Goal: Task Accomplishment & Management: Complete application form

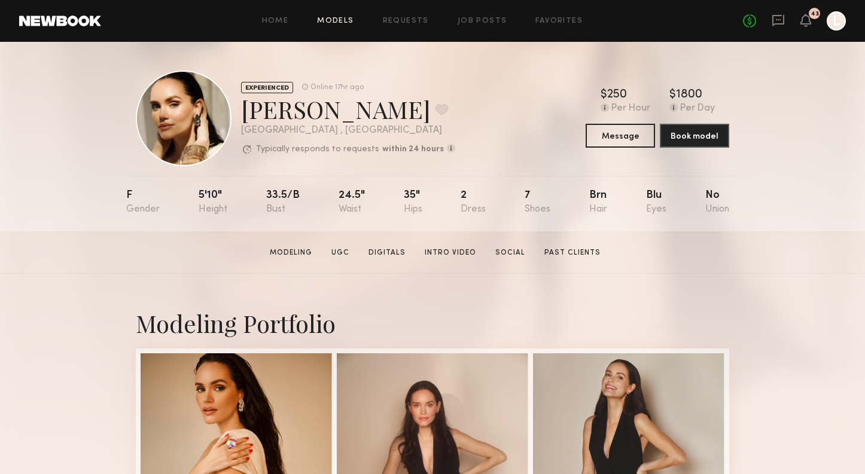
click at [341, 21] on link "Models" at bounding box center [335, 21] width 36 height 8
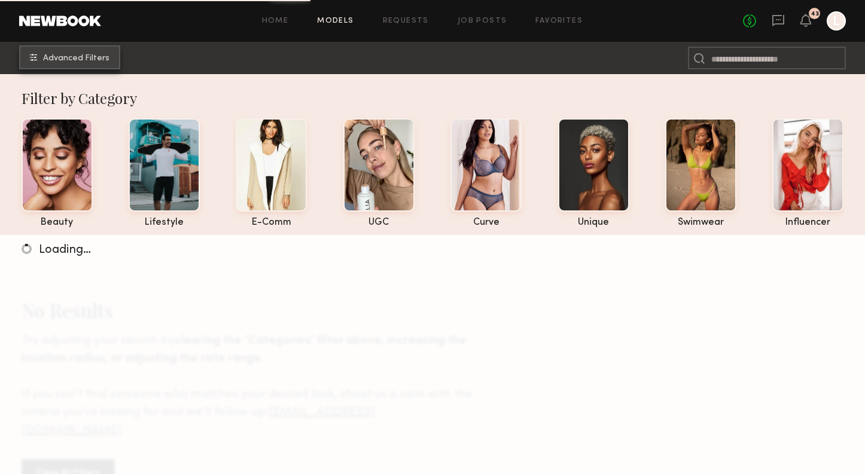
click at [65, 59] on span "Advanced Filters" at bounding box center [76, 58] width 66 height 8
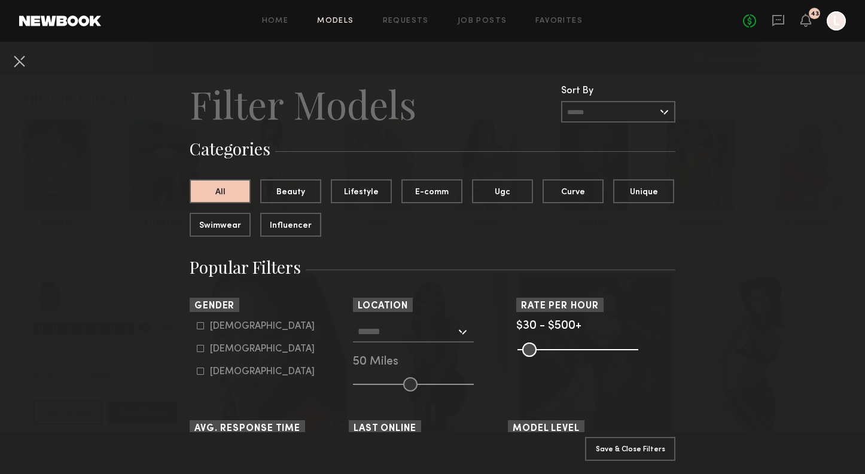
click at [384, 338] on input "text" at bounding box center [407, 331] width 98 height 20
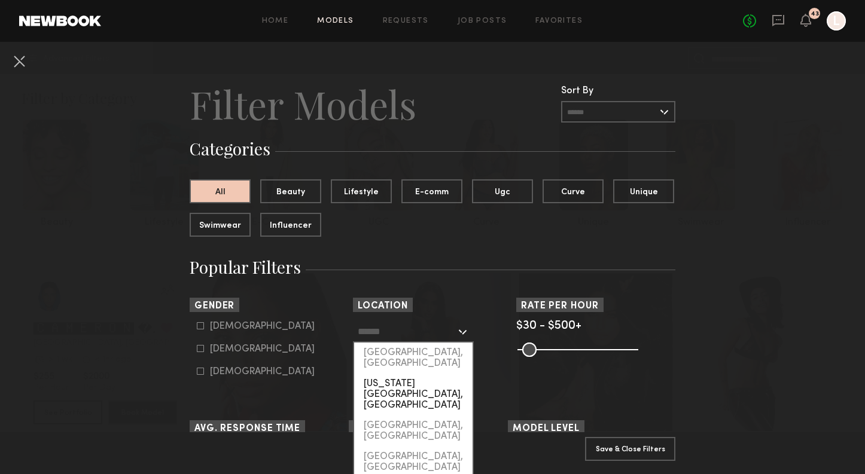
click at [391, 374] on div "[US_STATE][GEOGRAPHIC_DATA], [GEOGRAPHIC_DATA]" at bounding box center [413, 395] width 118 height 42
type input "**********"
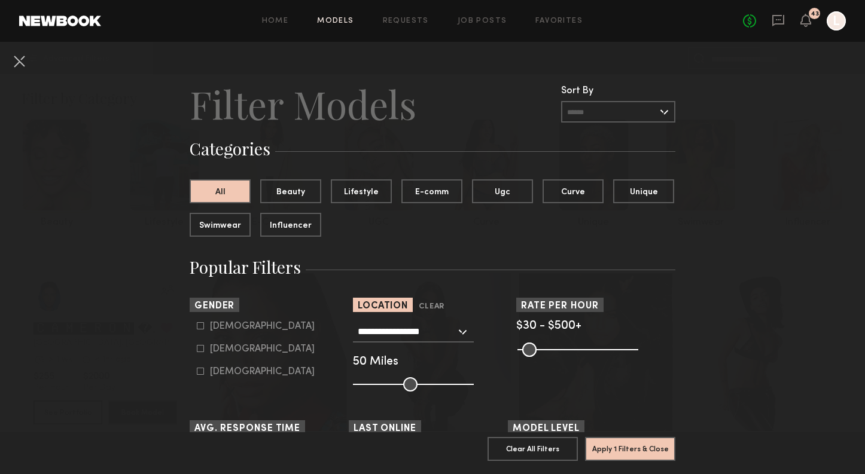
click at [394, 380] on input "range" at bounding box center [413, 384] width 121 height 14
type input "**"
click at [382, 381] on input "range" at bounding box center [413, 384] width 121 height 14
click at [216, 352] on div "Female" at bounding box center [262, 349] width 105 height 7
type input "**"
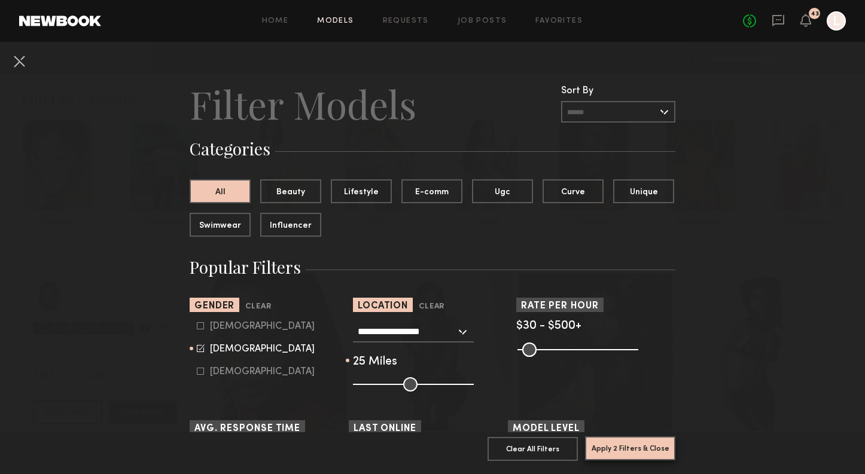
click at [635, 453] on button "Apply 2 Filters & Close" at bounding box center [630, 449] width 90 height 24
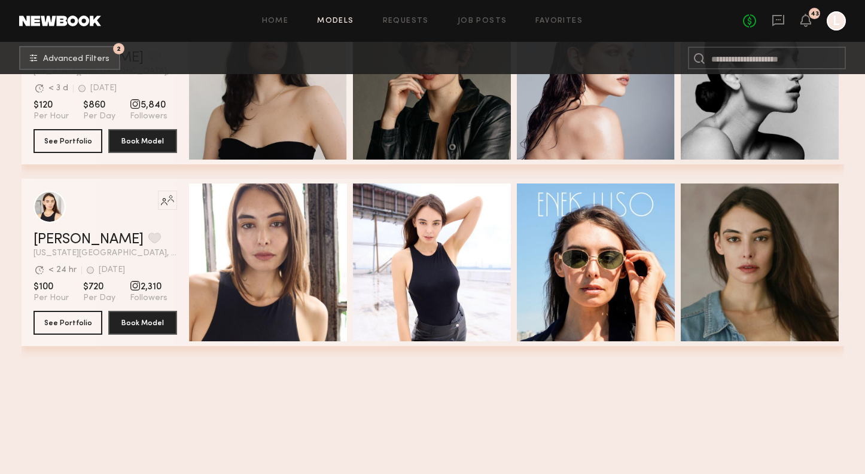
scroll to position [8651, 0]
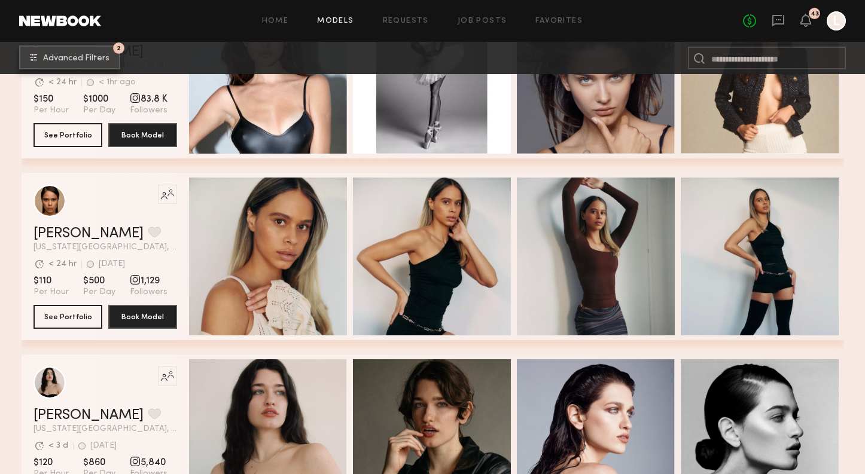
click at [67, 60] on span "Advanced Filters" at bounding box center [76, 58] width 66 height 8
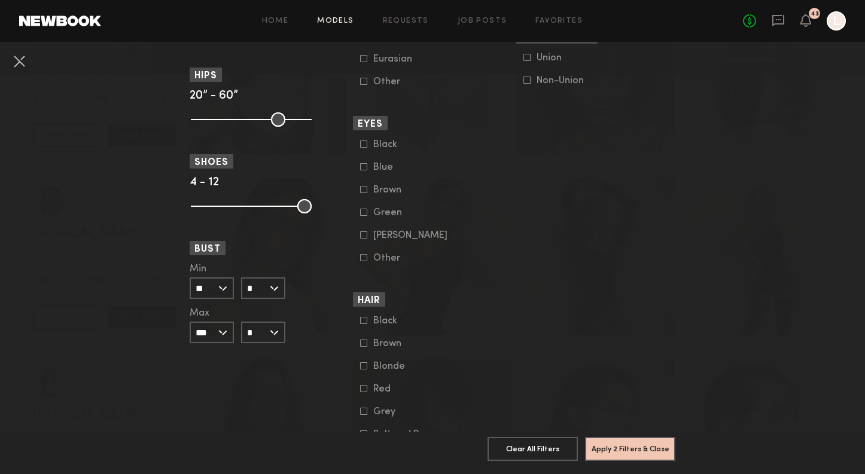
scroll to position [813, 0]
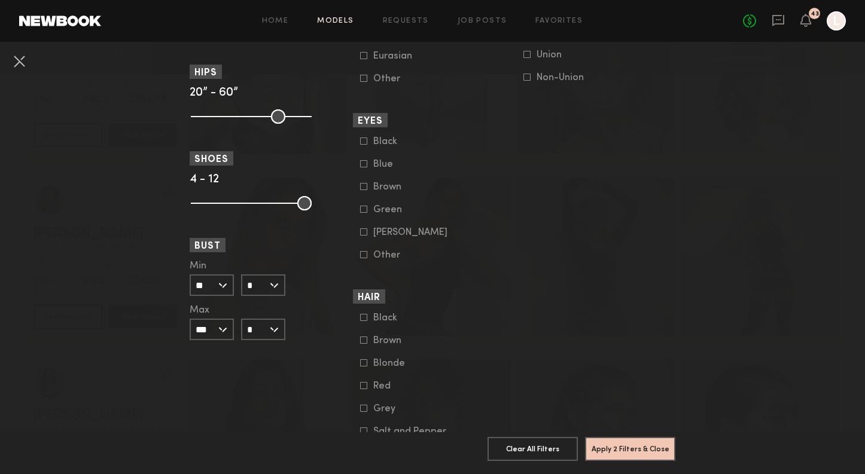
click at [374, 367] on div "Blonde" at bounding box center [396, 363] width 47 height 7
click at [634, 450] on button "Apply 3 Filters & Close" at bounding box center [630, 449] width 90 height 24
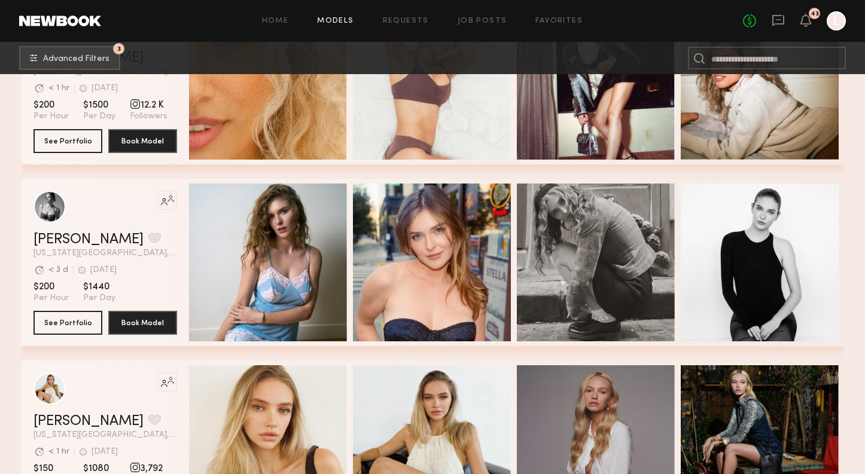
scroll to position [4511, 0]
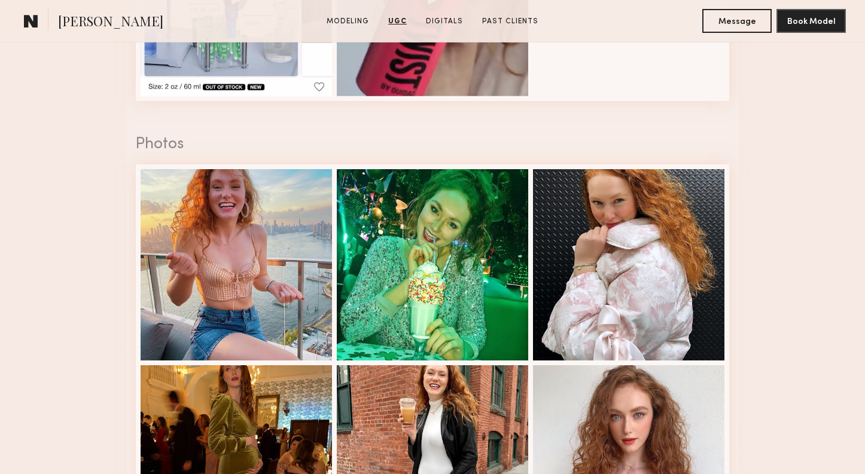
scroll to position [1990, 0]
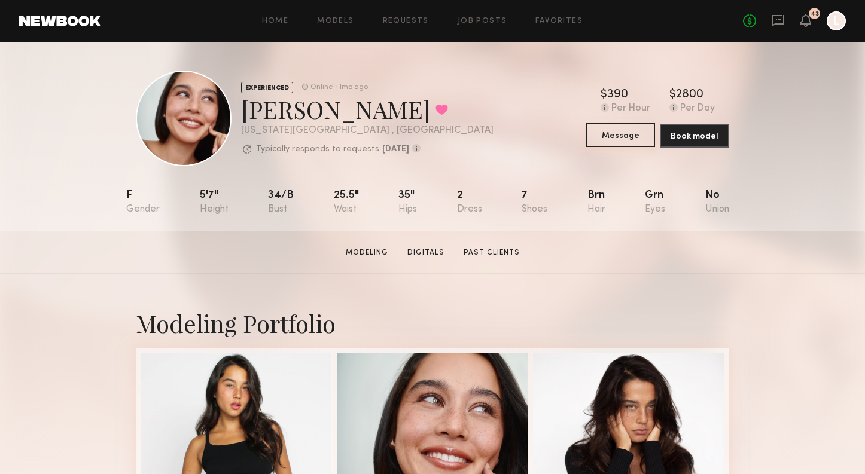
click at [630, 139] on button "Message" at bounding box center [619, 135] width 69 height 24
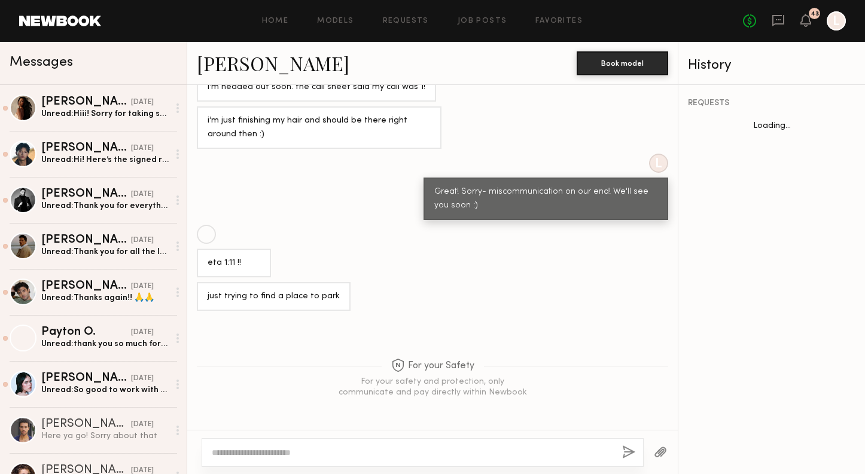
scroll to position [466, 0]
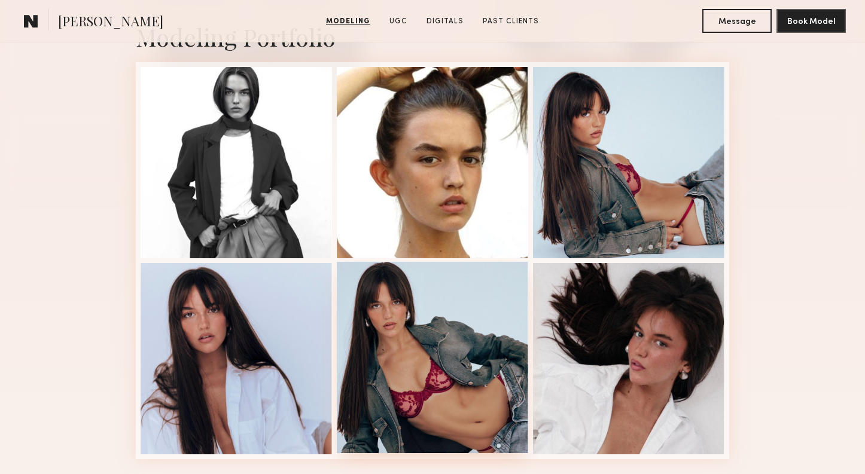
scroll to position [285, 0]
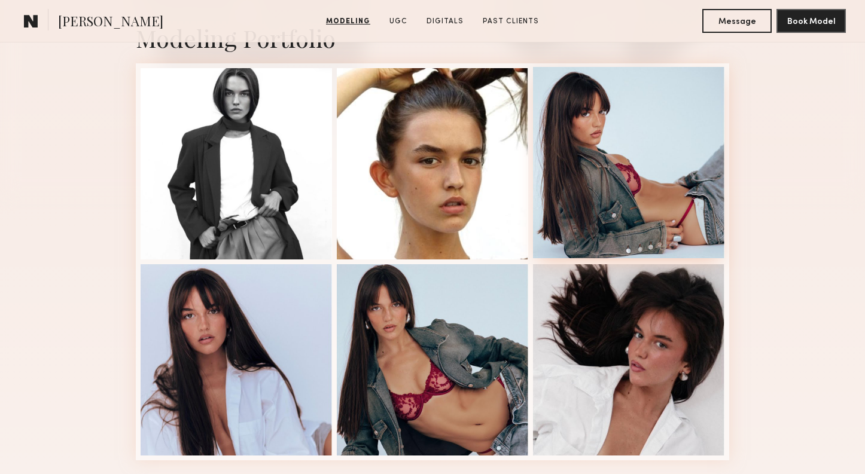
click at [588, 161] on div at bounding box center [628, 162] width 191 height 191
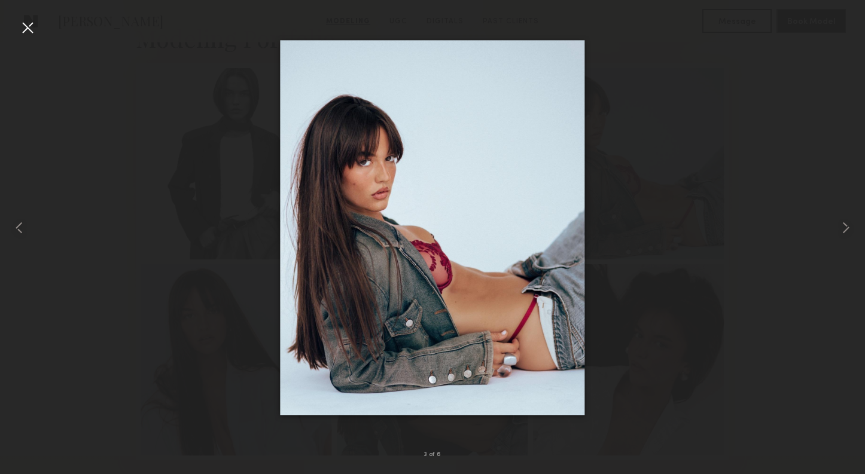
click at [31, 28] on div at bounding box center [27, 27] width 19 height 19
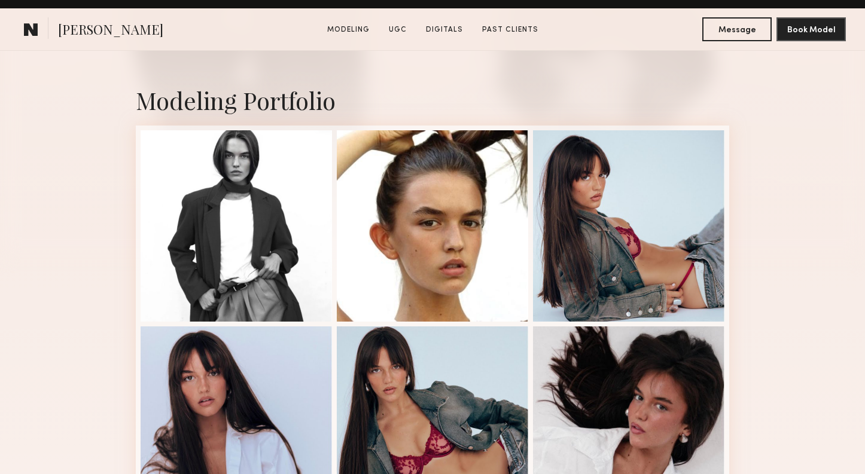
scroll to position [343, 0]
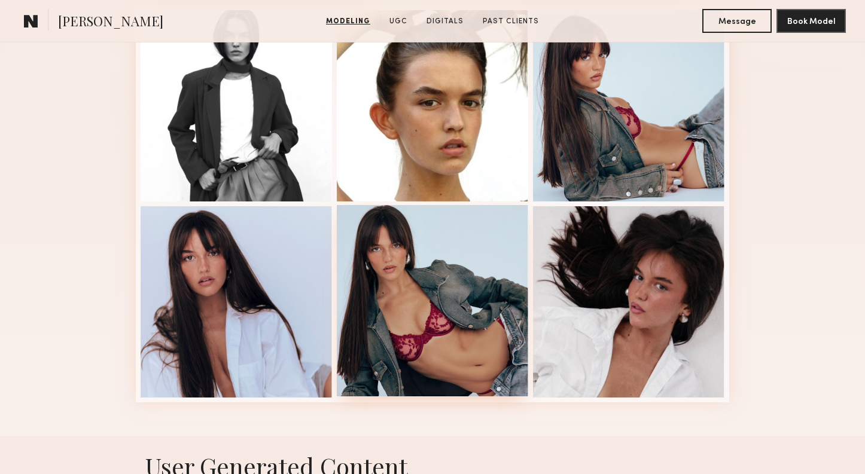
click at [377, 307] on div at bounding box center [432, 300] width 191 height 191
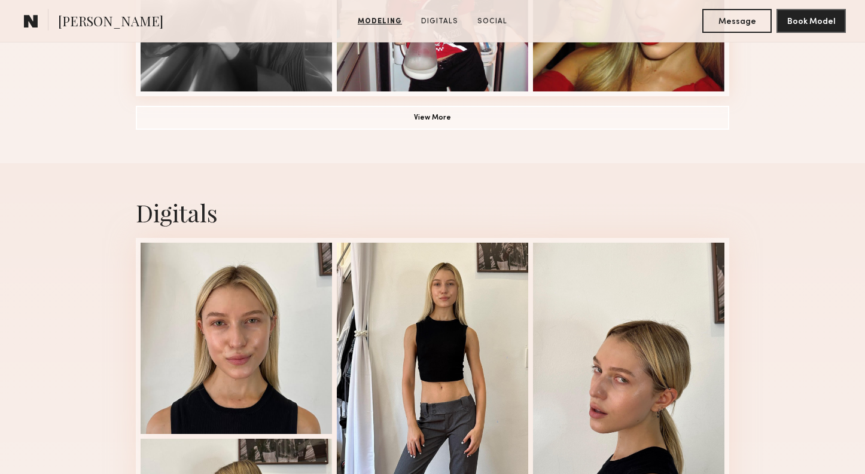
scroll to position [1044, 0]
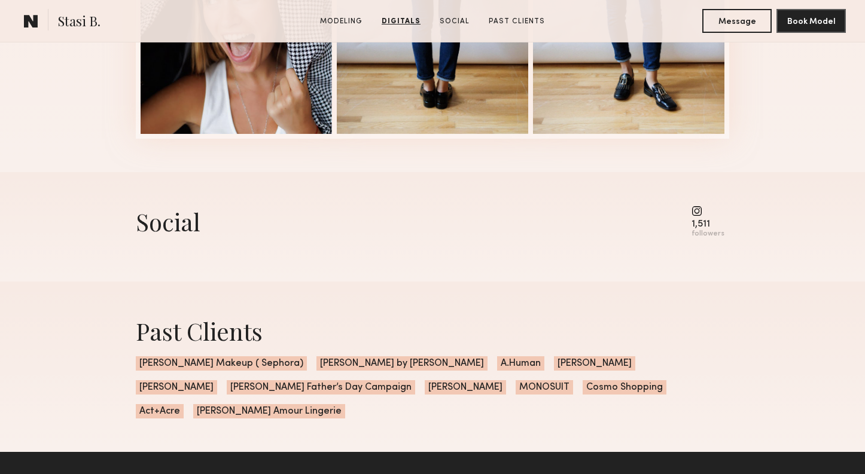
scroll to position [1542, 0]
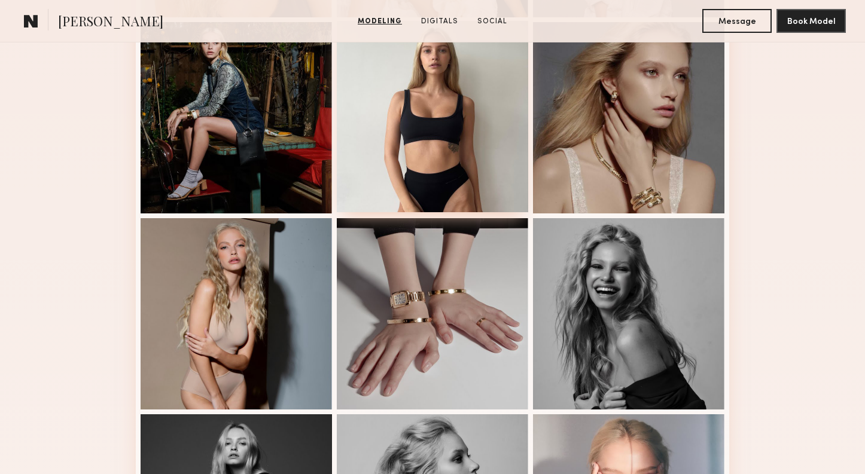
scroll to position [532, 0]
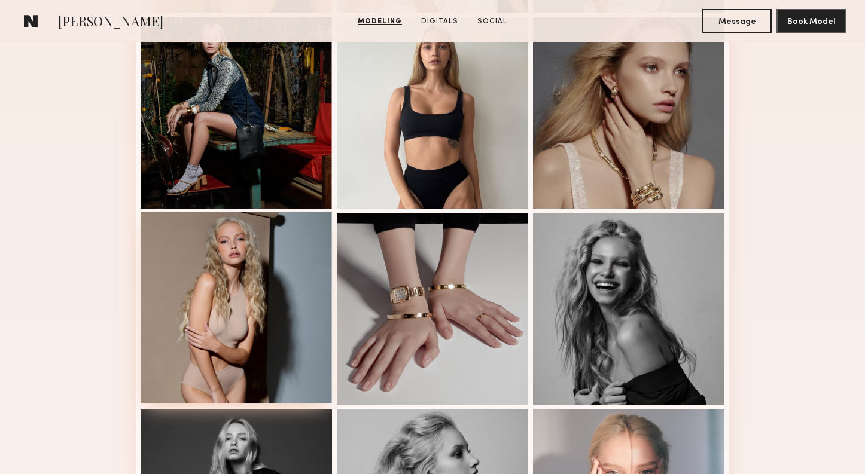
click at [267, 334] on div at bounding box center [236, 307] width 191 height 191
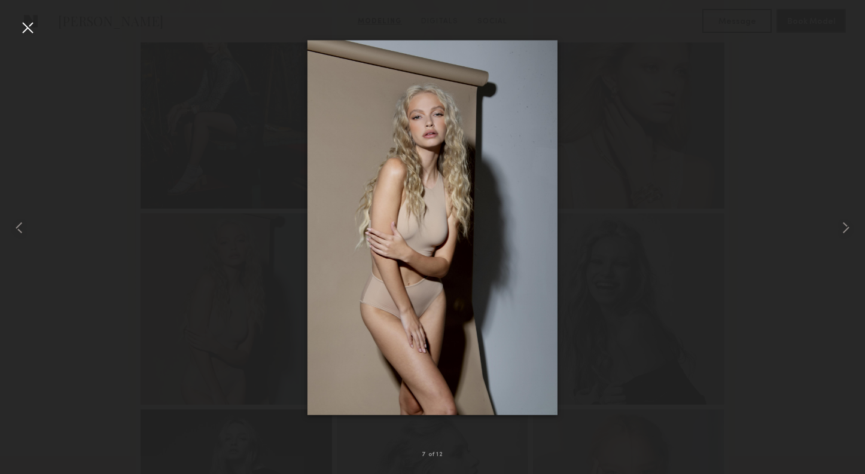
click at [23, 28] on div at bounding box center [27, 27] width 19 height 19
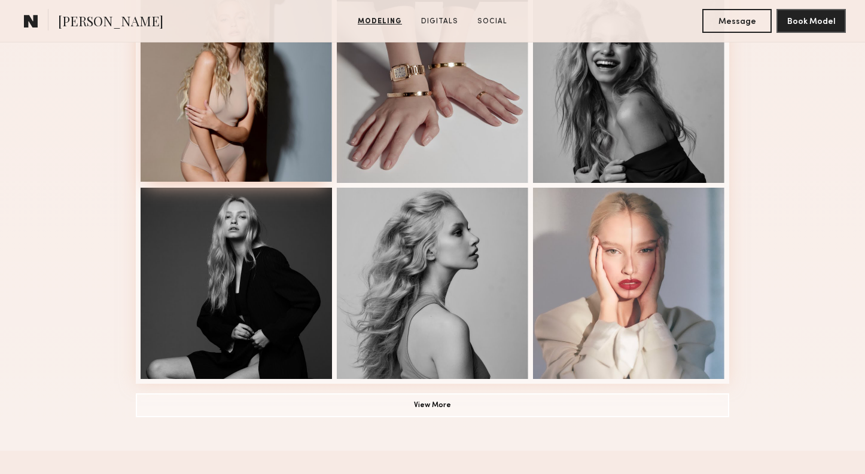
scroll to position [755, 0]
click at [433, 407] on button "View More" at bounding box center [432, 404] width 593 height 24
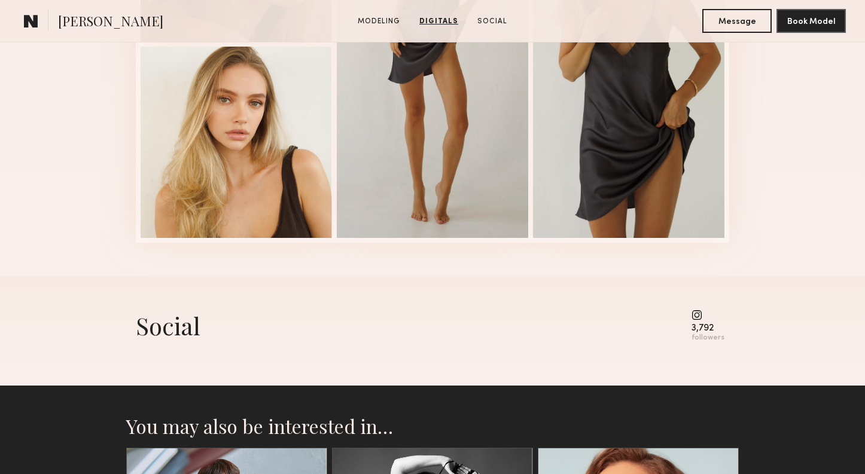
scroll to position [2041, 0]
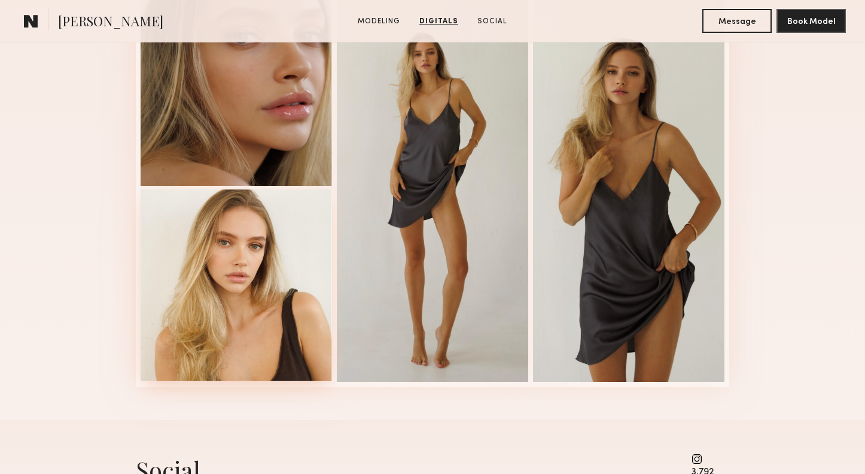
click at [272, 343] on div at bounding box center [236, 285] width 191 height 191
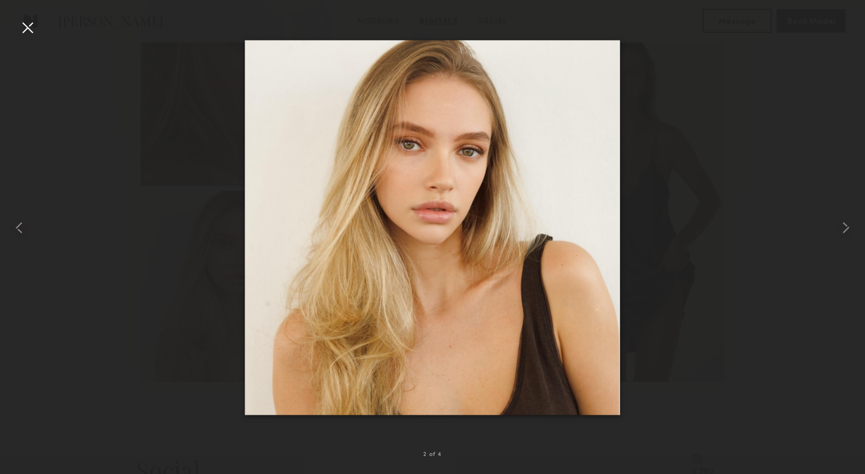
click at [116, 355] on div at bounding box center [432, 227] width 865 height 417
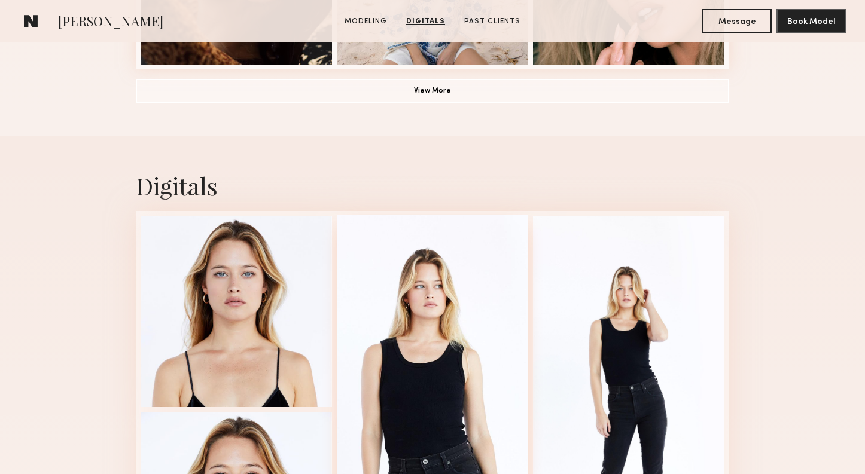
scroll to position [1045, 0]
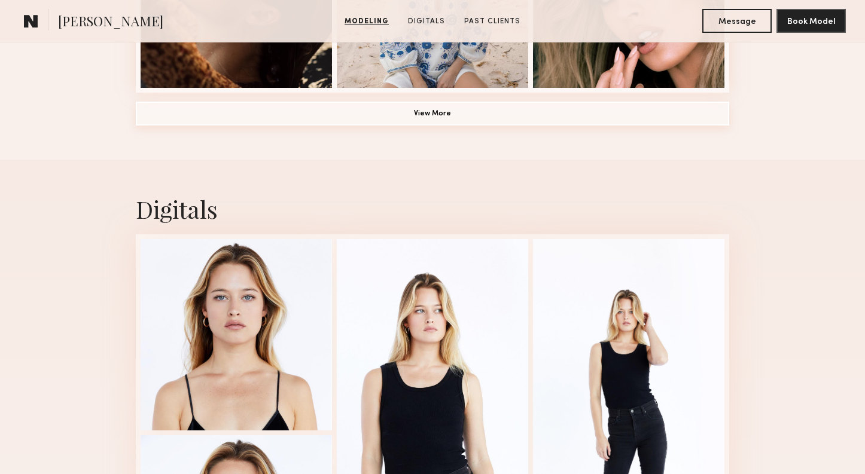
click at [436, 118] on button "View More" at bounding box center [432, 114] width 593 height 24
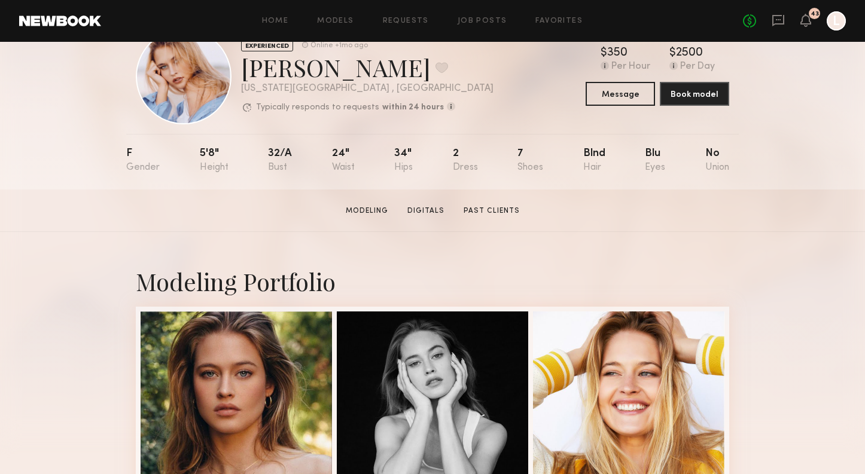
scroll to position [33, 0]
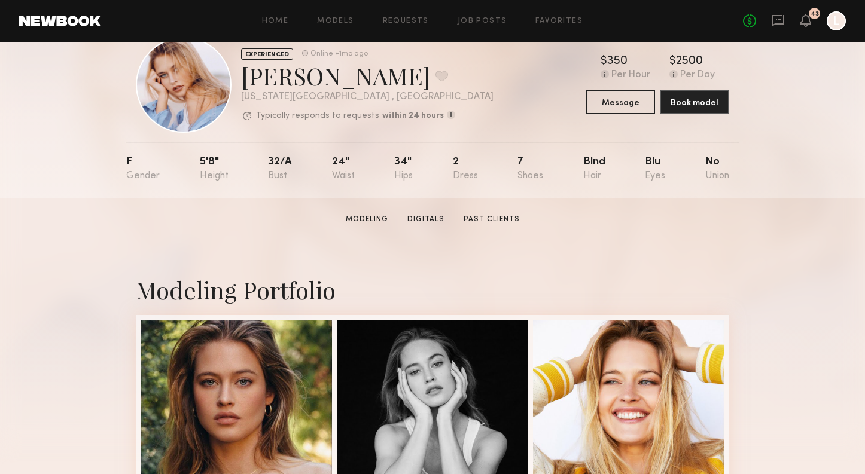
click at [347, 53] on div "Online +1mo ago" at bounding box center [338, 54] width 57 height 8
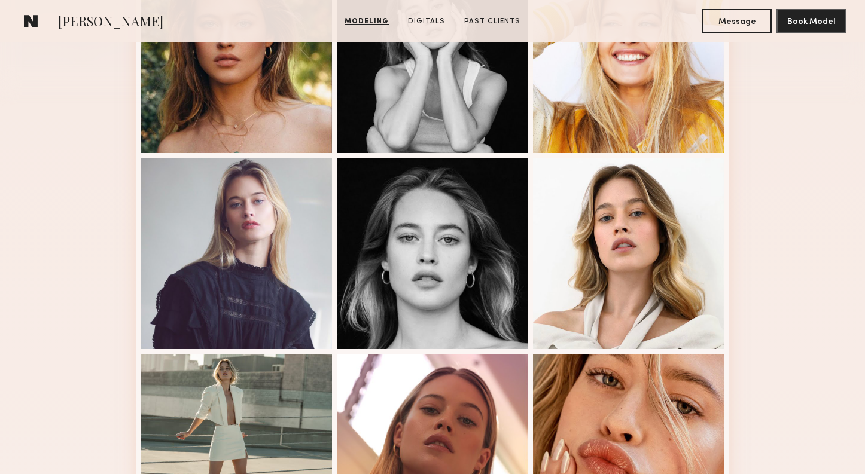
scroll to position [393, 0]
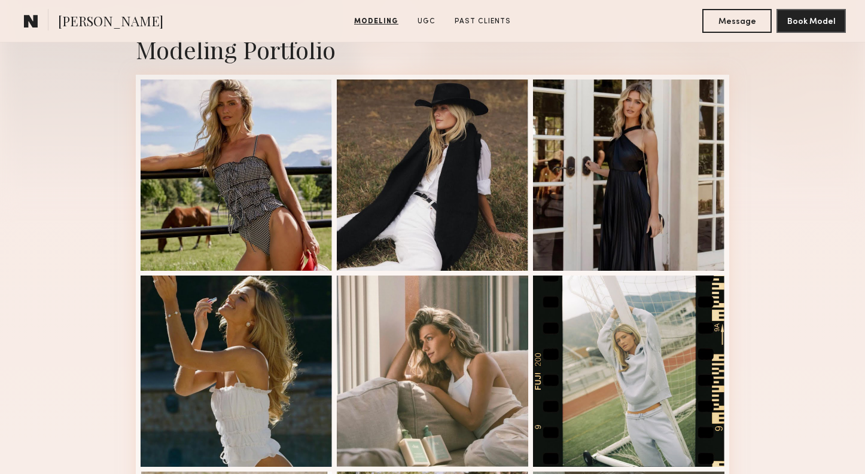
scroll to position [272, 0]
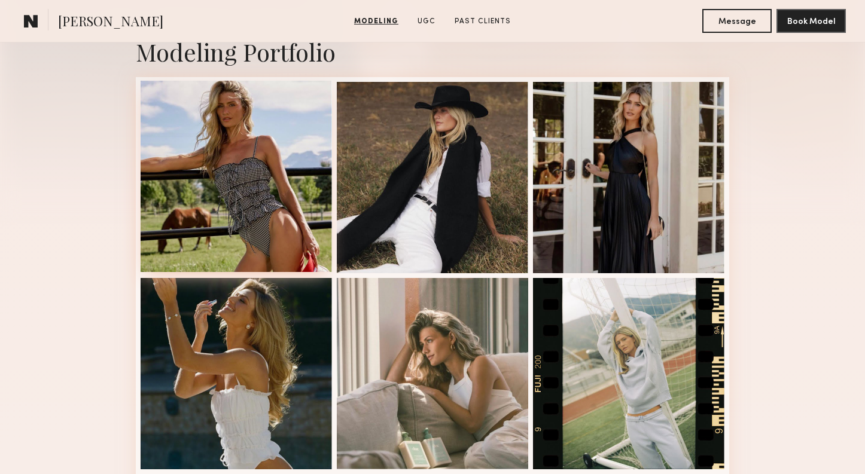
click at [179, 160] on div at bounding box center [236, 176] width 191 height 191
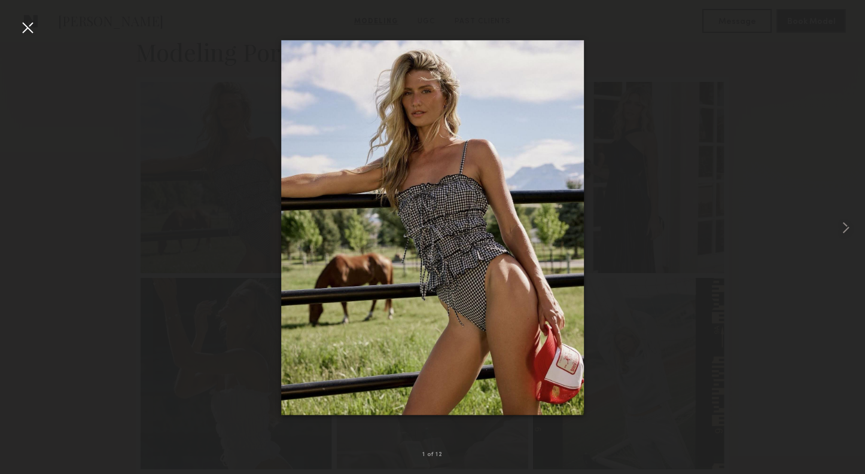
click at [38, 25] on div at bounding box center [432, 227] width 865 height 417
click at [32, 25] on div at bounding box center [27, 27] width 19 height 19
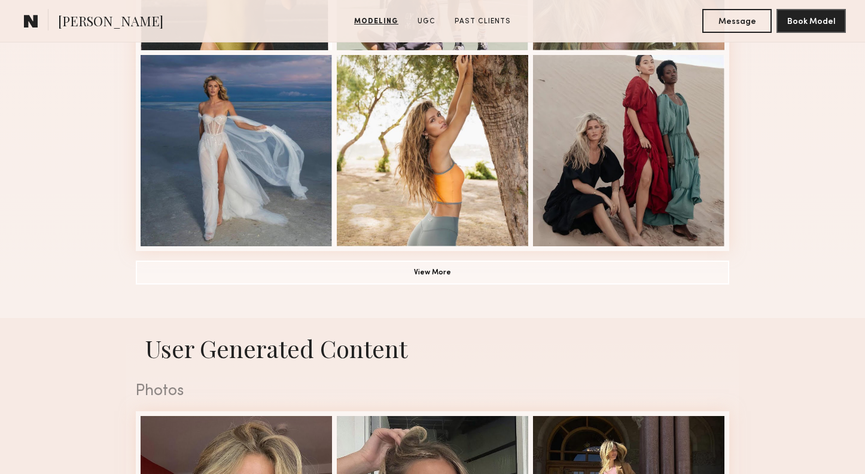
scroll to position [888, 0]
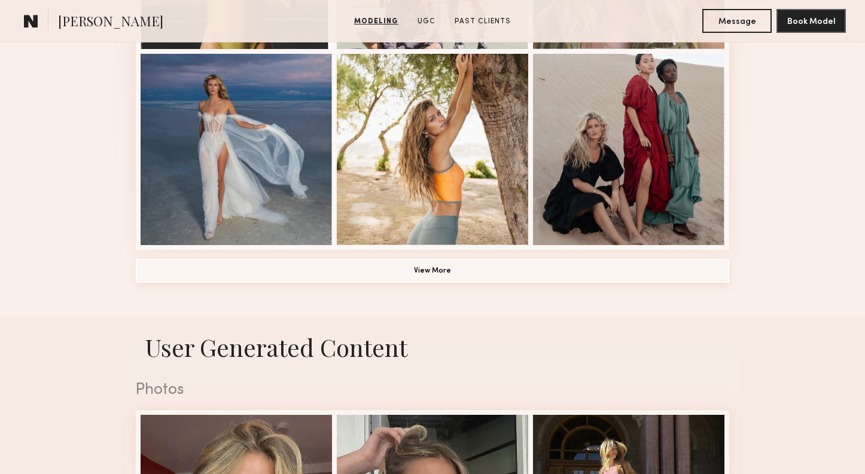
click at [437, 279] on button "View More" at bounding box center [432, 271] width 593 height 24
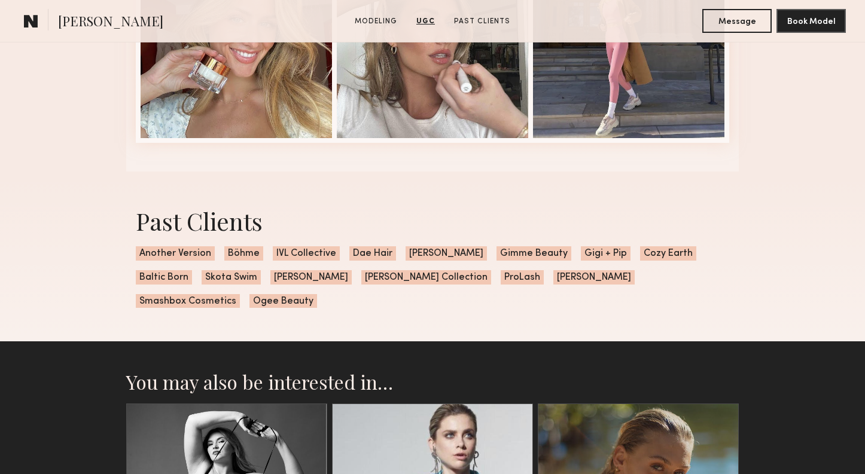
scroll to position [2108, 0]
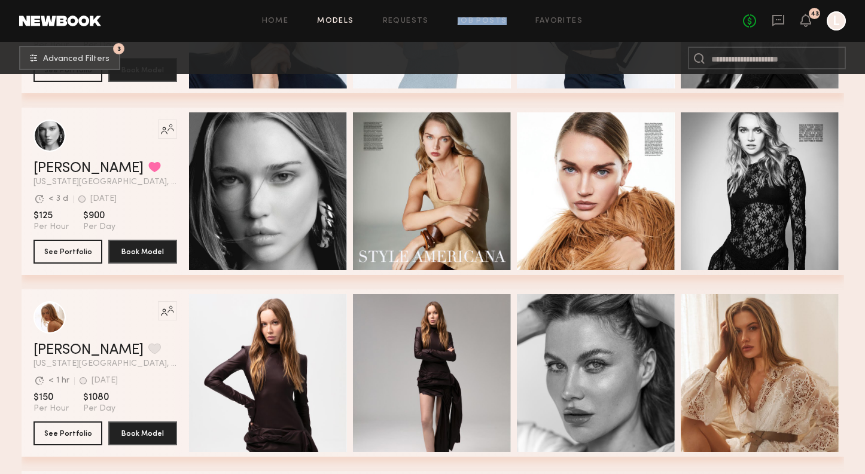
scroll to position [520, 0]
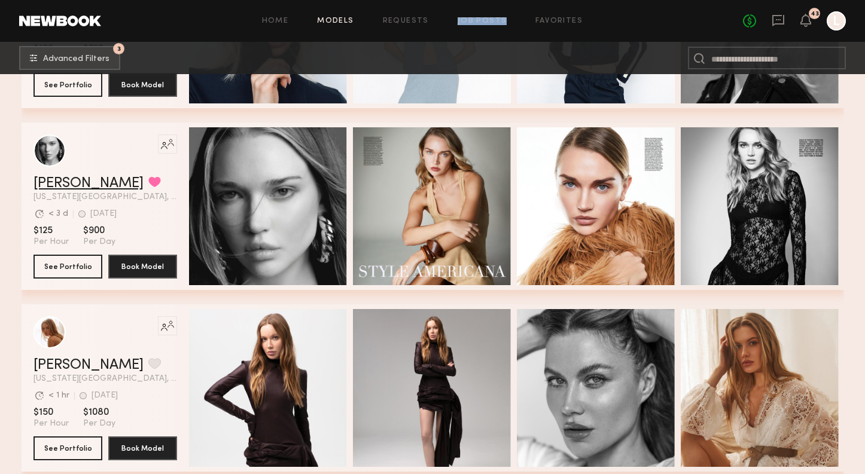
click at [88, 180] on link "Wiktoria G." at bounding box center [88, 183] width 110 height 14
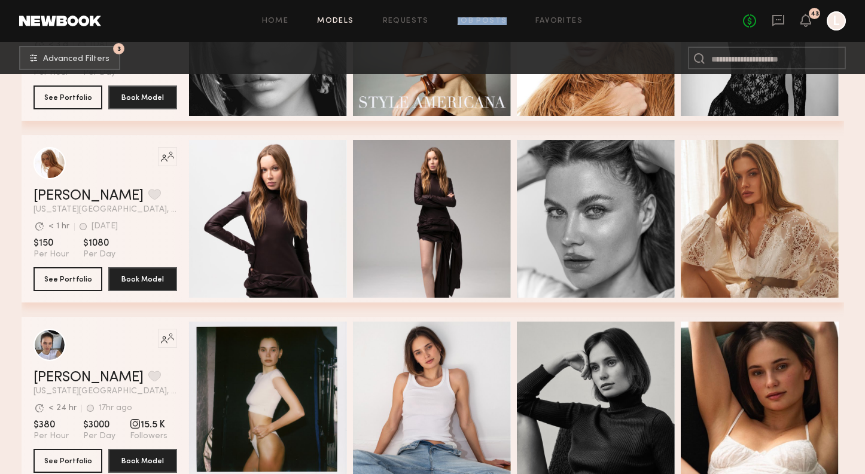
scroll to position [691, 0]
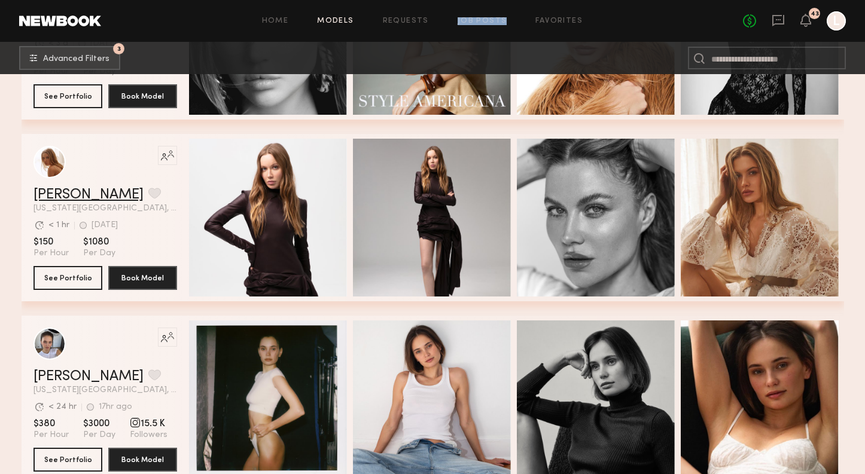
click at [83, 193] on link "Valentina B." at bounding box center [88, 195] width 110 height 14
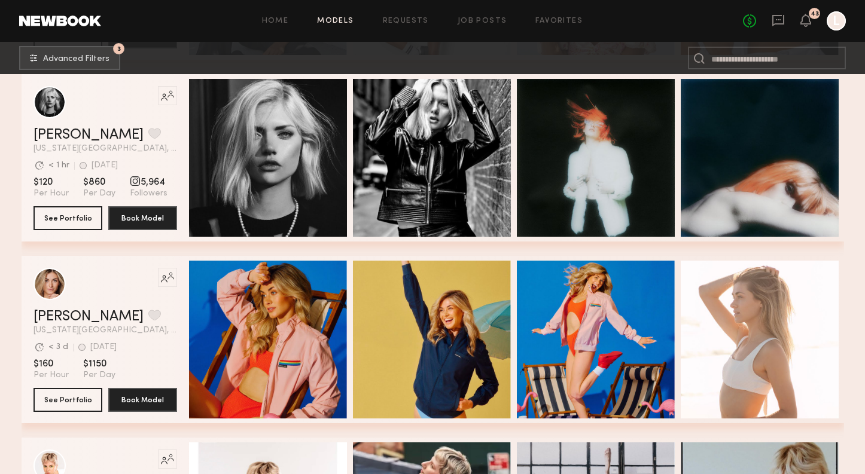
scroll to position [2949, 0]
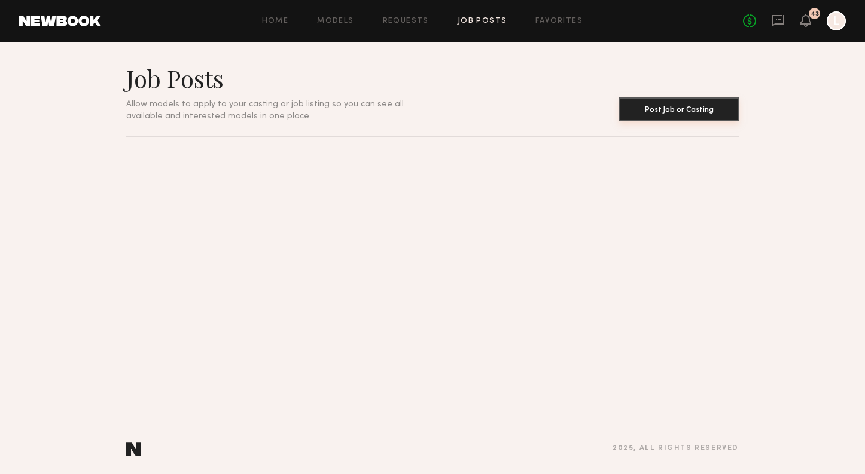
click at [714, 112] on button "Post Job or Casting" at bounding box center [679, 109] width 120 height 24
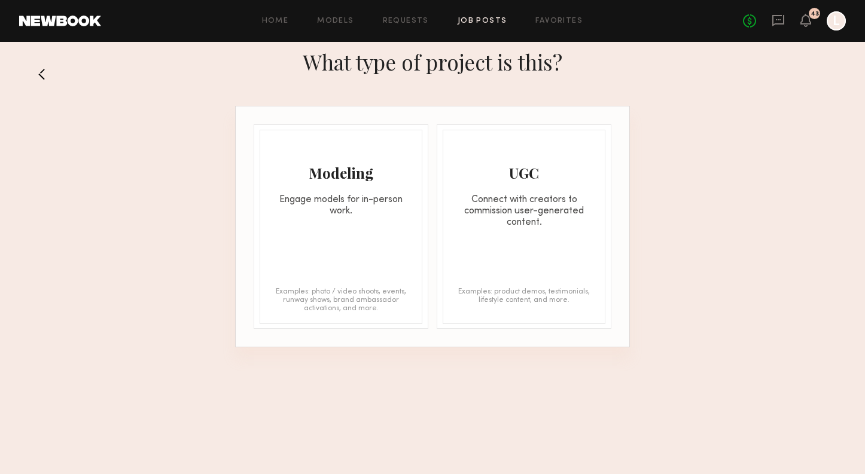
click at [338, 172] on div "Modeling" at bounding box center [340, 172] width 161 height 19
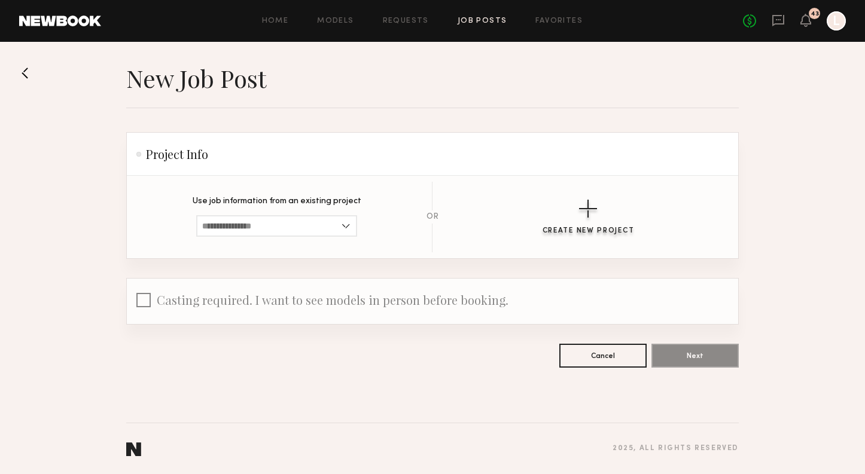
click at [562, 209] on button "Create New Project" at bounding box center [588, 217] width 92 height 35
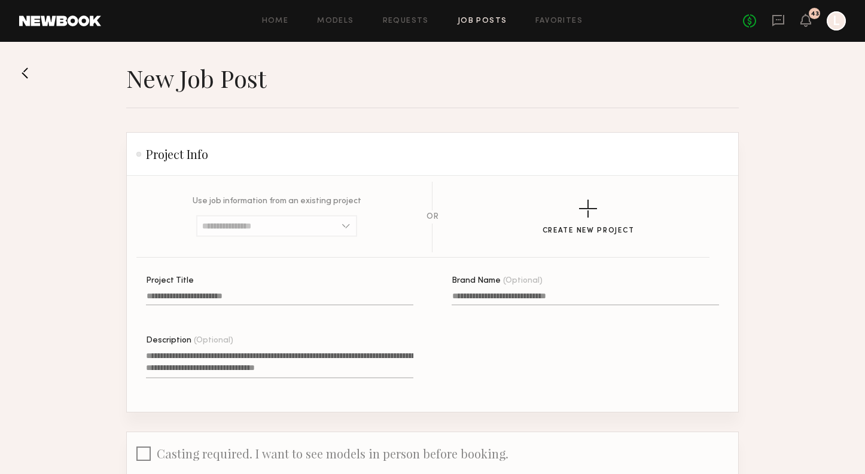
click at [246, 292] on input "Project Title" at bounding box center [279, 299] width 267 height 14
click at [218, 297] on input "**********" at bounding box center [279, 299] width 267 height 14
type input "**********"
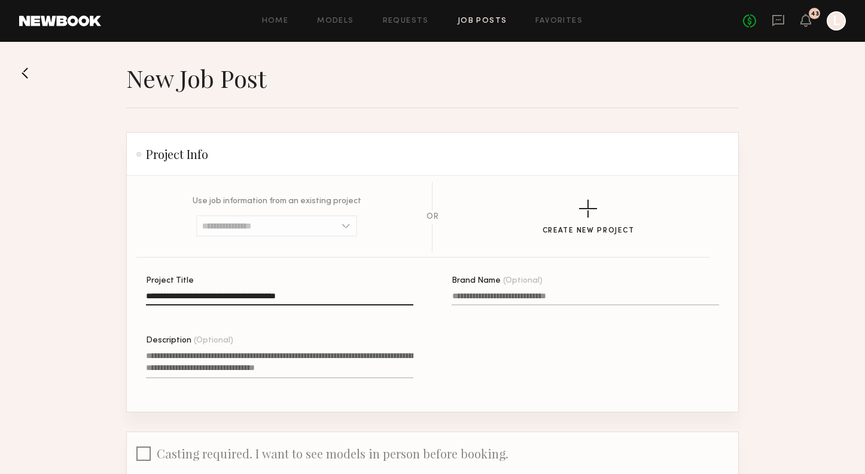
click at [200, 359] on textarea "Description (Optional)" at bounding box center [279, 364] width 267 height 29
paste textarea "**********"
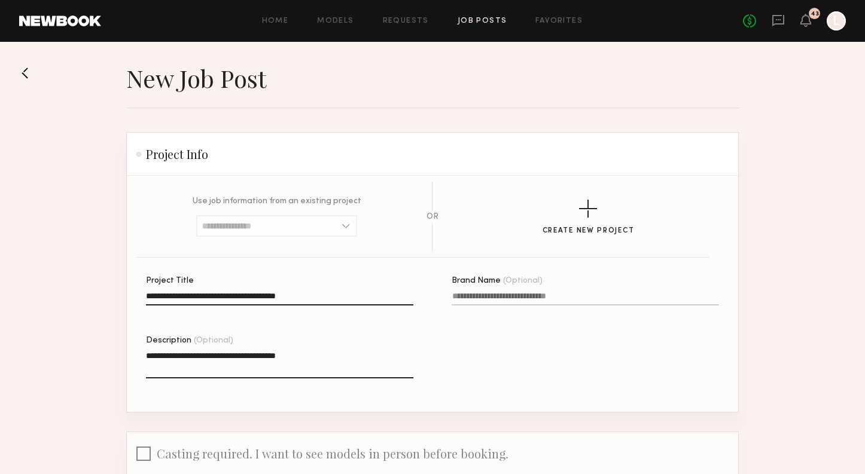
click at [193, 358] on textarea "**********" at bounding box center [279, 364] width 267 height 29
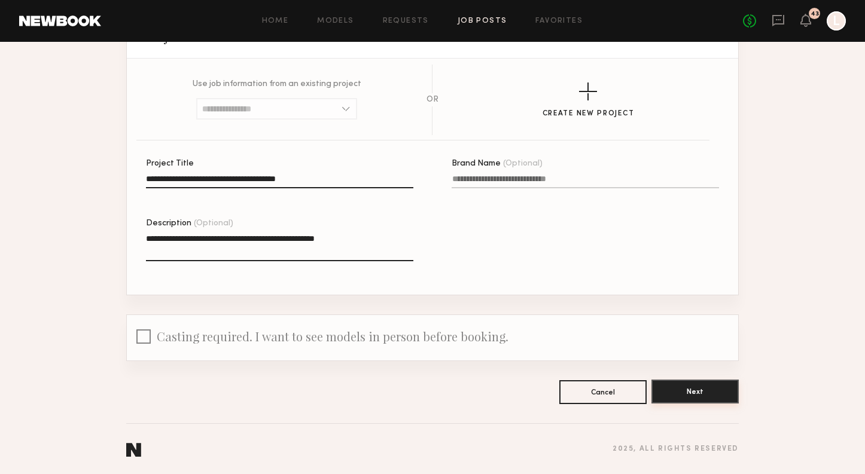
type textarea "**********"
click at [687, 393] on button "Next" at bounding box center [694, 392] width 87 height 24
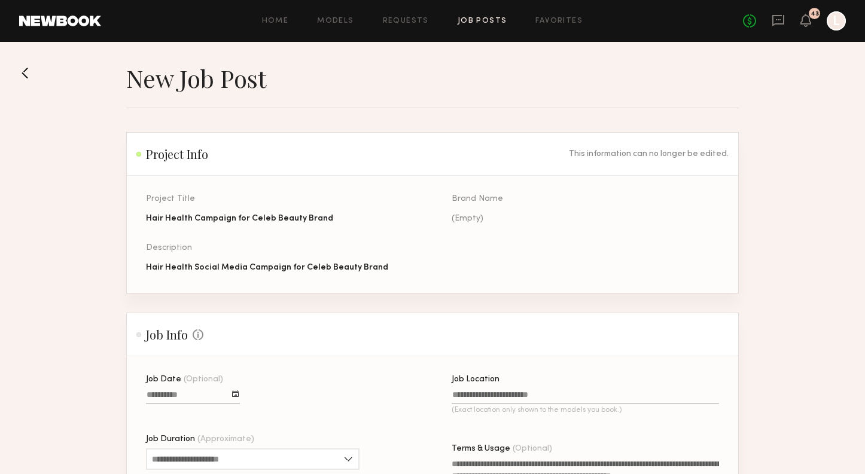
click at [232, 395] on div at bounding box center [235, 394] width 7 height 7
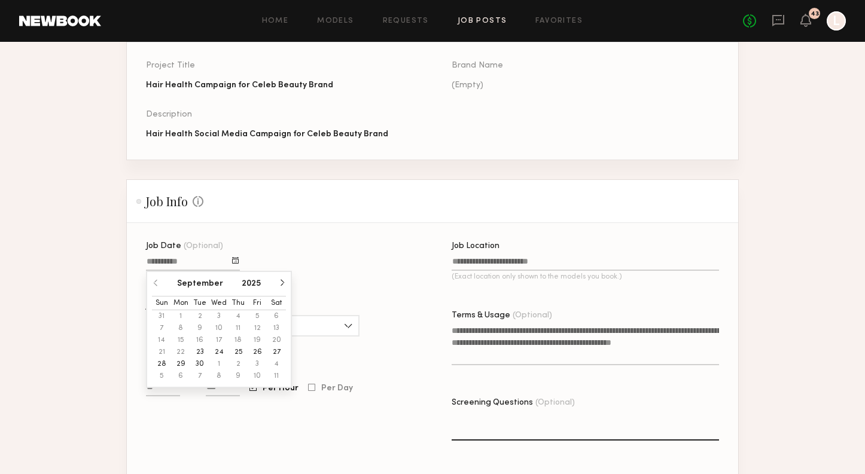
scroll to position [134, 0]
click at [282, 284] on button "button" at bounding box center [282, 282] width 7 height 7
click at [199, 327] on button "7" at bounding box center [199, 328] width 19 height 12
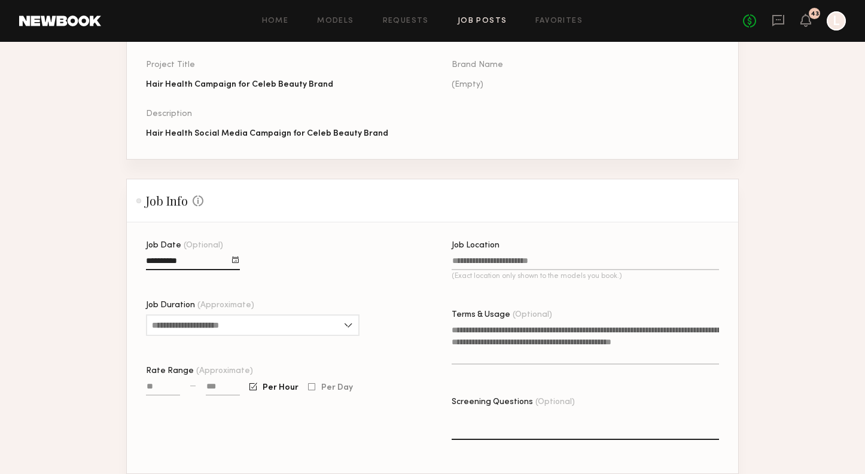
click at [234, 337] on div "Job Duration (Approximate) 1 hour 2 hours 3 hours 4 hours 5 hours 6 hours 7 hou…" at bounding box center [253, 324] width 214 height 47
click at [230, 328] on input "Job Duration (Approximate)" at bounding box center [253, 326] width 214 height 22
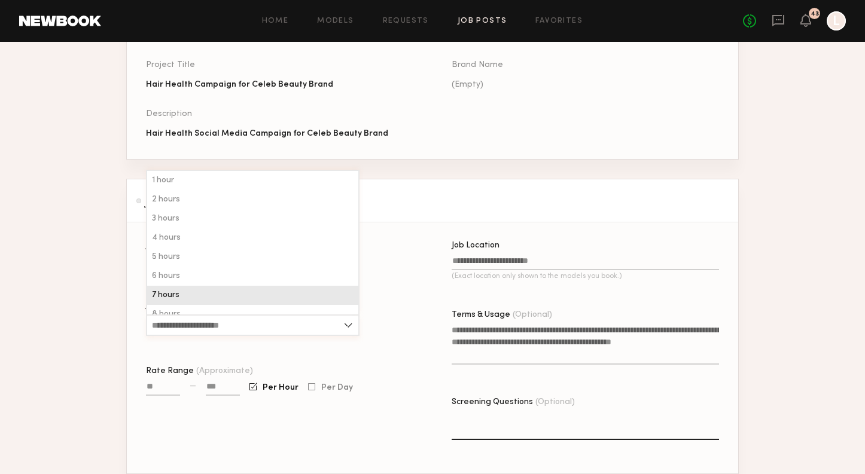
scroll to position [1, 0]
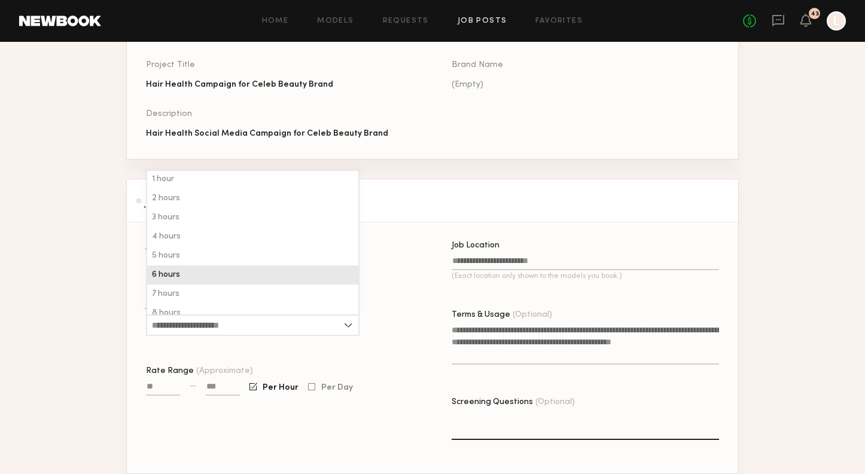
click at [237, 276] on div "6 hours" at bounding box center [252, 275] width 211 height 19
type input "*******"
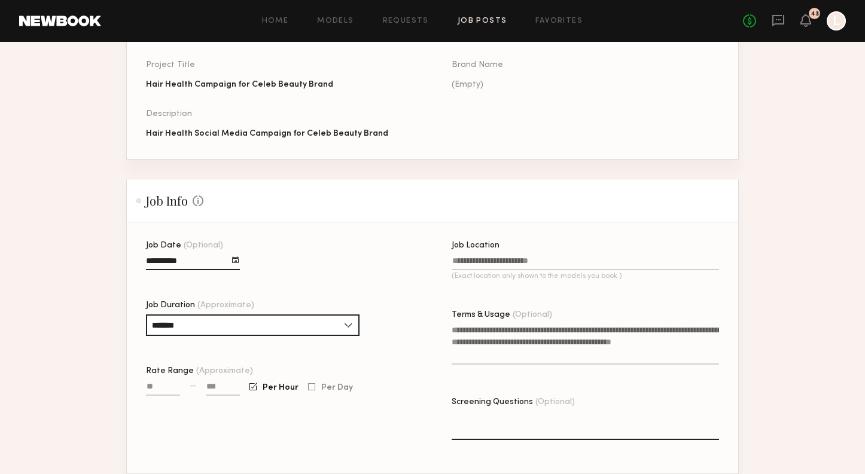
click at [167, 386] on input "Rate Range (Approximate)" at bounding box center [163, 389] width 34 height 14
click at [215, 389] on input at bounding box center [223, 389] width 34 height 14
drag, startPoint x: 170, startPoint y: 386, endPoint x: 117, endPoint y: 385, distance: 53.9
click at [117, 385] on section "New Job Post Project Info This information can no longer be edited. Project Tit…" at bounding box center [432, 327] width 865 height 797
type input "**"
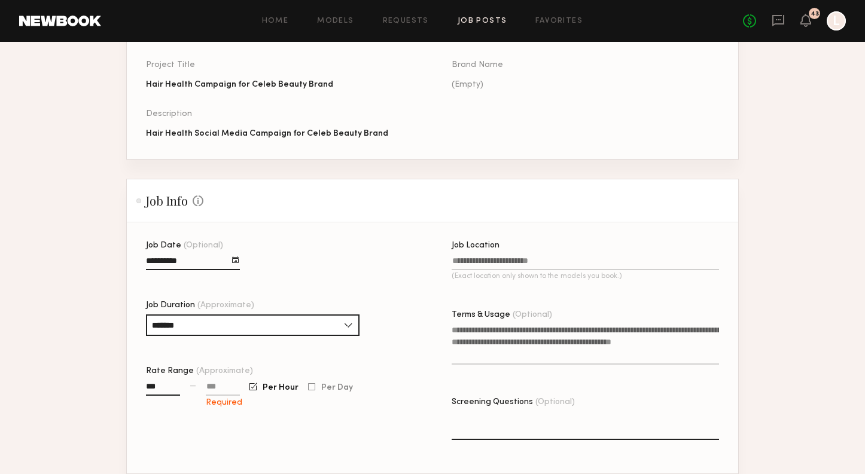
type input "****"
click at [224, 390] on input at bounding box center [223, 389] width 34 height 14
type input "****"
click at [495, 351] on textarea "Terms & Usage (Optional)" at bounding box center [585, 344] width 267 height 41
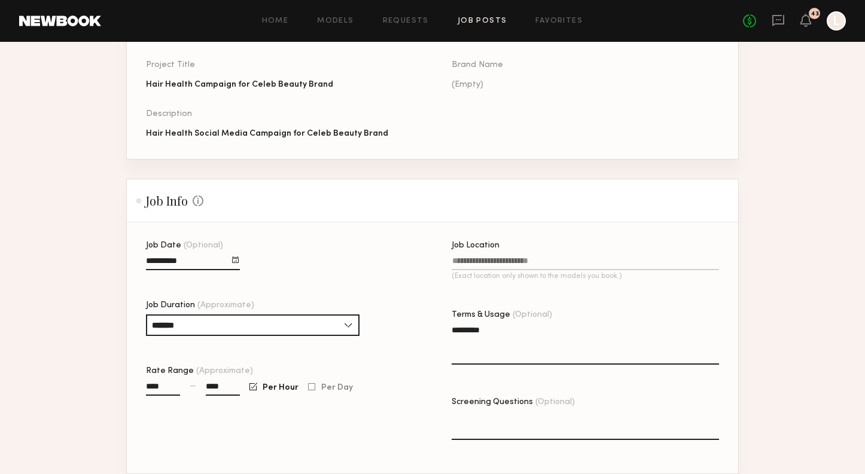
type textarea "*********"
click at [500, 261] on input "Job Location (Exact location only shown to the models you book.)" at bounding box center [585, 264] width 267 height 14
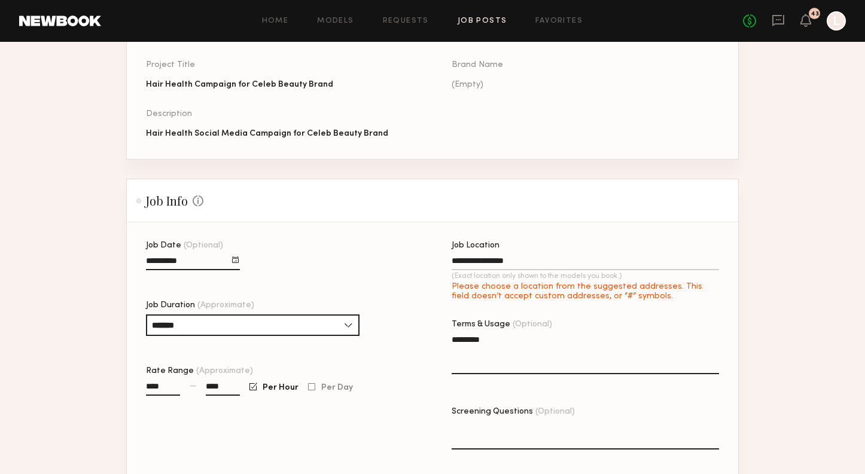
type input "**********"
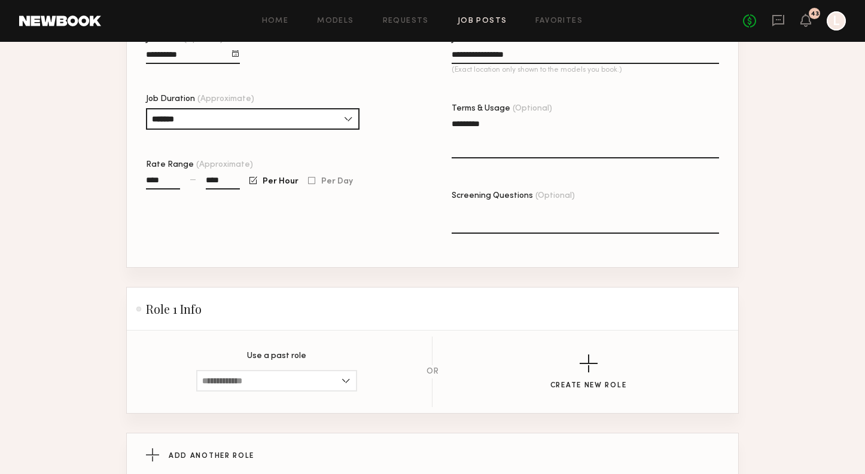
scroll to position [456, 0]
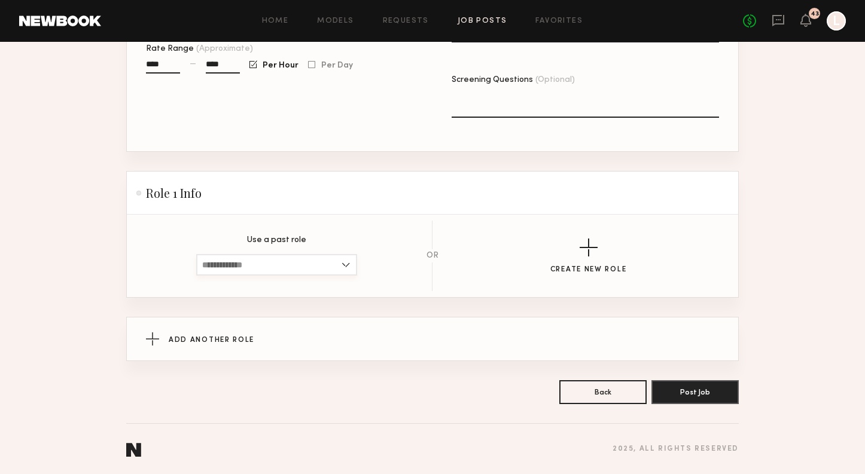
click at [306, 267] on input at bounding box center [276, 265] width 161 height 22
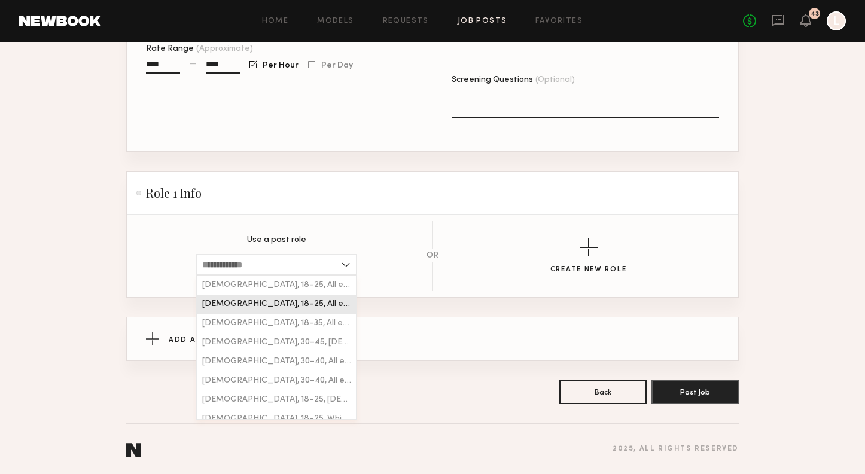
click at [306, 301] on span "Female, 18–25, All ethnicities" at bounding box center [276, 304] width 149 height 8
type input "**********"
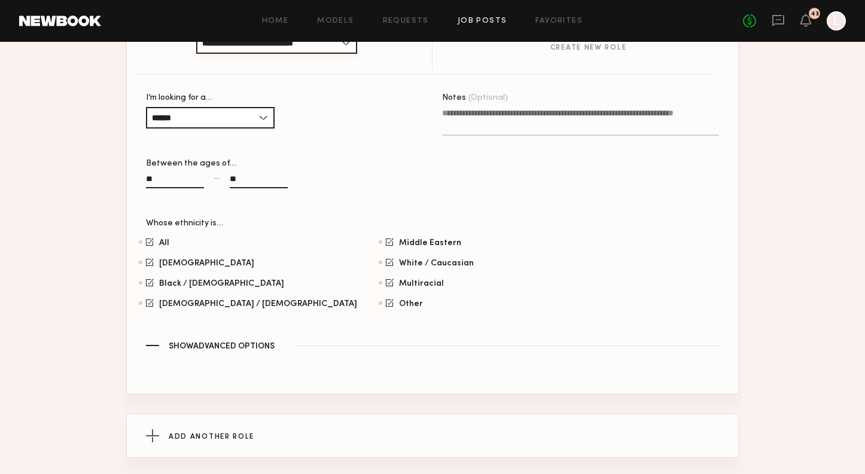
scroll to position [680, 0]
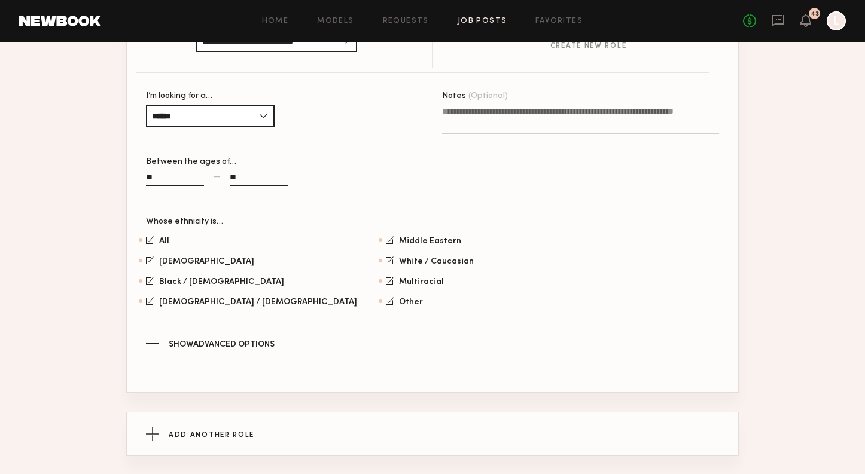
click at [578, 124] on textarea "Notes (Optional)" at bounding box center [580, 119] width 277 height 29
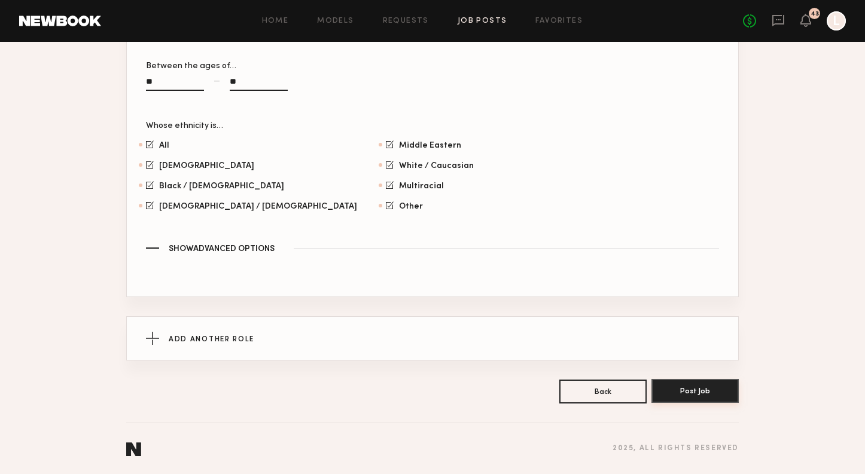
type textarea "**********"
click at [681, 391] on button "Post Job" at bounding box center [694, 391] width 87 height 24
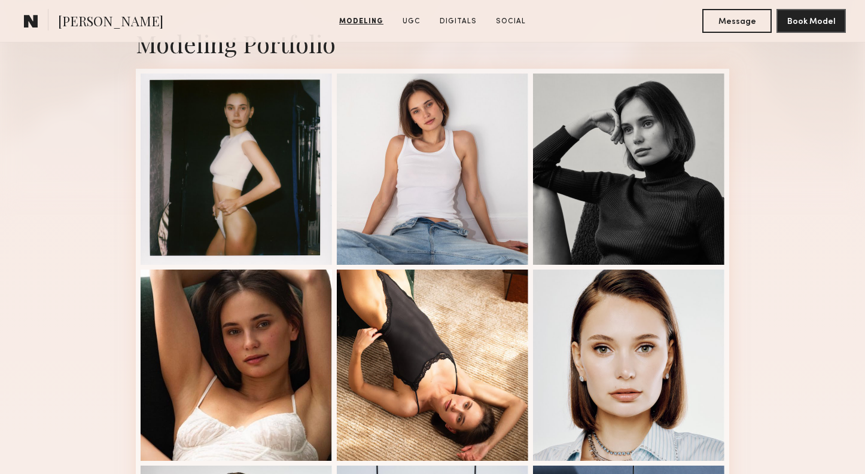
scroll to position [280, 0]
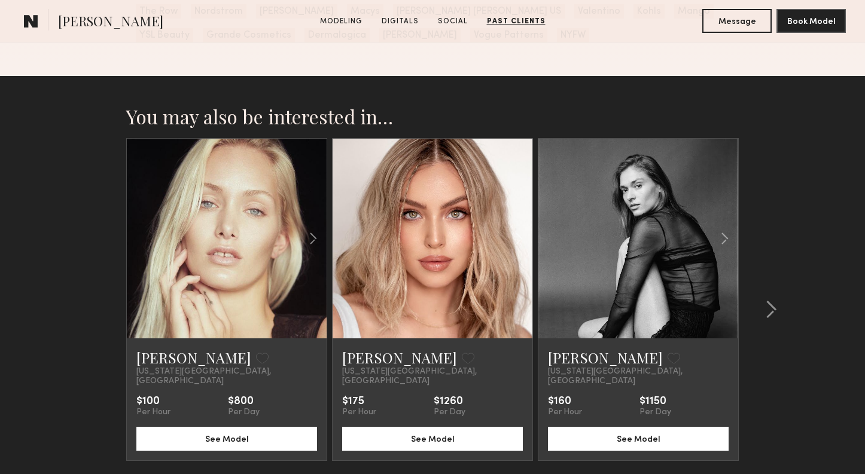
scroll to position [2450, 0]
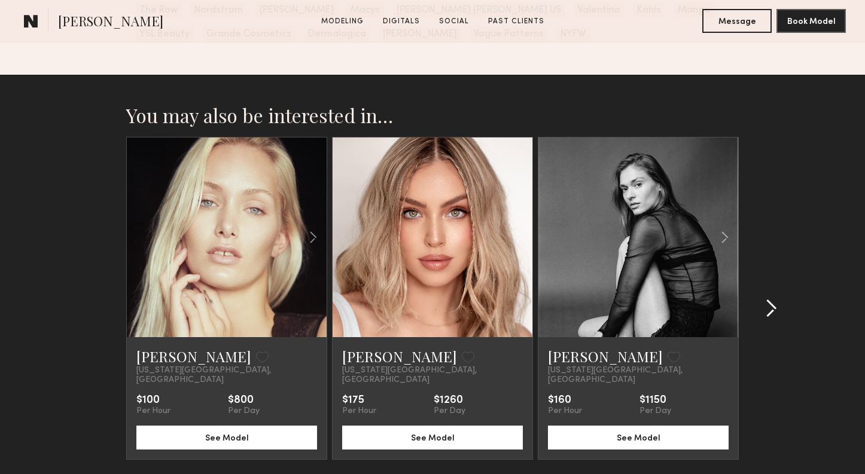
click at [770, 299] on common-icon at bounding box center [771, 308] width 12 height 19
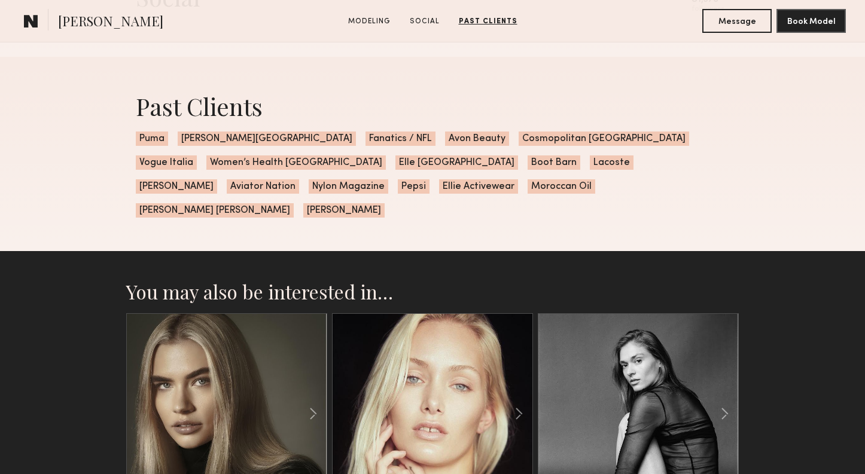
scroll to position [1494, 0]
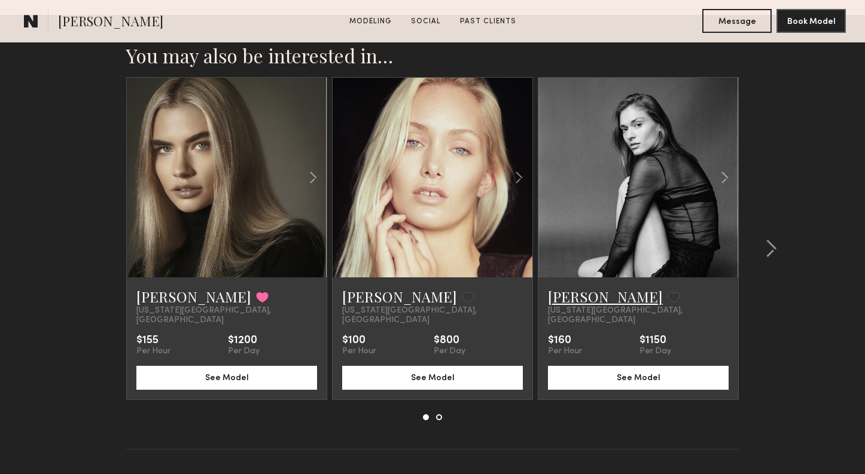
click at [590, 287] on link "[PERSON_NAME]" at bounding box center [605, 296] width 115 height 19
click at [778, 227] on div at bounding box center [767, 248] width 57 height 343
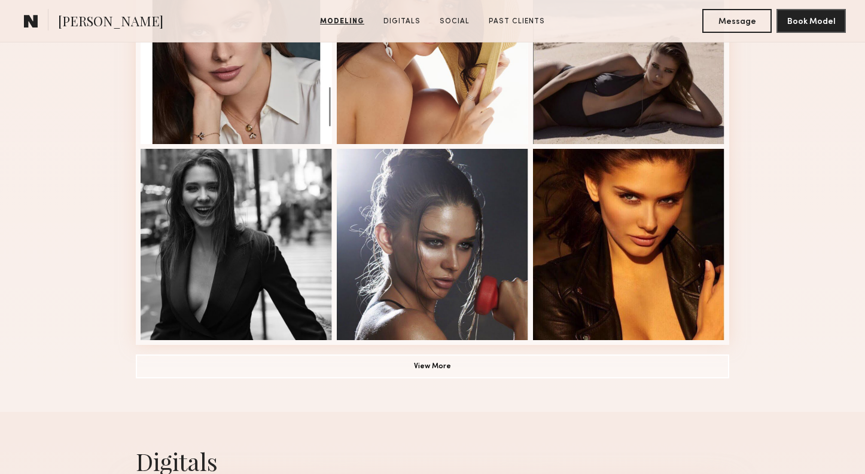
scroll to position [803, 0]
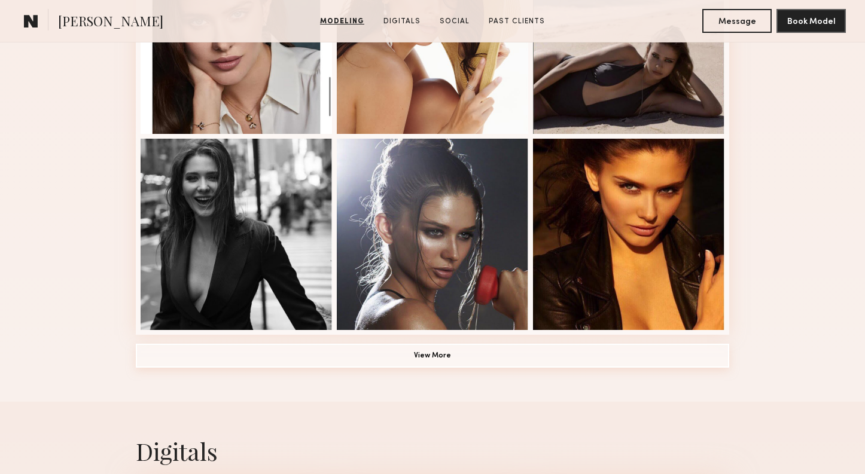
click at [421, 360] on button "View More" at bounding box center [432, 356] width 593 height 24
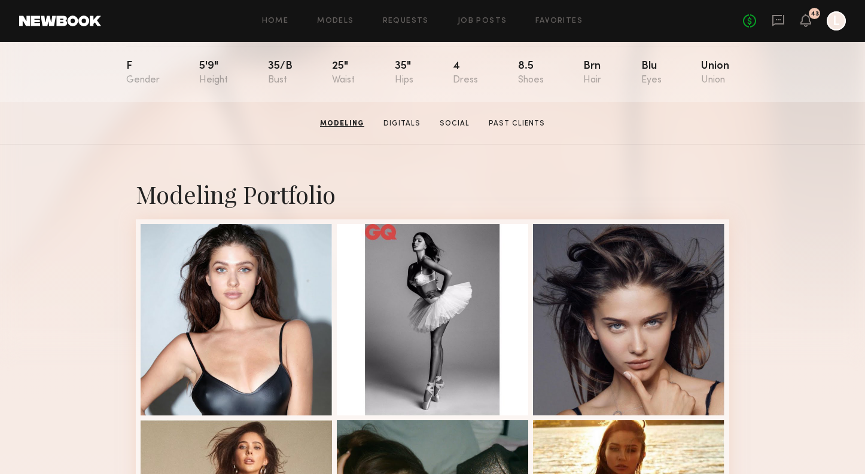
scroll to position [125, 0]
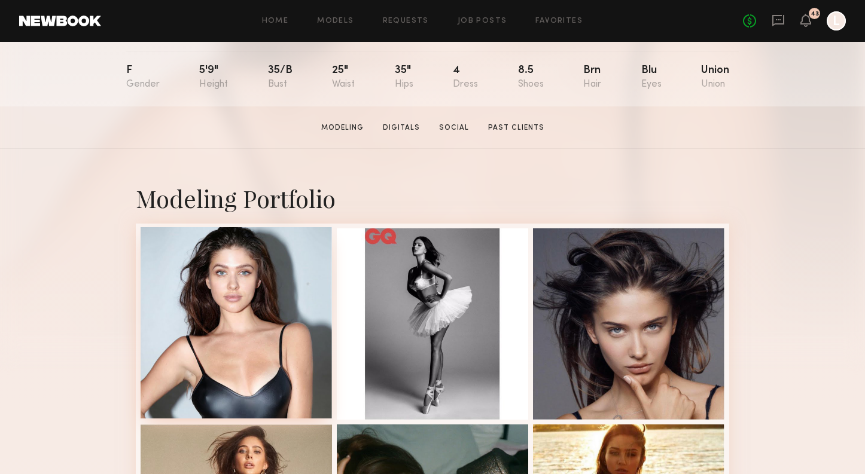
click at [255, 371] on div at bounding box center [236, 322] width 191 height 191
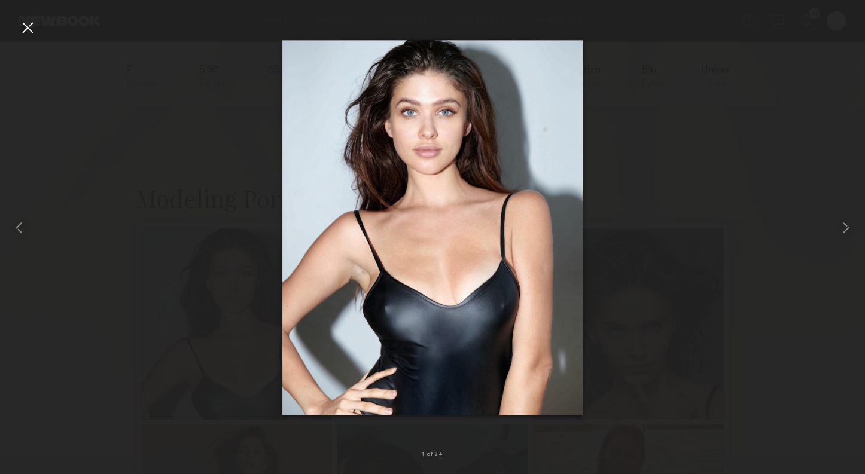
click at [28, 26] on div at bounding box center [27, 27] width 19 height 19
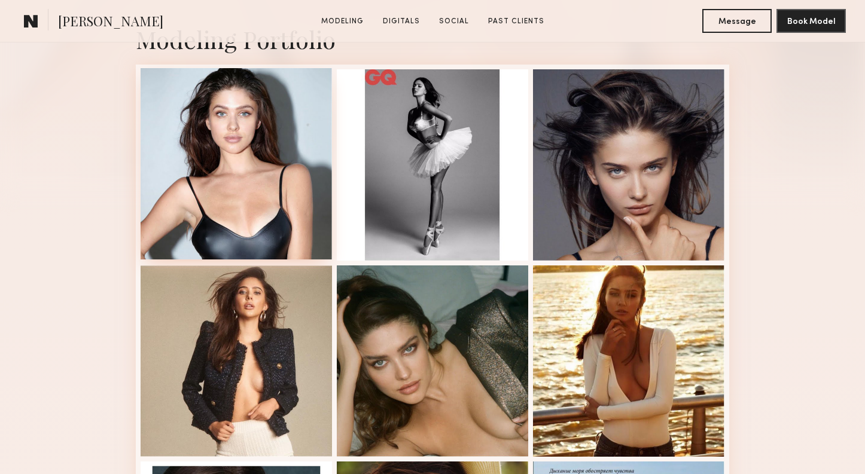
scroll to position [285, 0]
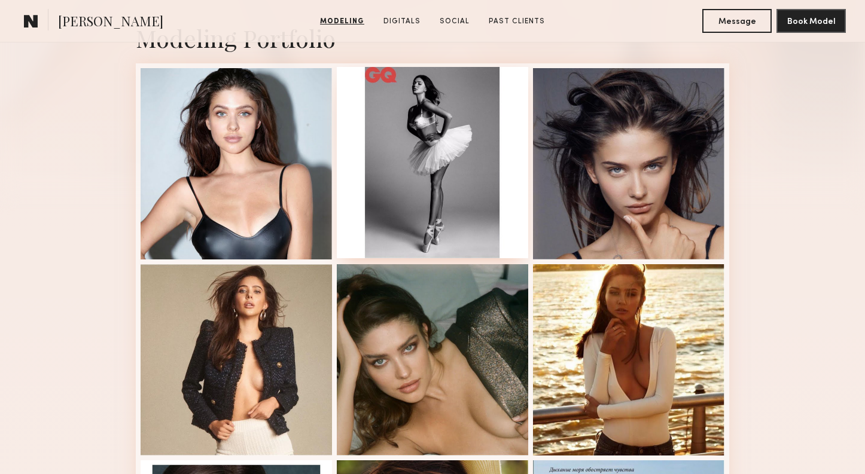
click at [460, 180] on div at bounding box center [432, 162] width 191 height 191
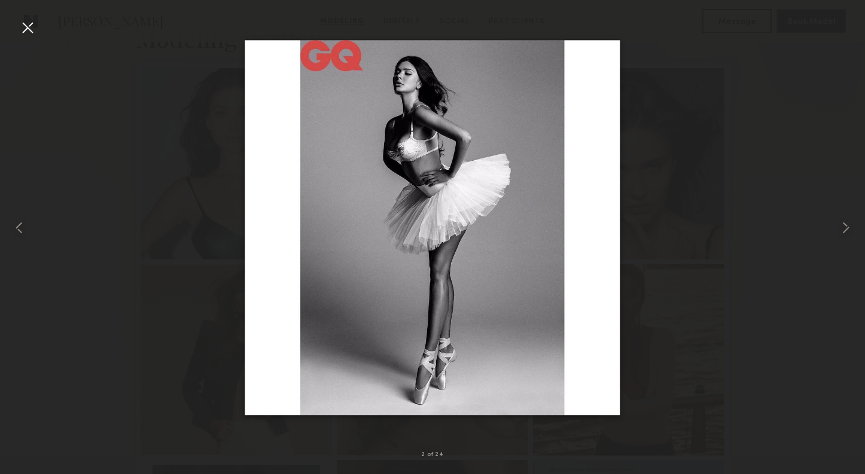
click at [22, 33] on div at bounding box center [27, 27] width 19 height 19
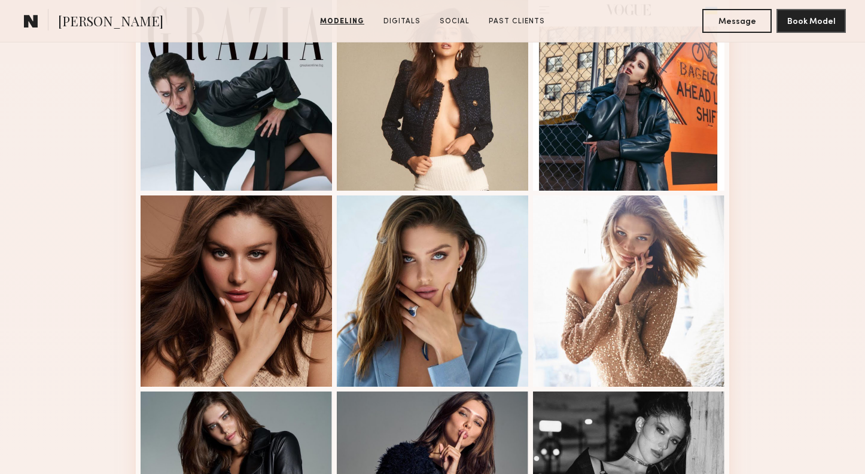
scroll to position [1141, 0]
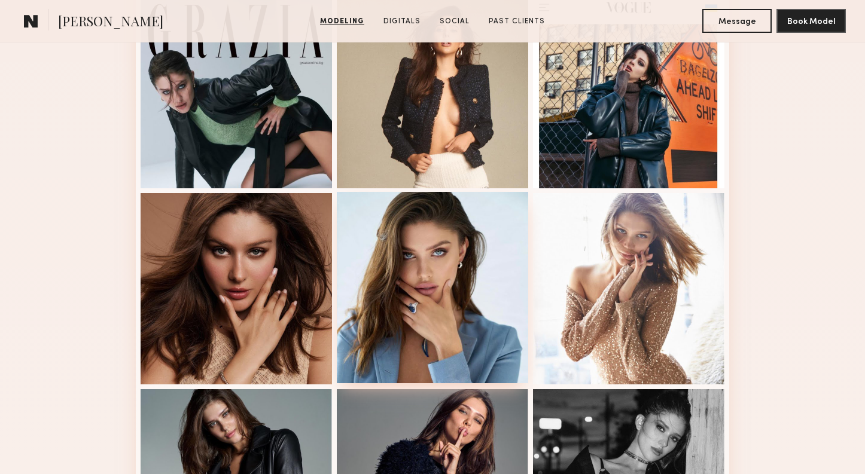
click at [349, 309] on div at bounding box center [432, 287] width 191 height 191
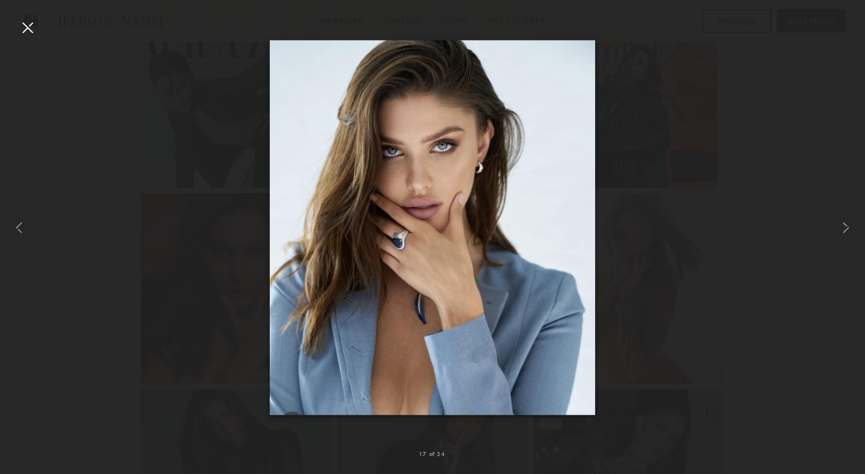
click at [29, 30] on div at bounding box center [27, 27] width 19 height 19
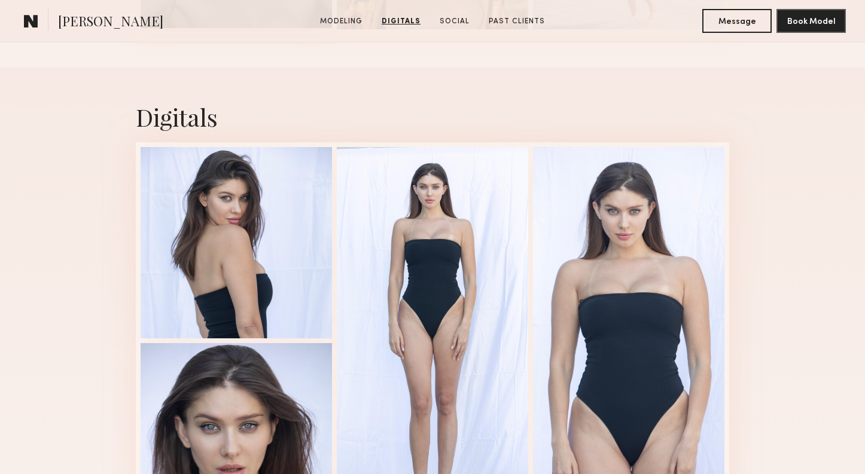
scroll to position [1889, 0]
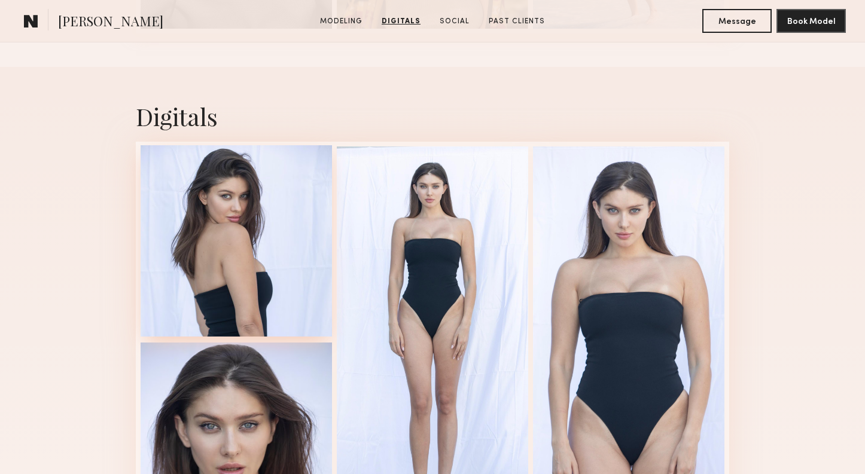
click at [219, 251] on div at bounding box center [236, 240] width 191 height 191
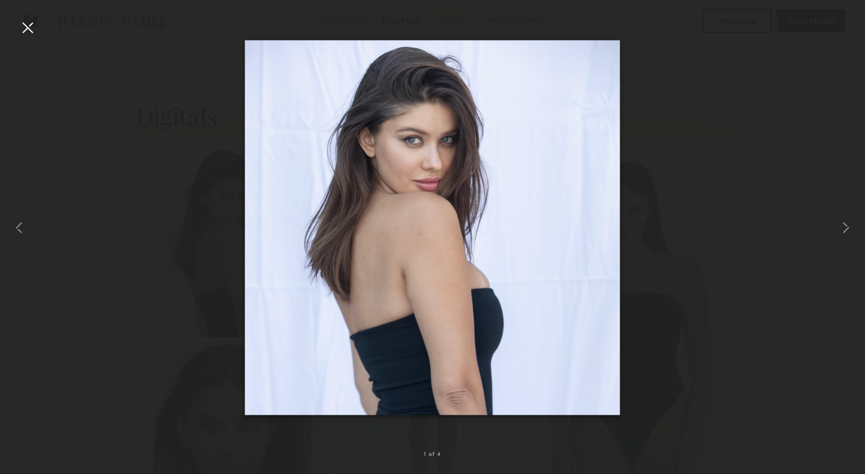
click at [26, 24] on div at bounding box center [27, 27] width 19 height 19
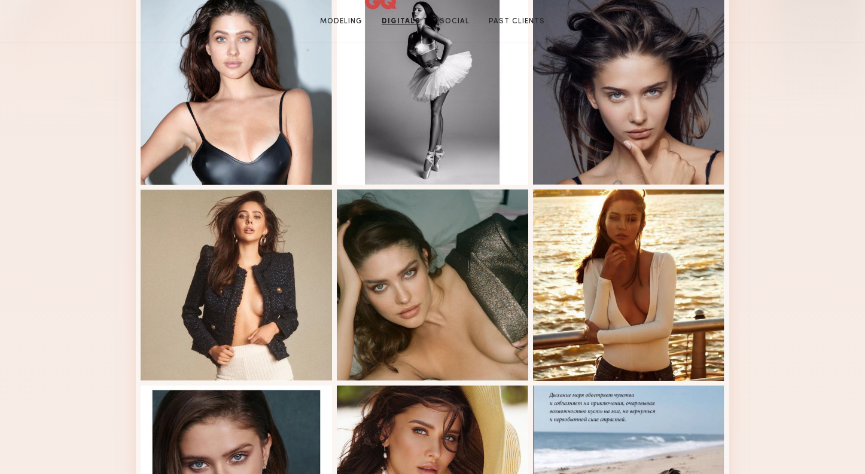
scroll to position [0, 0]
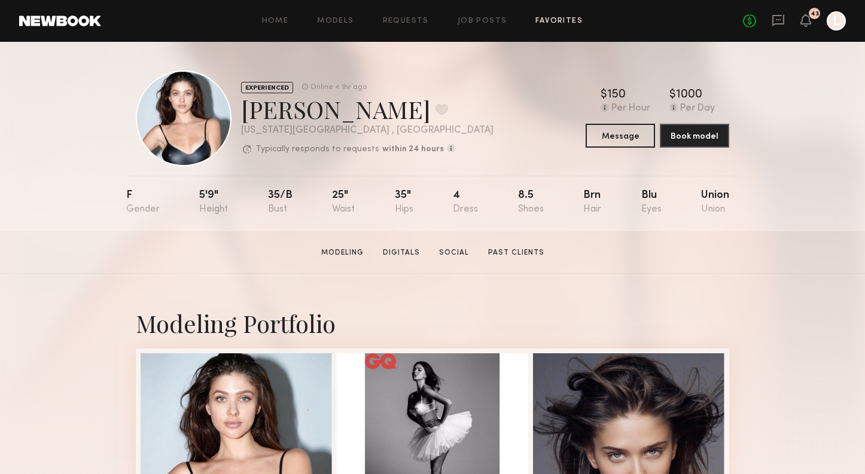
click at [559, 20] on link "Favorites" at bounding box center [558, 21] width 47 height 8
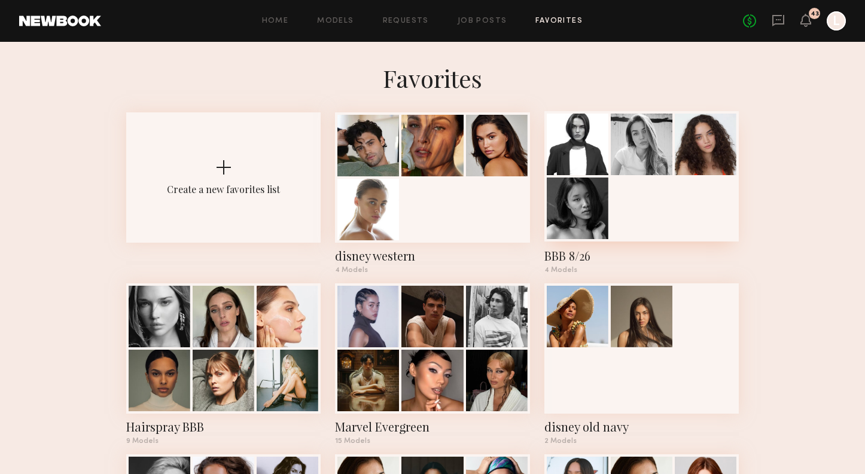
click at [569, 256] on div "BBB 8/26" at bounding box center [641, 256] width 194 height 17
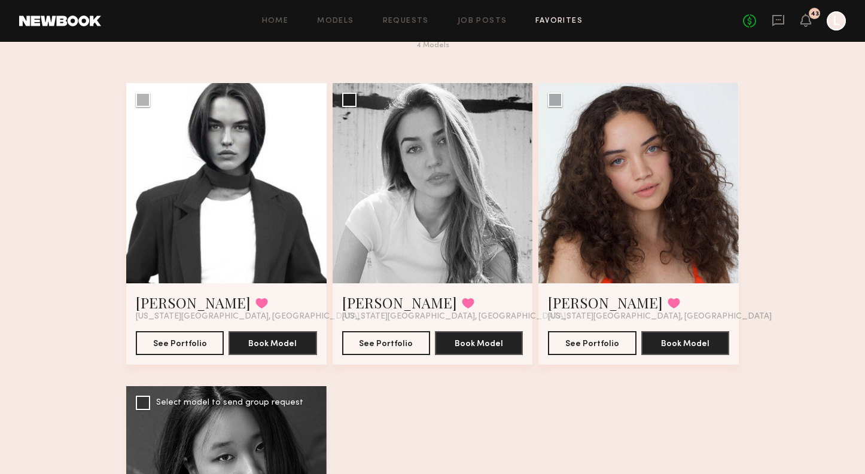
scroll to position [50, 0]
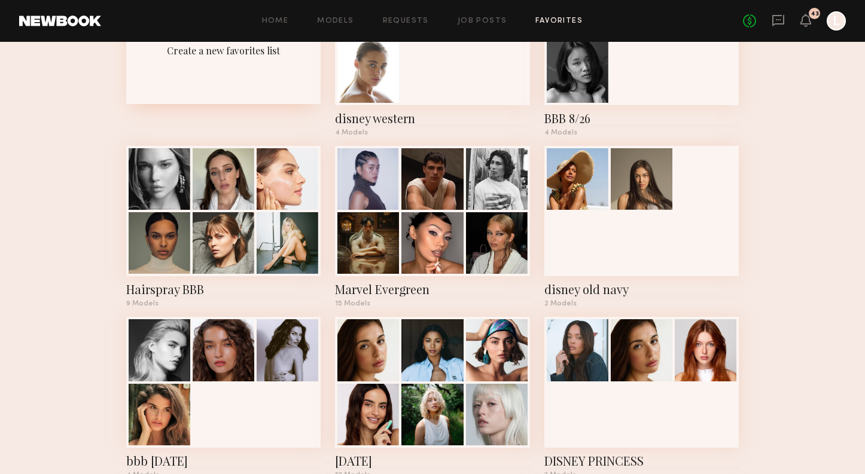
scroll to position [141, 0]
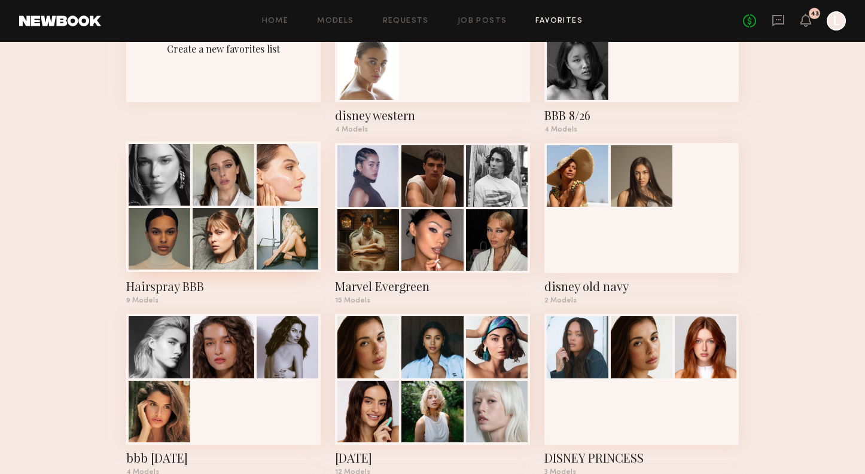
click at [182, 287] on div "Hairspray BBB" at bounding box center [223, 286] width 194 height 17
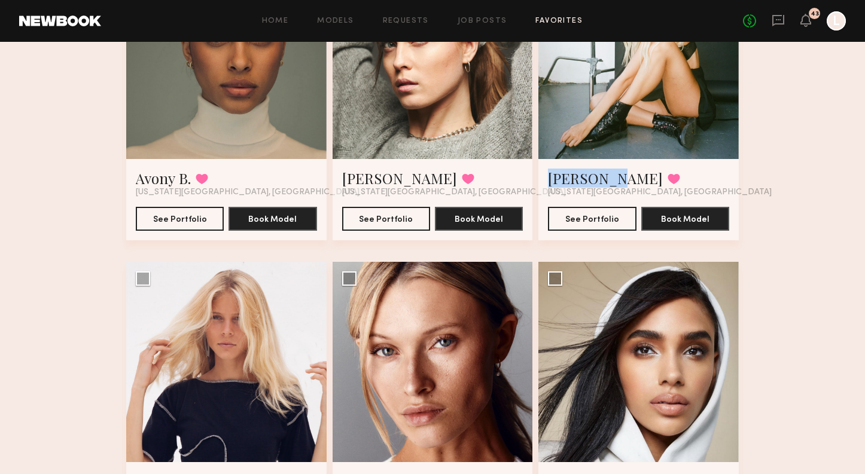
scroll to position [592, 0]
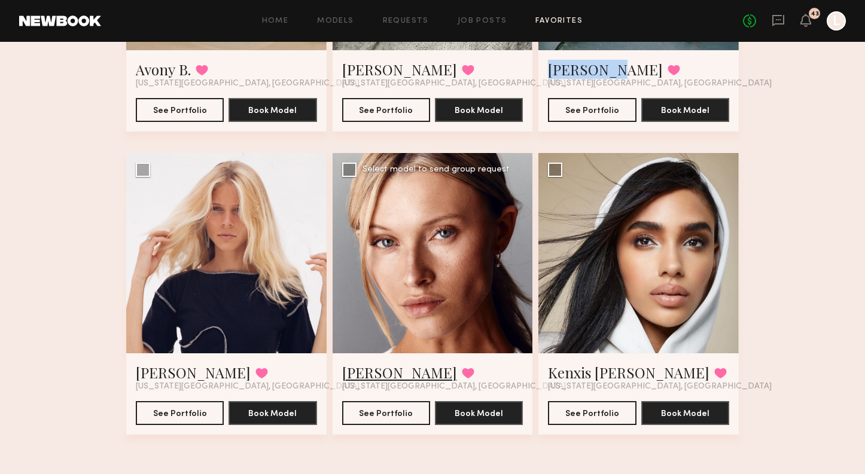
click at [371, 373] on link "Hailey A." at bounding box center [399, 372] width 115 height 19
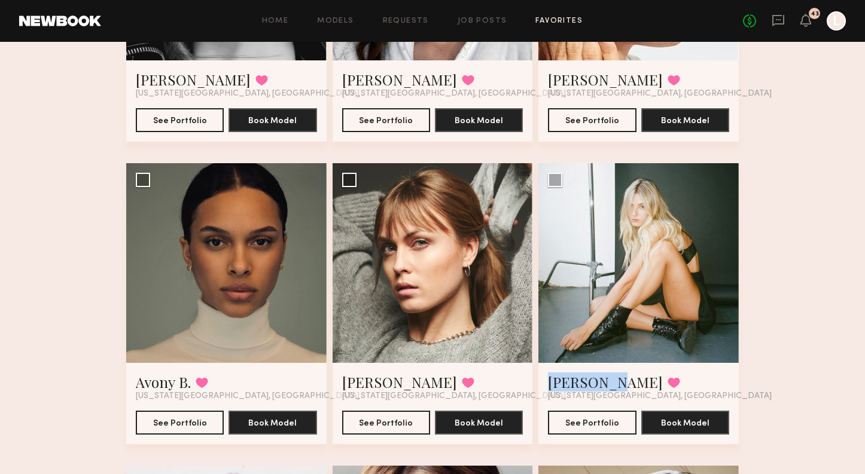
scroll to position [275, 0]
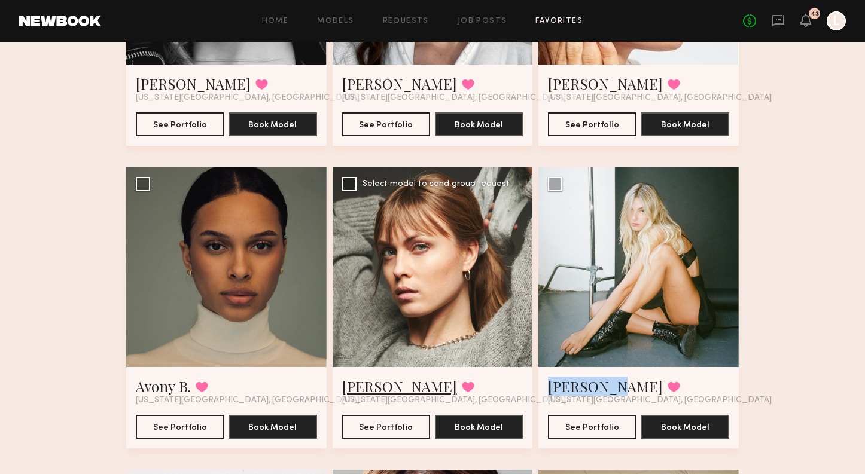
click at [379, 392] on link "[PERSON_NAME]" at bounding box center [399, 386] width 115 height 19
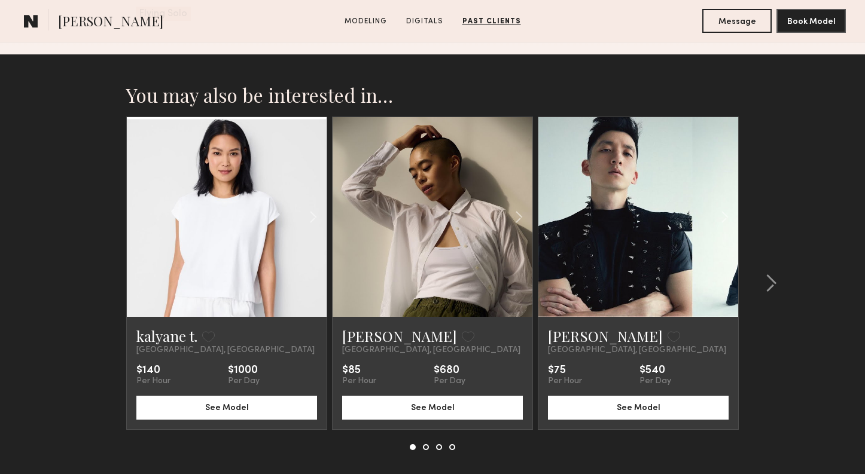
scroll to position [1622, 0]
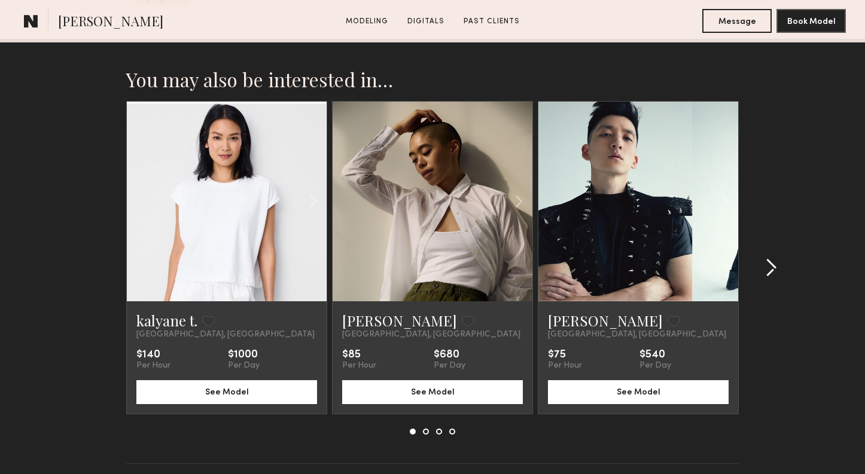
click at [776, 258] on common-icon at bounding box center [771, 267] width 12 height 19
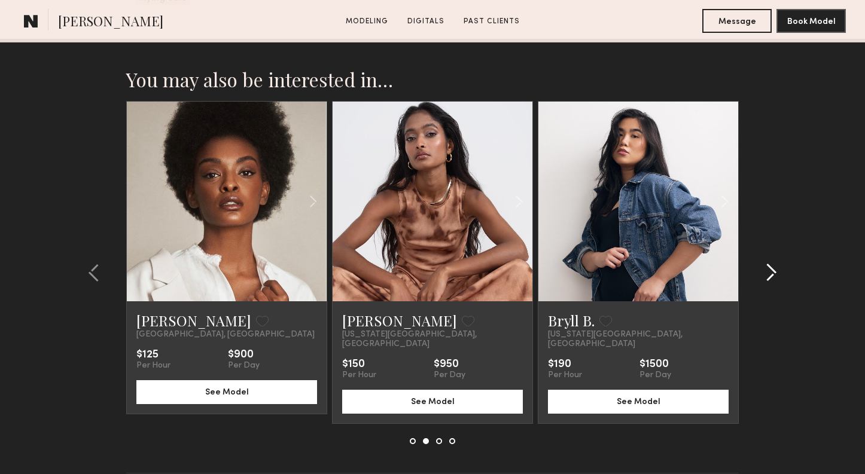
click at [776, 263] on common-icon at bounding box center [771, 272] width 12 height 19
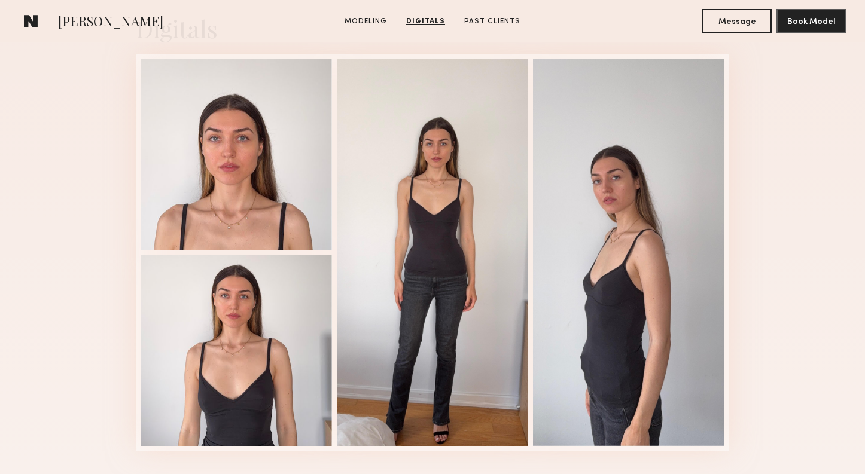
scroll to position [1413, 0]
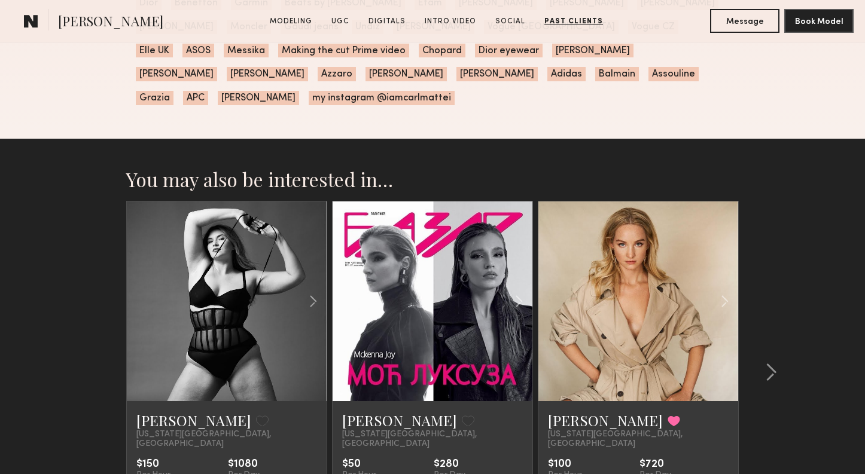
scroll to position [3413, 0]
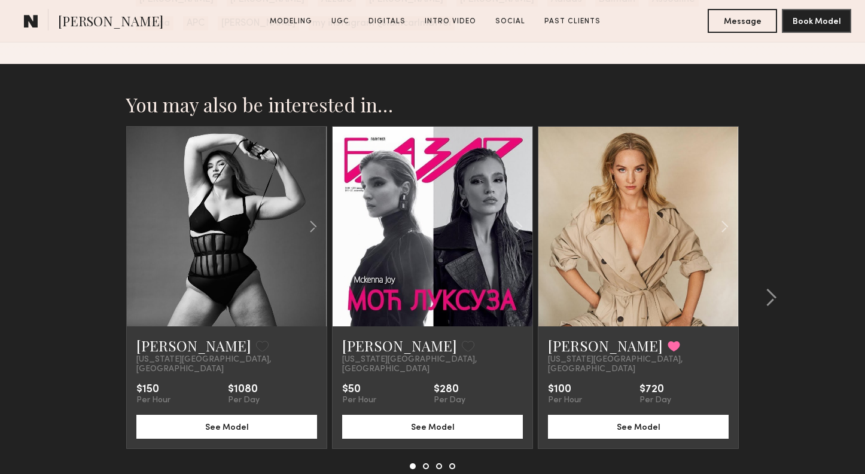
drag, startPoint x: 767, startPoint y: 277, endPoint x: 544, endPoint y: 477, distance: 299.9
click at [769, 288] on common-icon at bounding box center [771, 297] width 12 height 19
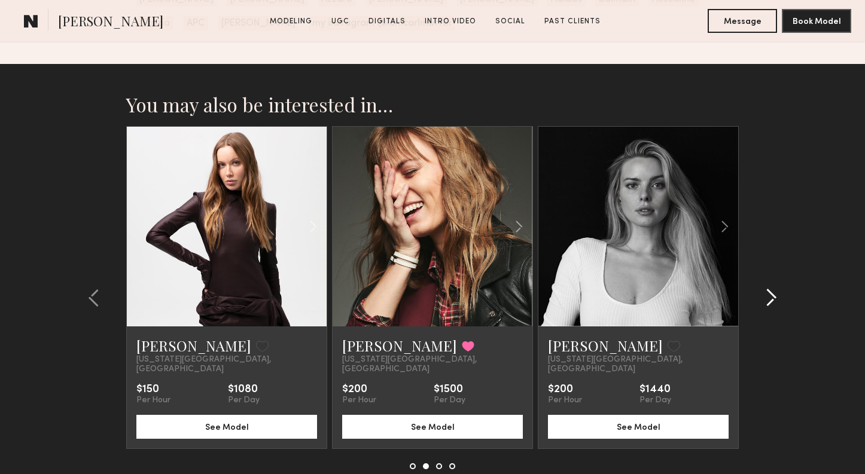
click at [769, 288] on common-icon at bounding box center [771, 297] width 12 height 19
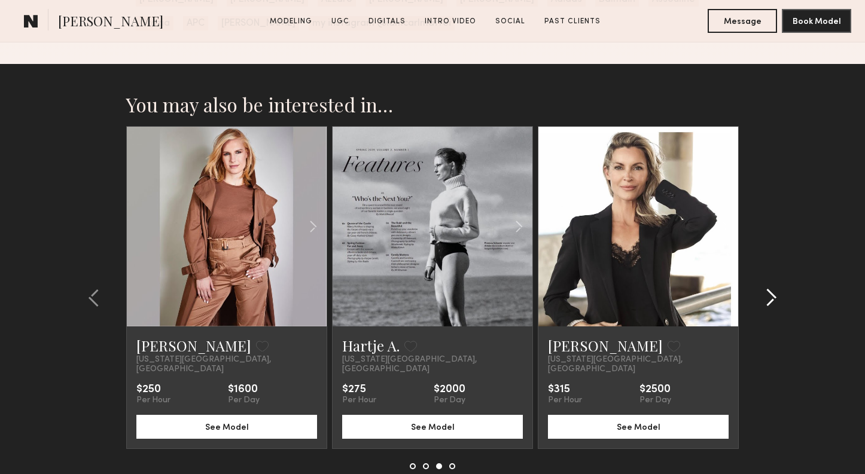
click at [768, 288] on common-icon at bounding box center [771, 297] width 12 height 19
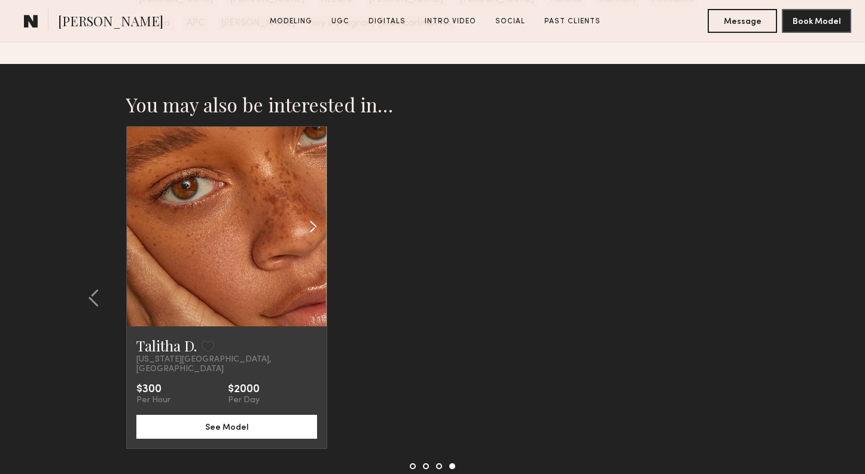
click at [310, 215] on common-icon at bounding box center [312, 226] width 17 height 23
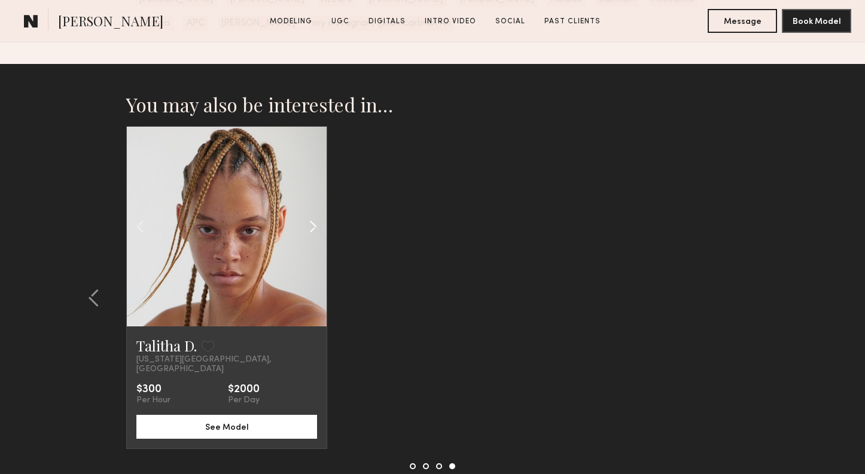
click at [310, 215] on common-icon at bounding box center [312, 226] width 17 height 23
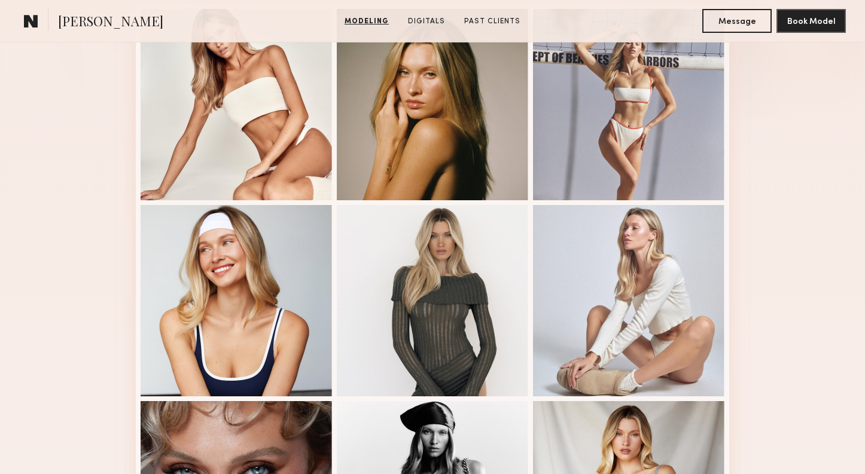
scroll to position [343, 0]
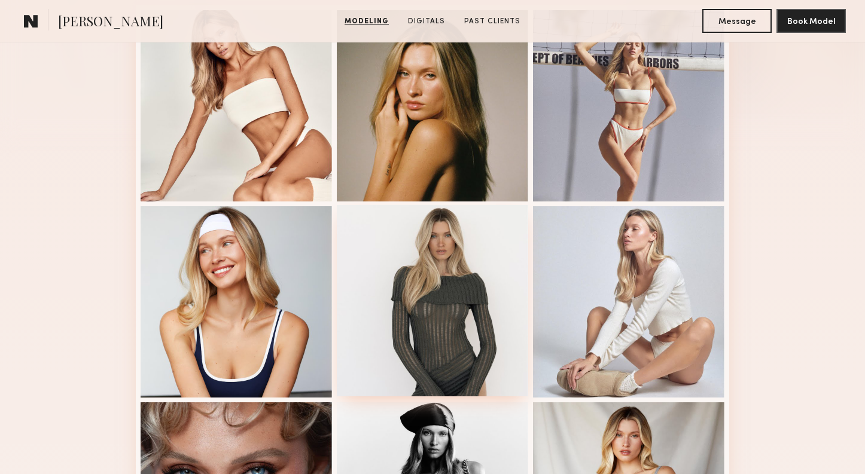
click at [450, 298] on div at bounding box center [432, 300] width 191 height 191
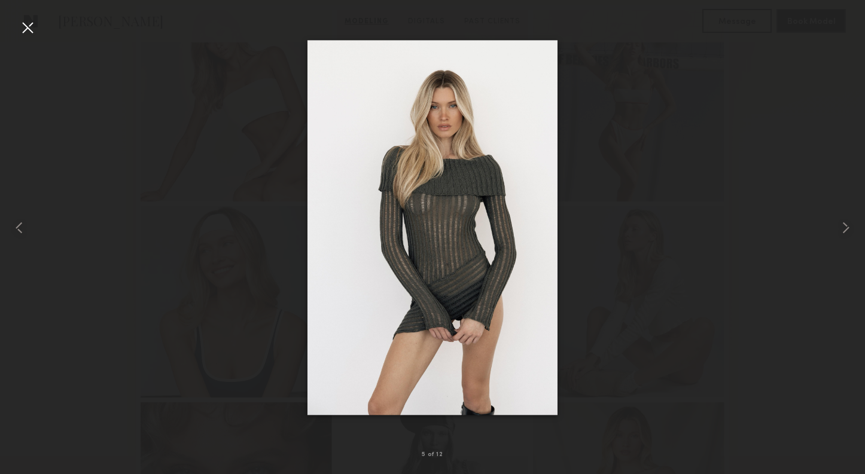
click at [28, 33] on div at bounding box center [27, 27] width 19 height 19
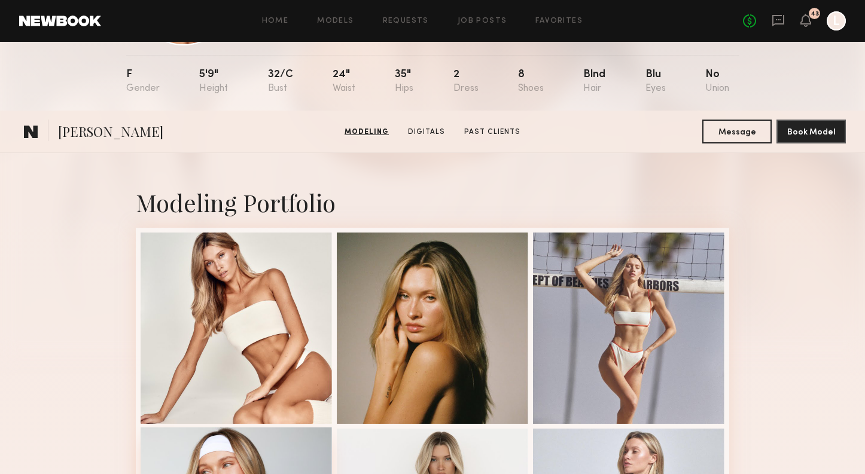
scroll to position [0, 0]
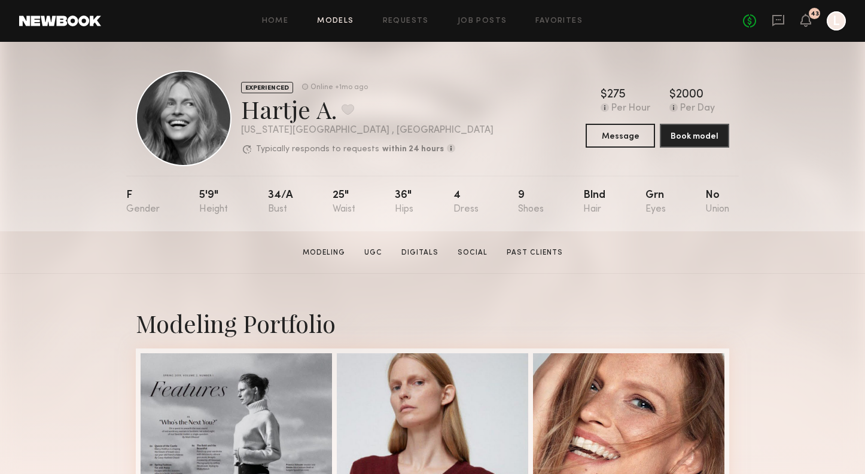
click at [322, 20] on link "Models" at bounding box center [335, 21] width 36 height 8
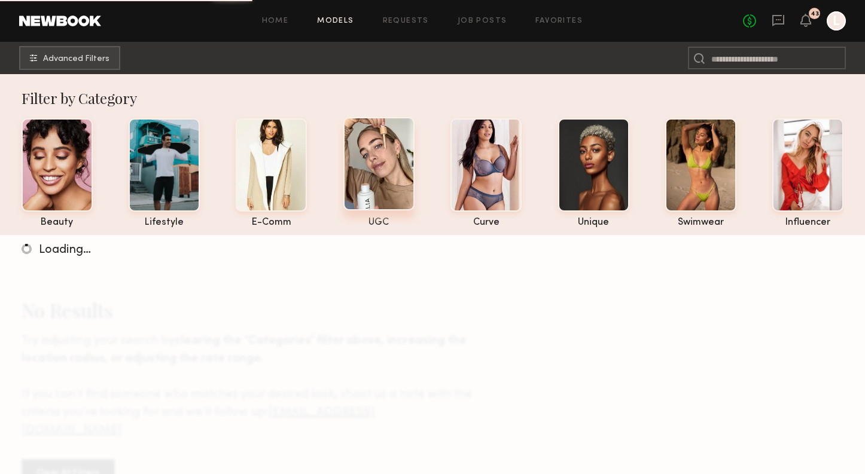
click at [382, 194] on div at bounding box center [378, 163] width 71 height 93
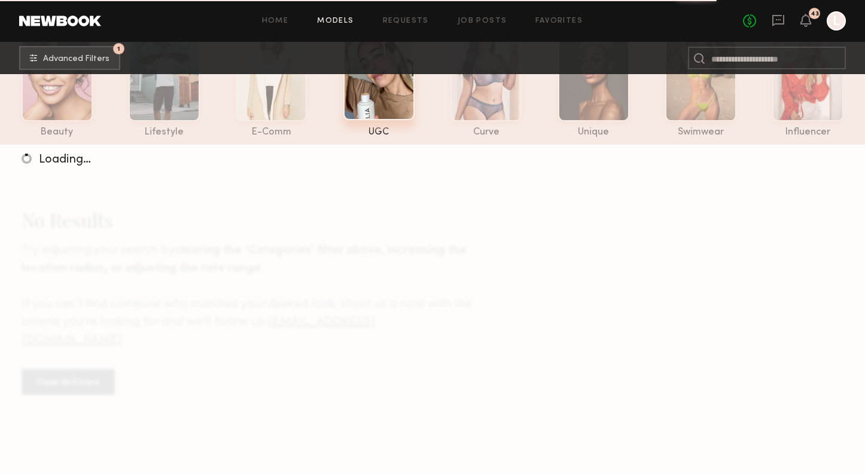
scroll to position [112, 0]
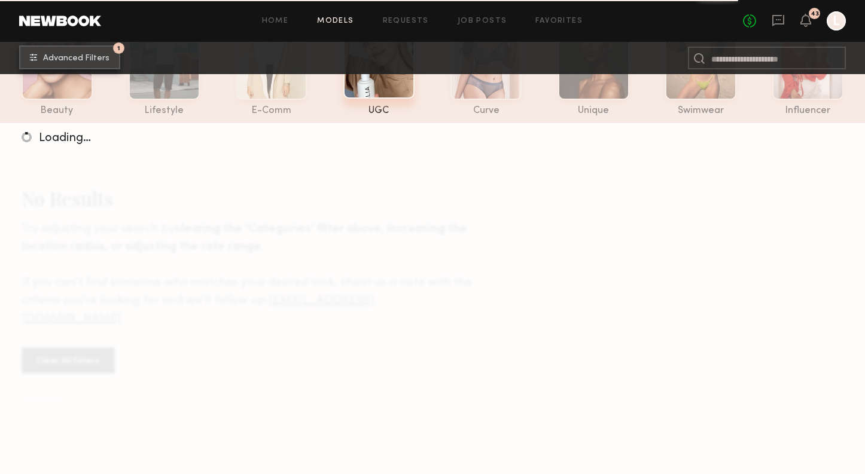
click at [106, 54] on span "Advanced Filters" at bounding box center [76, 58] width 66 height 8
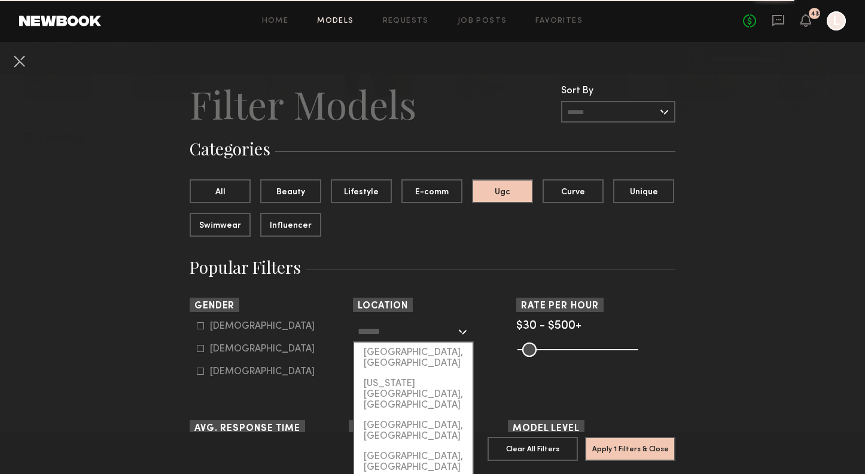
click at [365, 324] on input "text" at bounding box center [407, 331] width 98 height 20
click at [388, 374] on div "[US_STATE][GEOGRAPHIC_DATA], [GEOGRAPHIC_DATA]" at bounding box center [413, 395] width 118 height 42
type input "**********"
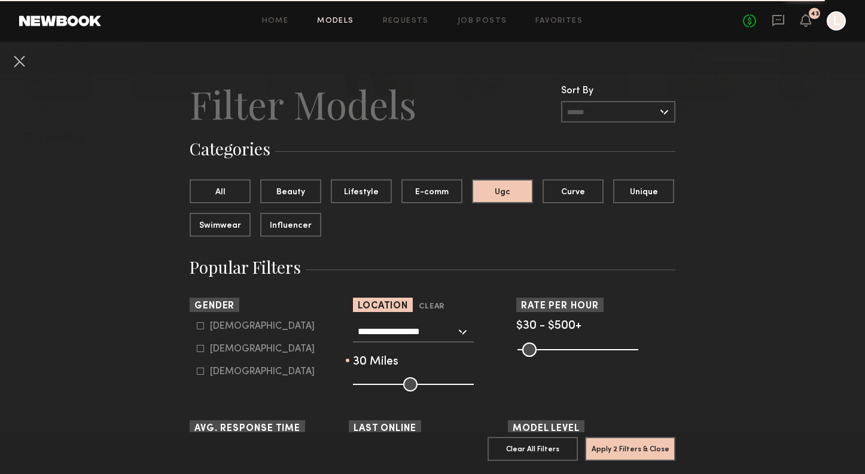
type input "**"
click at [391, 381] on input "range" at bounding box center [413, 384] width 121 height 14
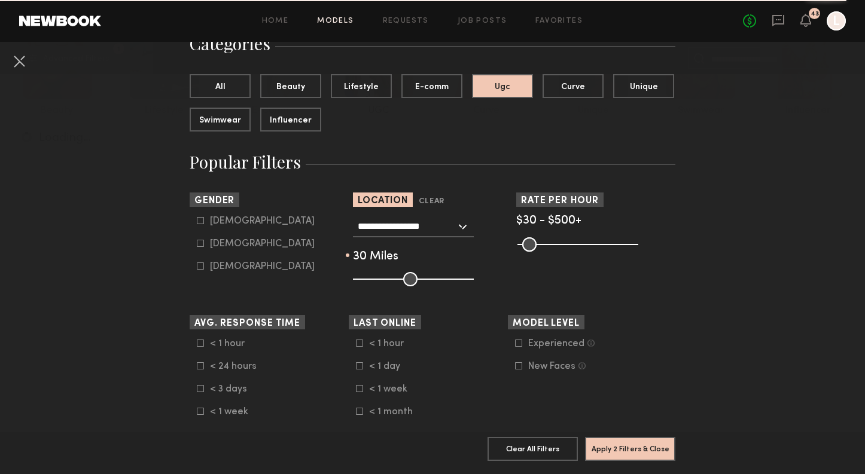
scroll to position [120, 0]
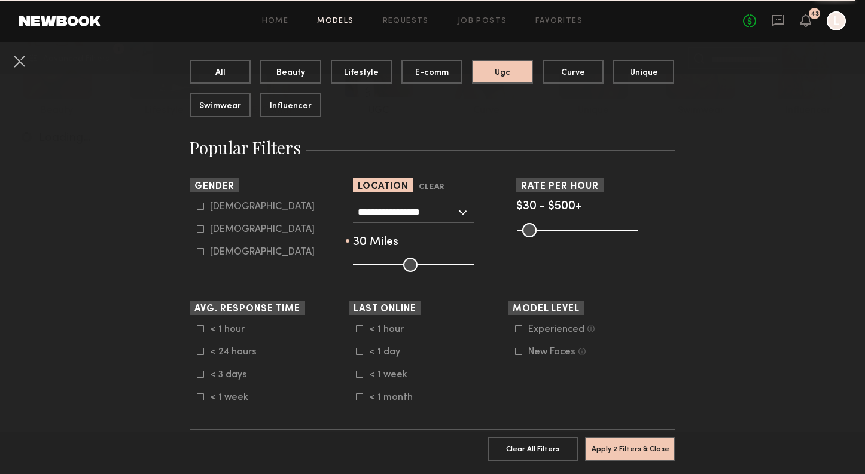
click at [213, 222] on form "Male Female Non-binary" at bounding box center [273, 230] width 152 height 56
click at [214, 231] on div "Female" at bounding box center [262, 229] width 105 height 7
type input "**"
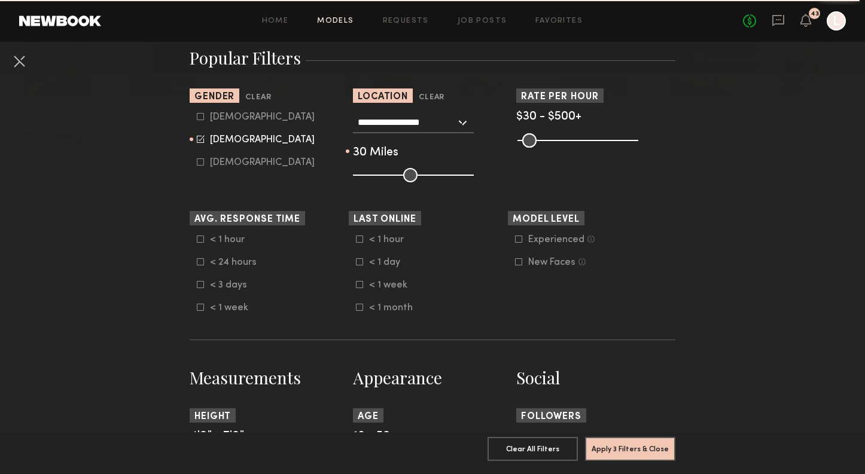
scroll to position [214, 0]
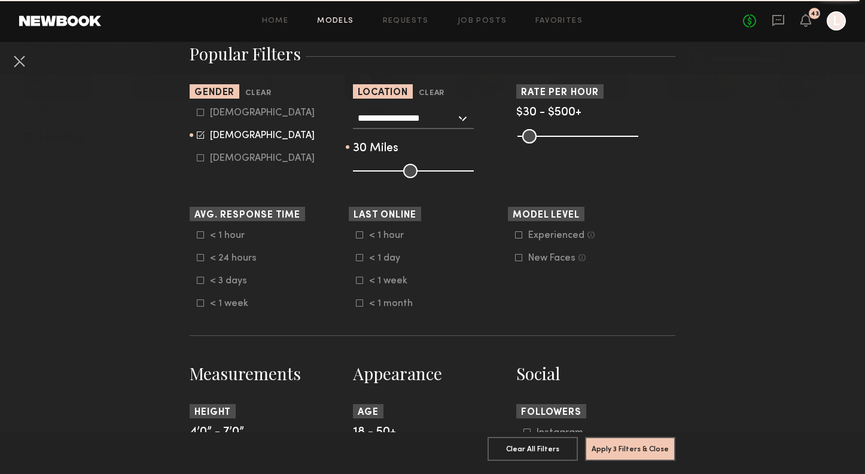
click at [367, 284] on label "< 1 week" at bounding box center [386, 280] width 60 height 7
click at [626, 450] on button "Apply 4 Filters & Close" at bounding box center [630, 449] width 90 height 24
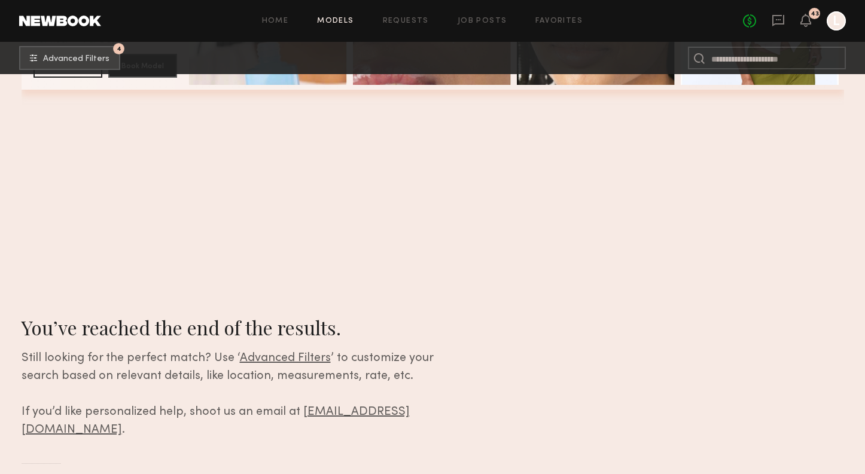
scroll to position [12397, 0]
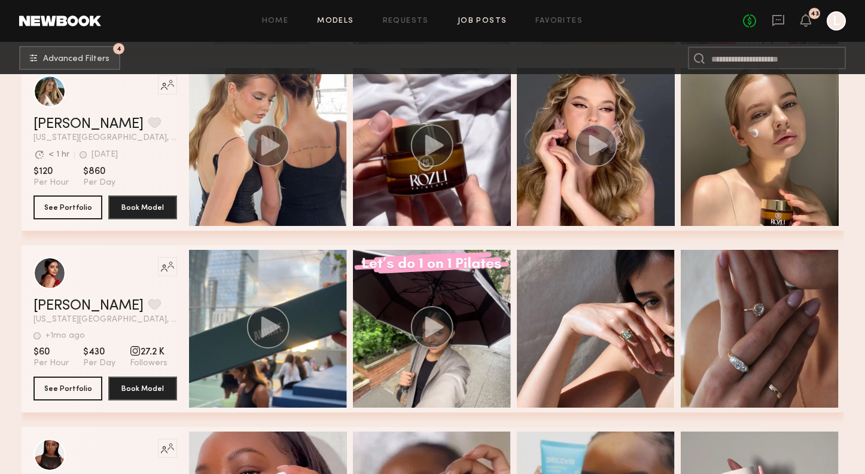
click at [472, 18] on link "Job Posts" at bounding box center [483, 21] width 50 height 8
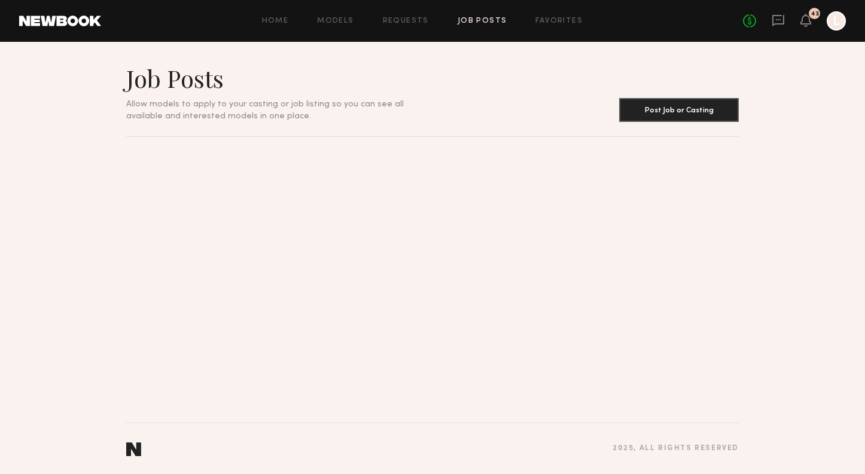
click at [492, 20] on link "Job Posts" at bounding box center [483, 21] width 50 height 8
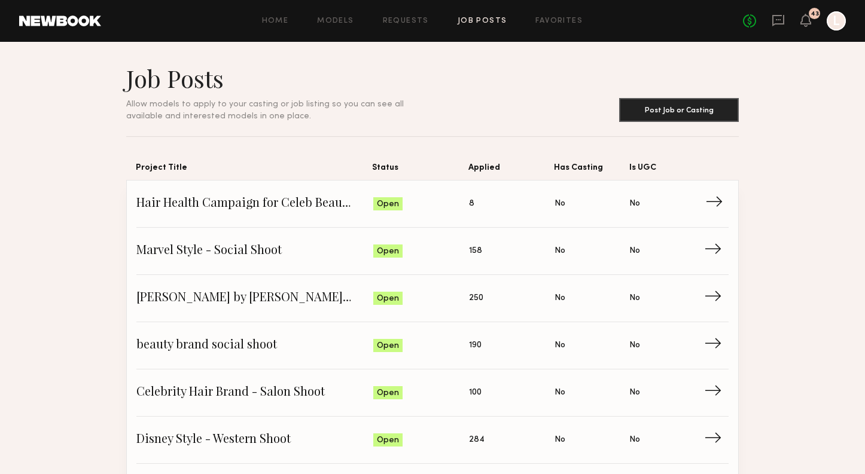
click at [335, 212] on span "Hair Health Campaign for Celeb Beauty Brand" at bounding box center [254, 204] width 237 height 18
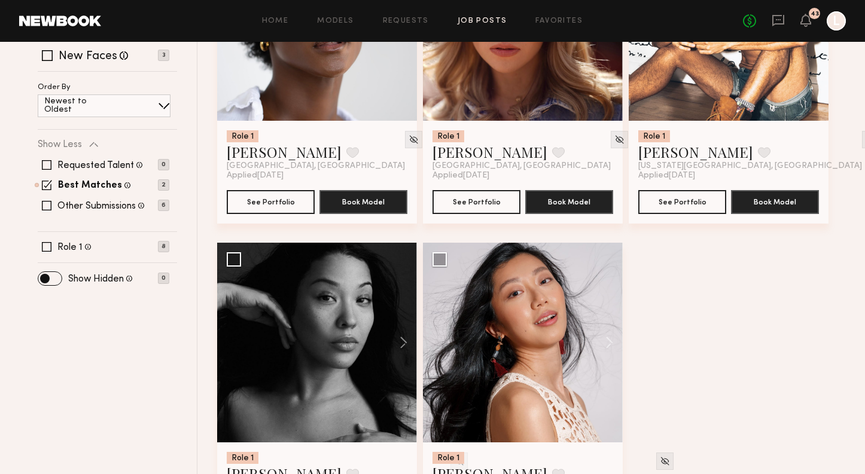
scroll to position [296, 0]
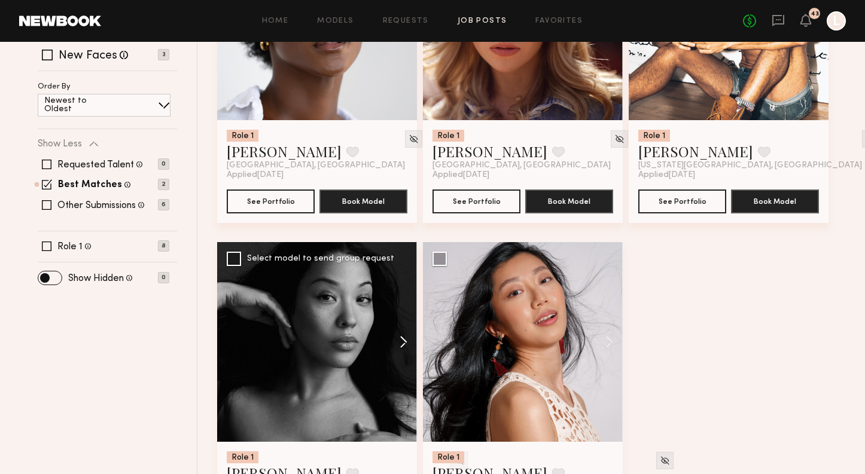
click at [395, 338] on button at bounding box center [398, 342] width 38 height 200
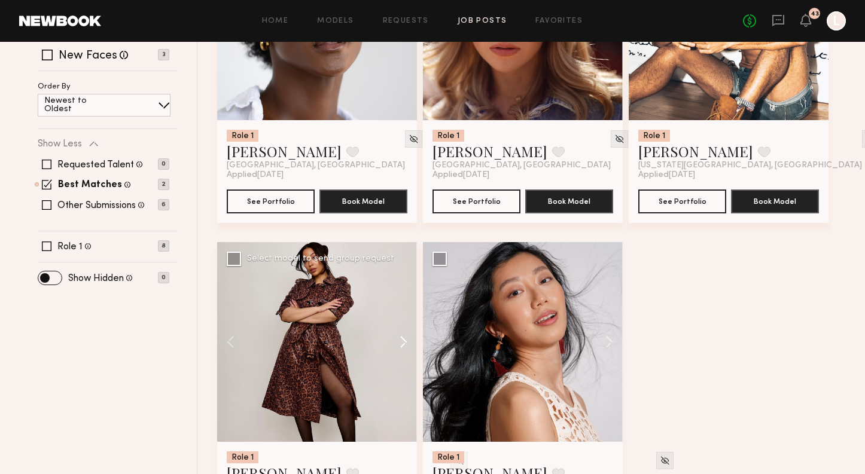
click at [395, 338] on button at bounding box center [398, 342] width 38 height 200
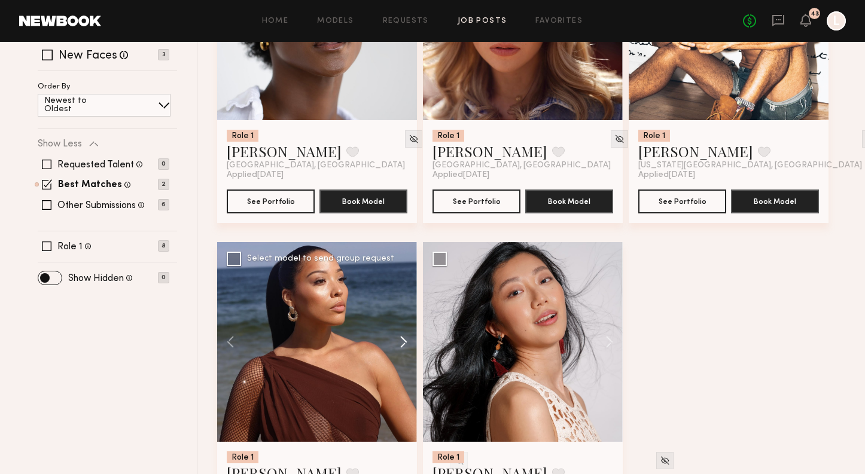
click at [395, 338] on button at bounding box center [398, 342] width 38 height 200
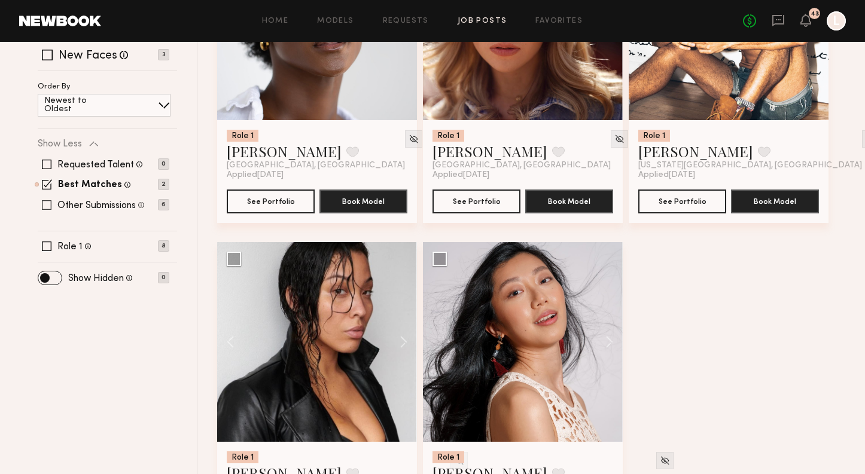
click at [48, 206] on span at bounding box center [47, 205] width 10 height 10
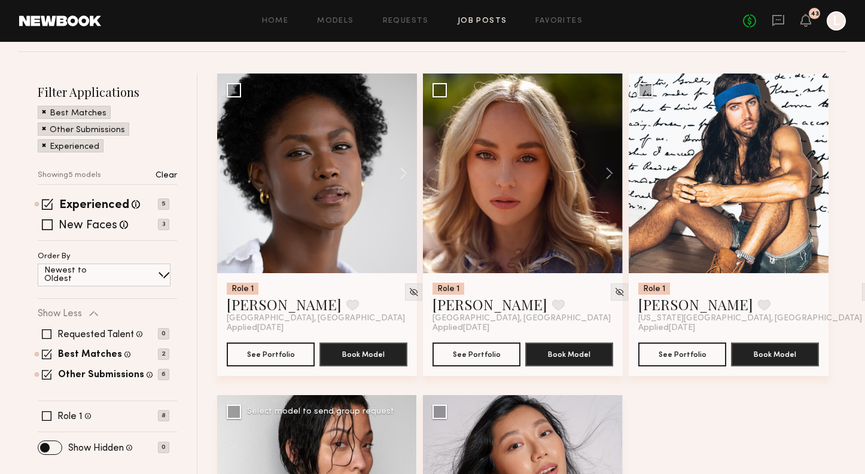
scroll to position [141, 0]
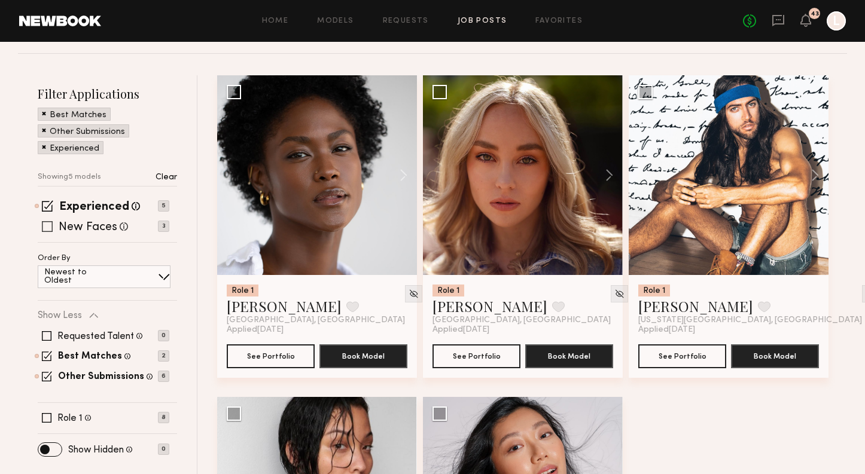
click at [72, 225] on label "New Faces" at bounding box center [88, 228] width 59 height 12
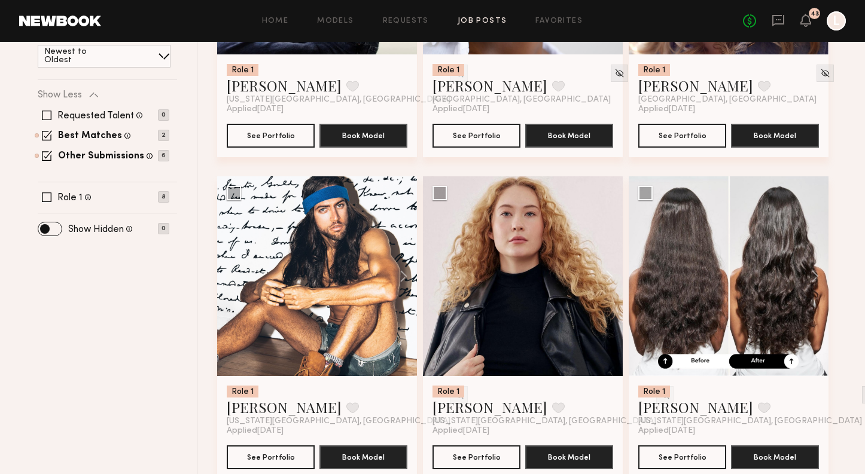
scroll to position [0, 0]
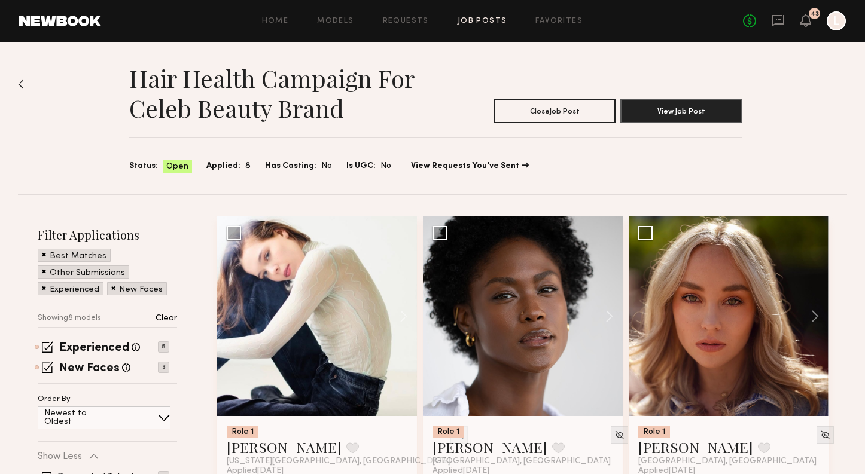
click at [491, 18] on link "Job Posts" at bounding box center [483, 21] width 50 height 8
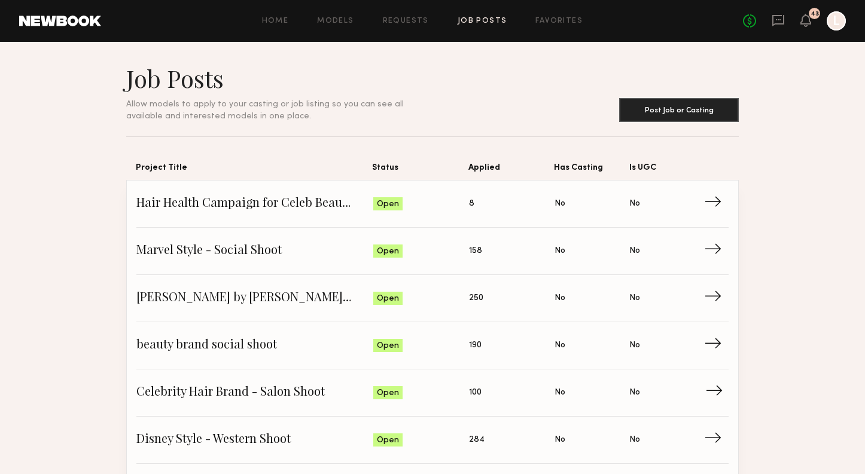
click at [290, 404] on link "Celebrity Hair Brand - Salon Shoot Status: Open Applied: 100 Has Casting: No Is…" at bounding box center [432, 393] width 592 height 47
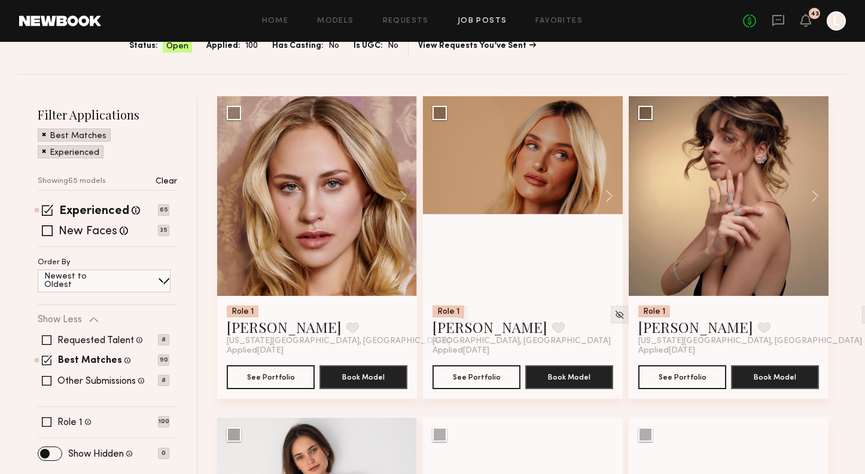
scroll to position [121, 0]
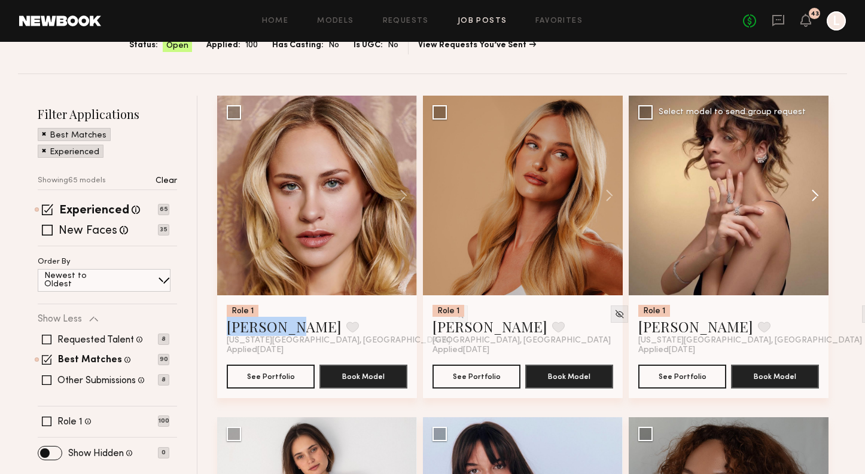
click at [812, 194] on button at bounding box center [809, 196] width 38 height 200
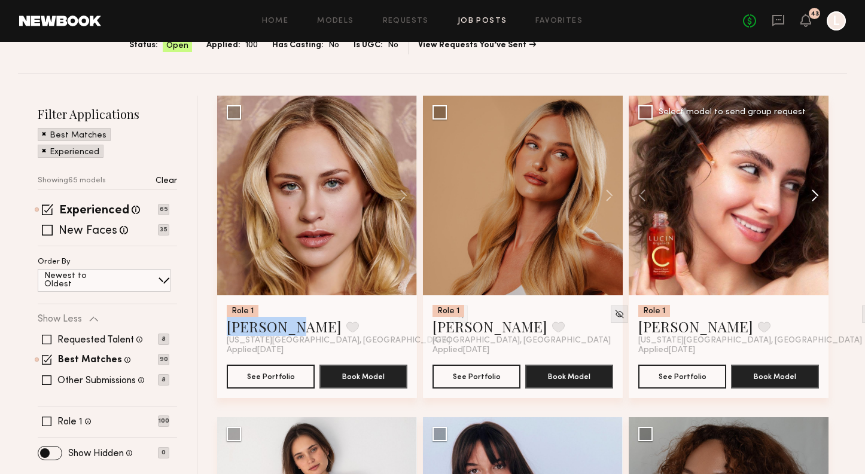
click at [812, 194] on button at bounding box center [809, 196] width 38 height 200
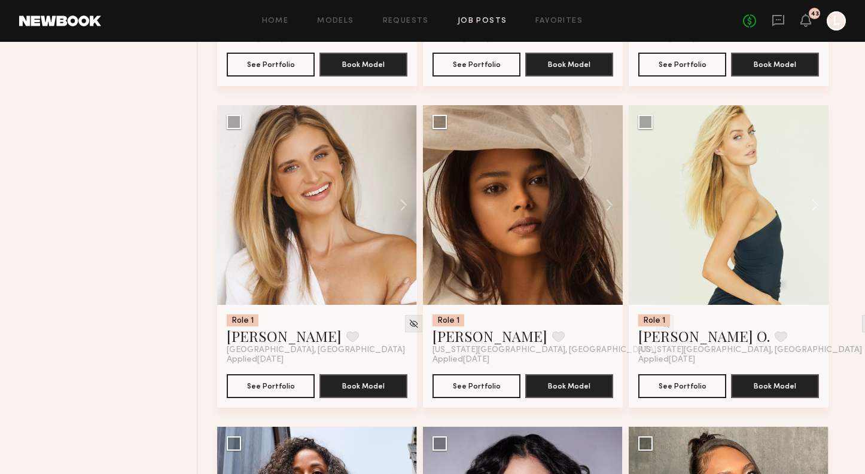
scroll to position [758, 0]
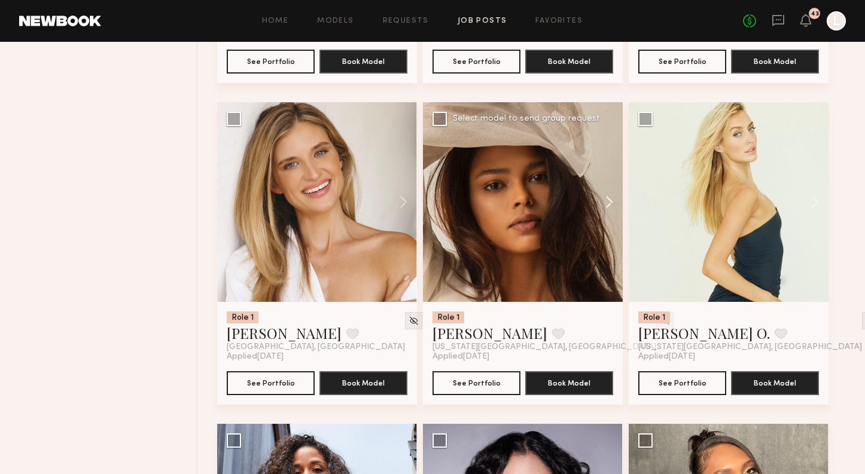
click at [612, 205] on button at bounding box center [603, 202] width 38 height 200
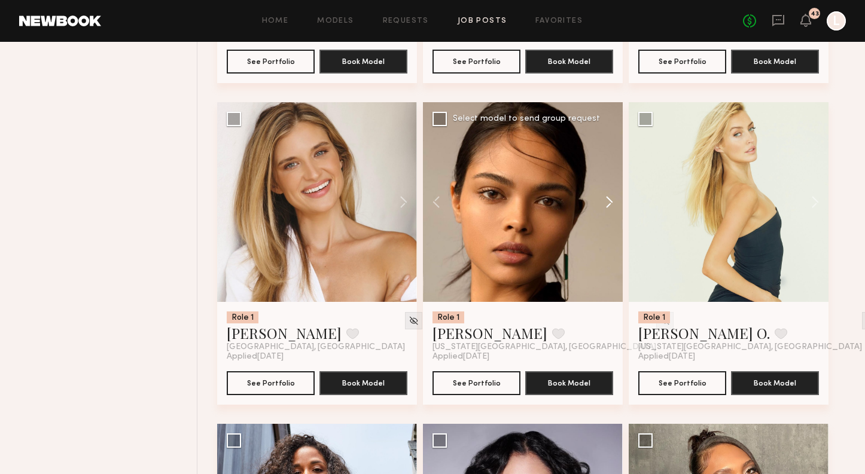
click at [612, 205] on button at bounding box center [603, 202] width 38 height 200
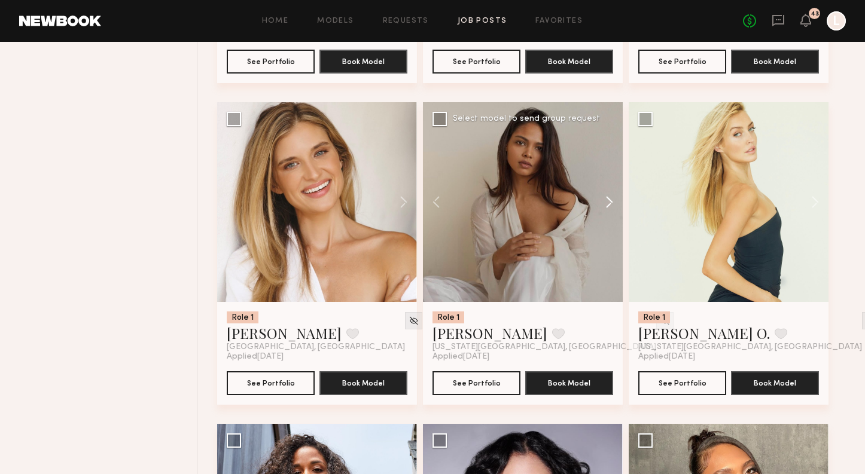
click at [612, 205] on button at bounding box center [603, 202] width 38 height 200
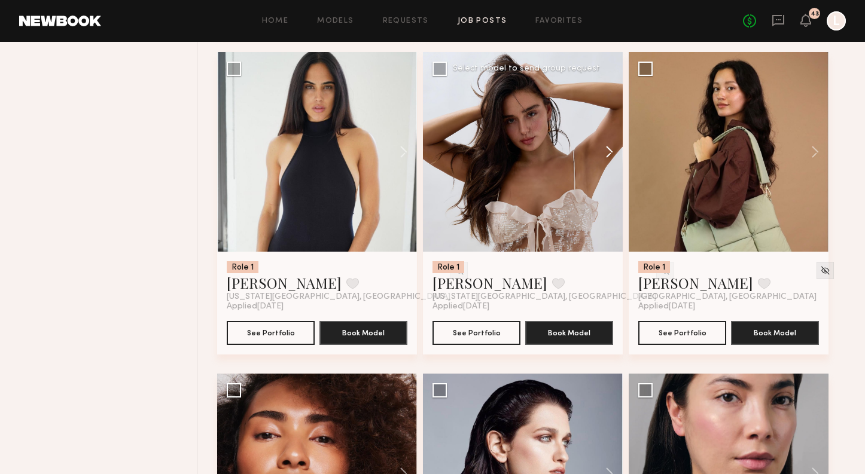
scroll to position [1450, 0]
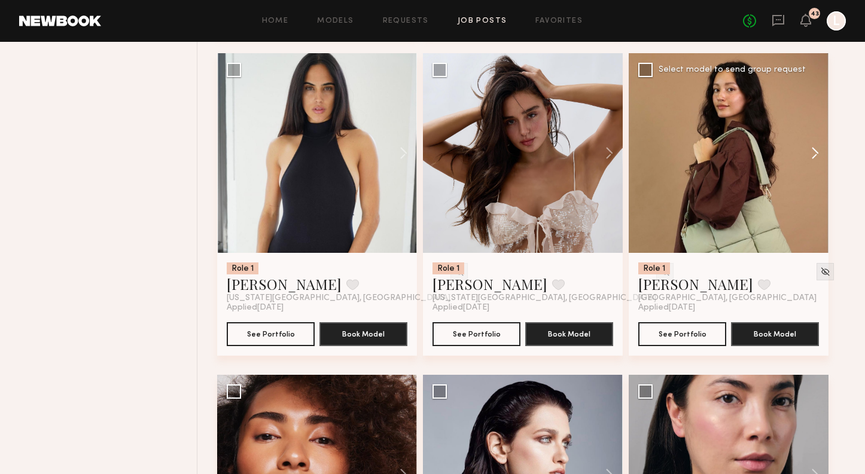
click at [809, 156] on button at bounding box center [809, 153] width 38 height 200
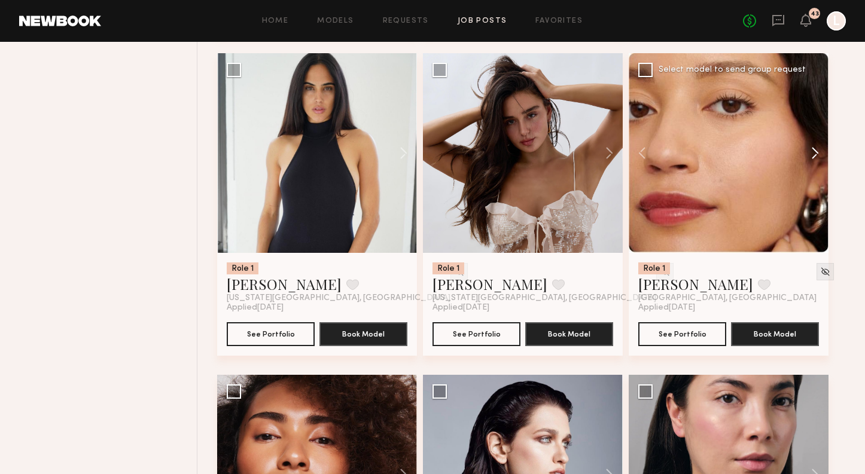
click at [809, 156] on button at bounding box center [809, 153] width 38 height 200
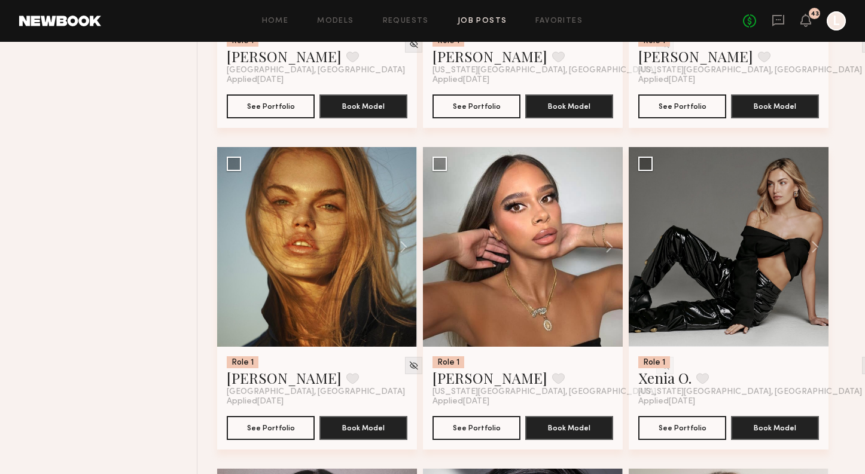
scroll to position [2001, 0]
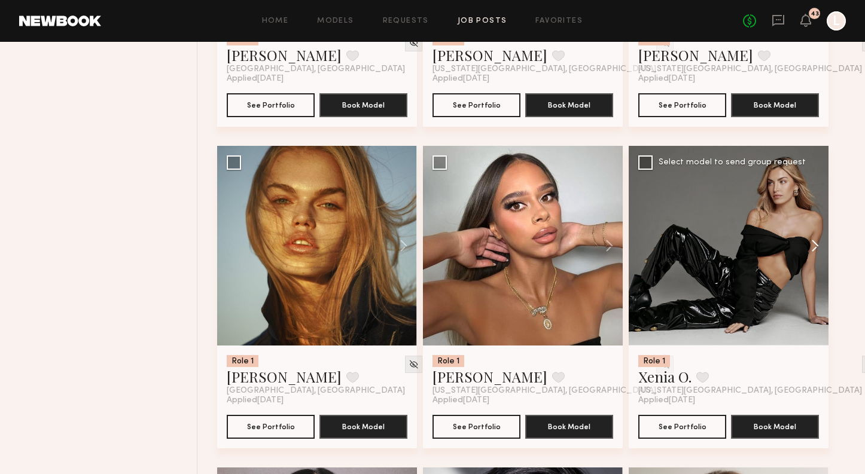
click at [815, 250] on button at bounding box center [809, 246] width 38 height 200
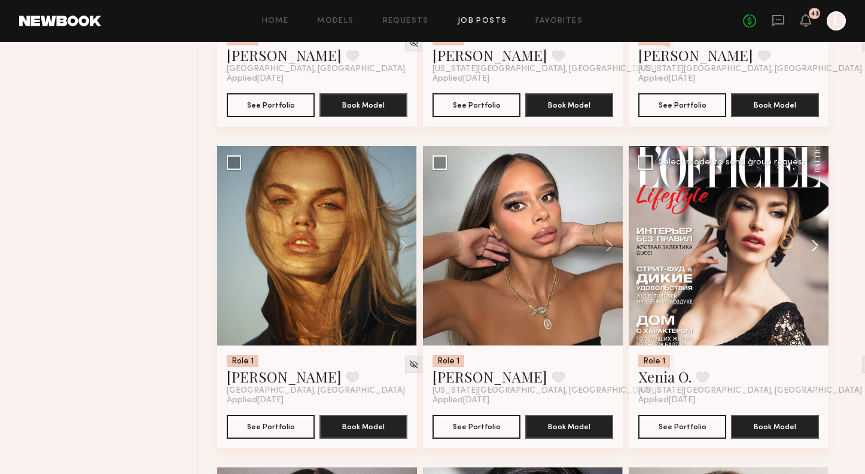
click at [815, 250] on button at bounding box center [809, 246] width 38 height 200
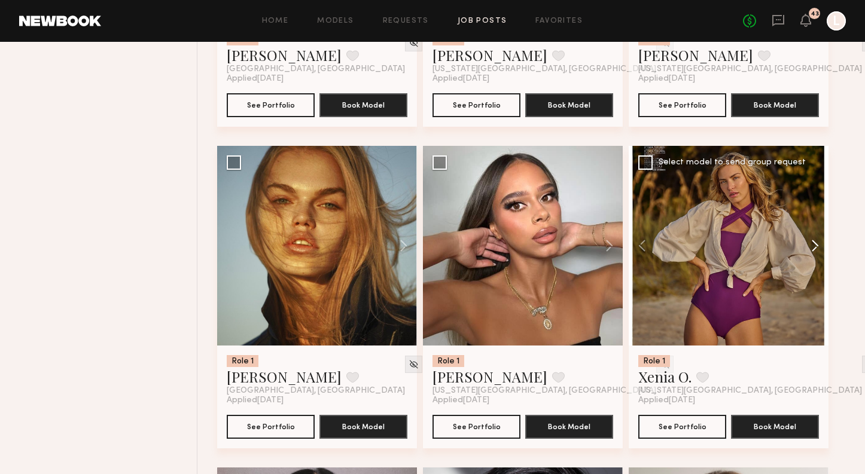
click at [815, 250] on button at bounding box center [809, 246] width 38 height 200
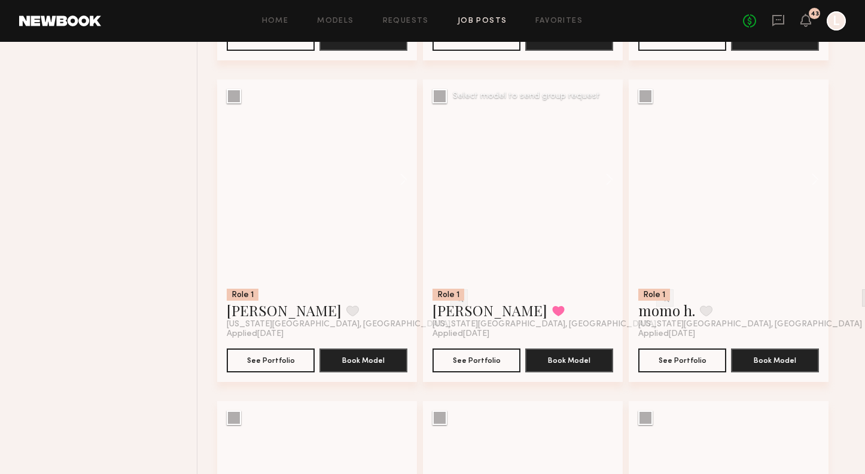
scroll to position [4311, 0]
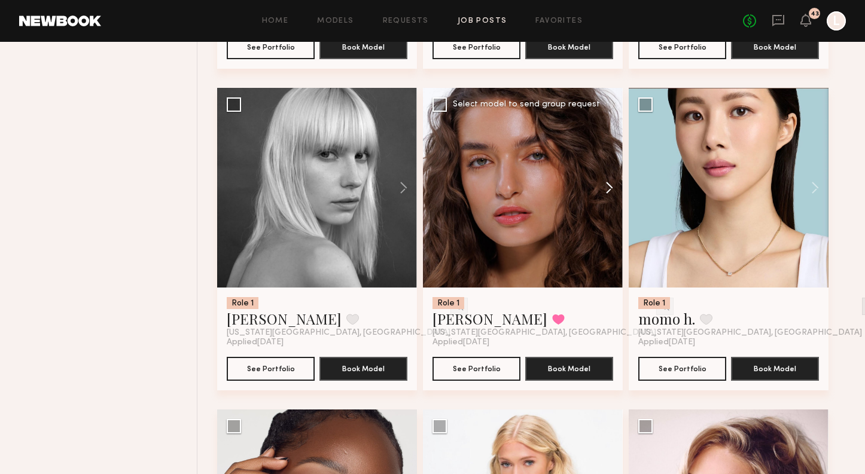
click at [613, 190] on button at bounding box center [603, 188] width 38 height 200
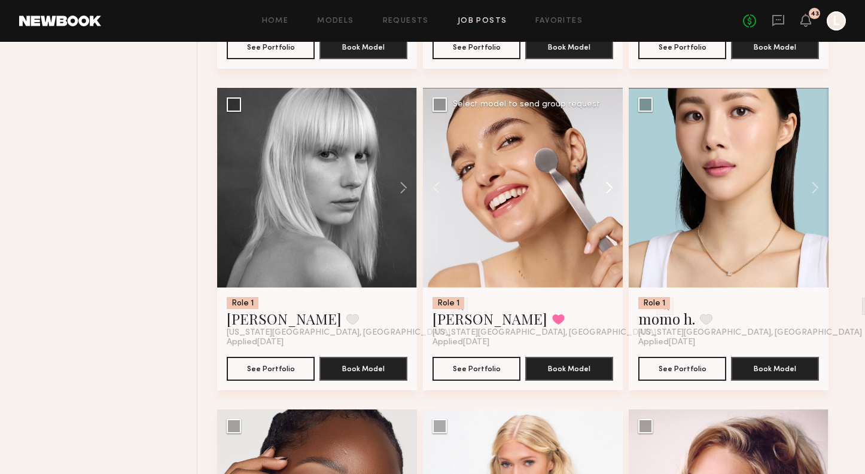
click at [613, 190] on button at bounding box center [603, 188] width 38 height 200
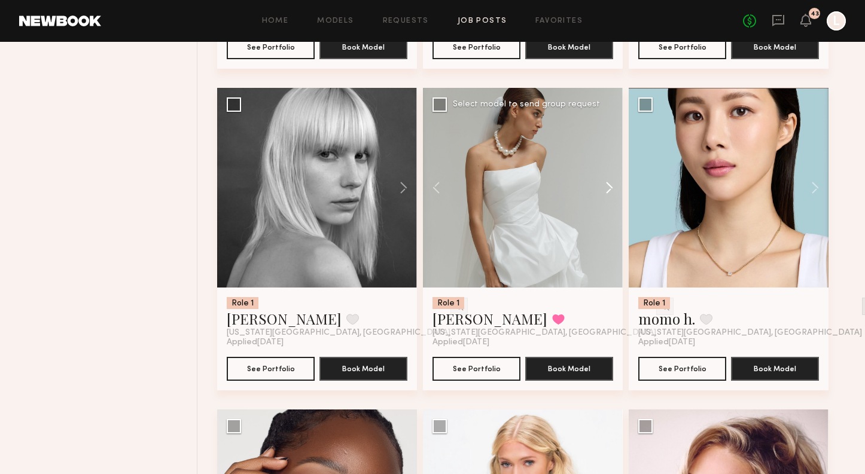
click at [613, 190] on button at bounding box center [603, 188] width 38 height 200
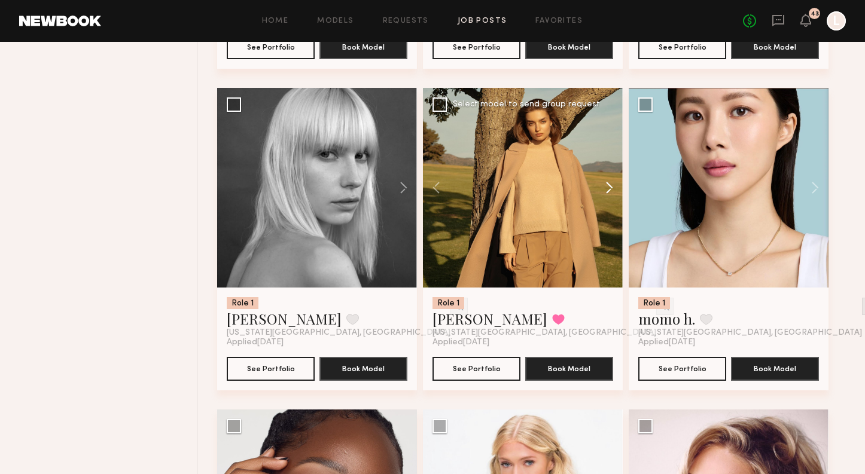
click at [613, 190] on button at bounding box center [603, 188] width 38 height 200
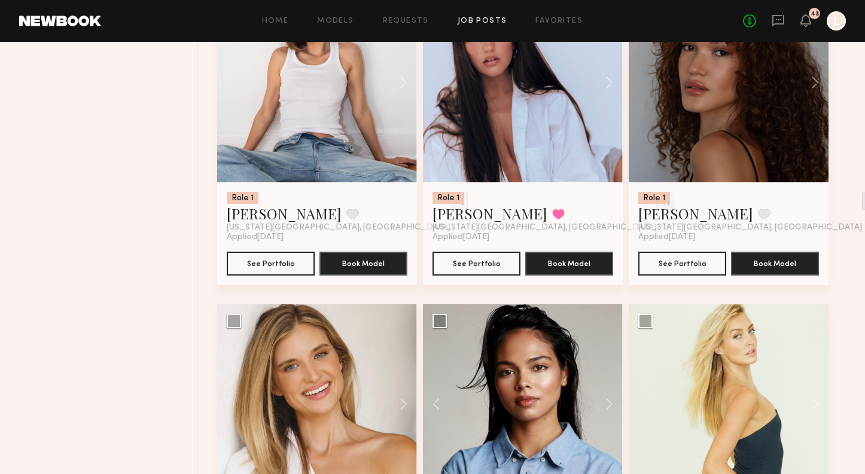
scroll to position [0, 0]
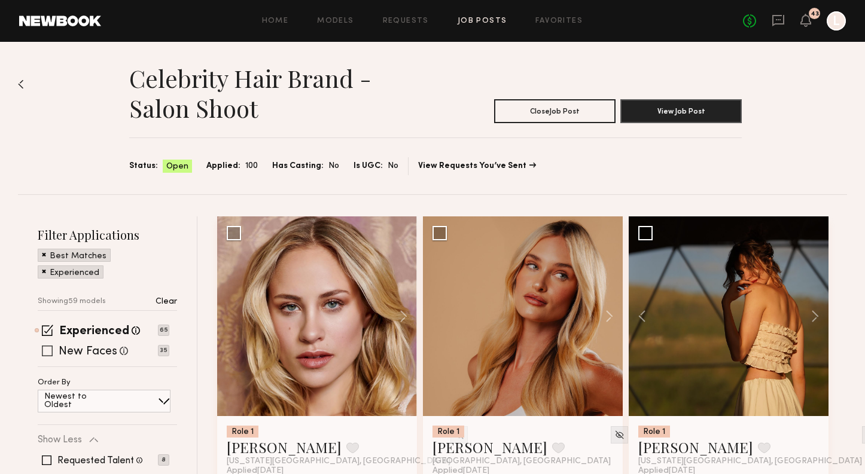
click at [63, 353] on label "New Faces" at bounding box center [88, 352] width 59 height 12
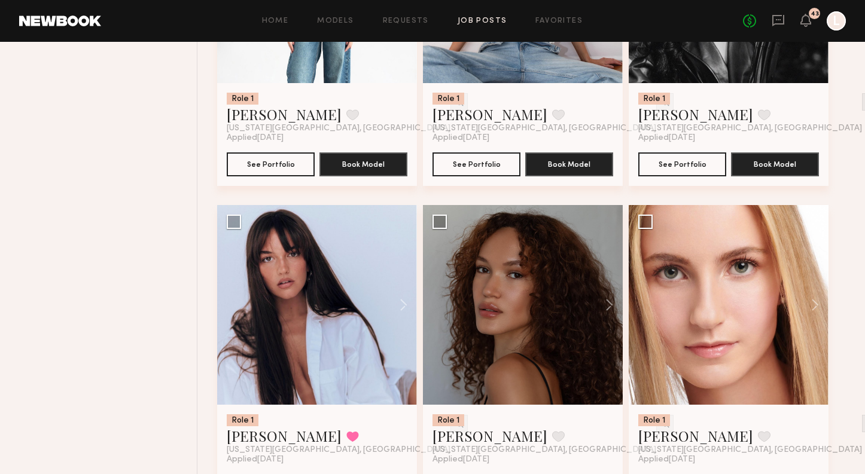
scroll to position [979, 0]
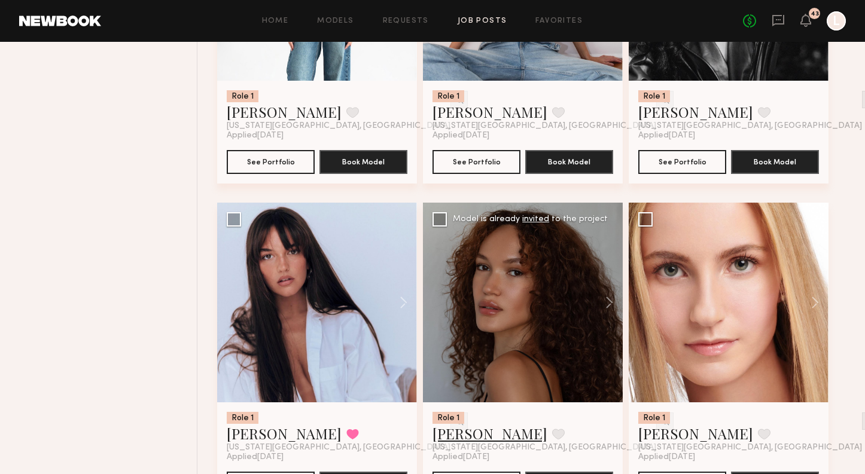
click at [478, 438] on link "Cleopatra K." at bounding box center [489, 433] width 115 height 19
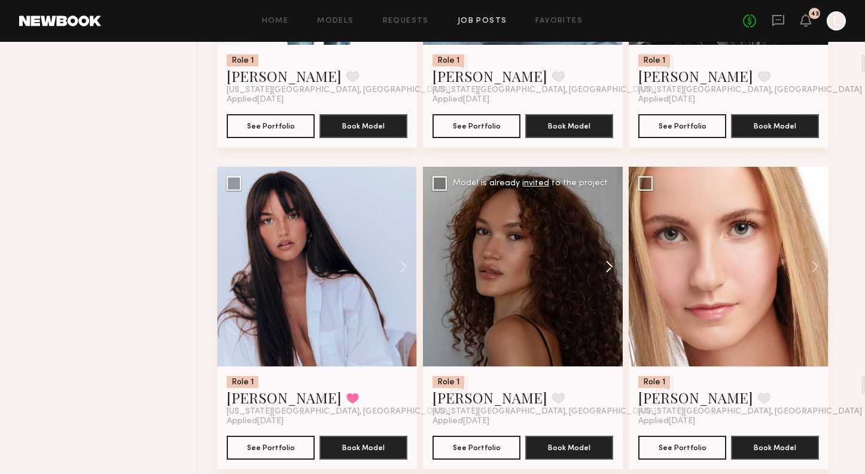
scroll to position [1031, 0]
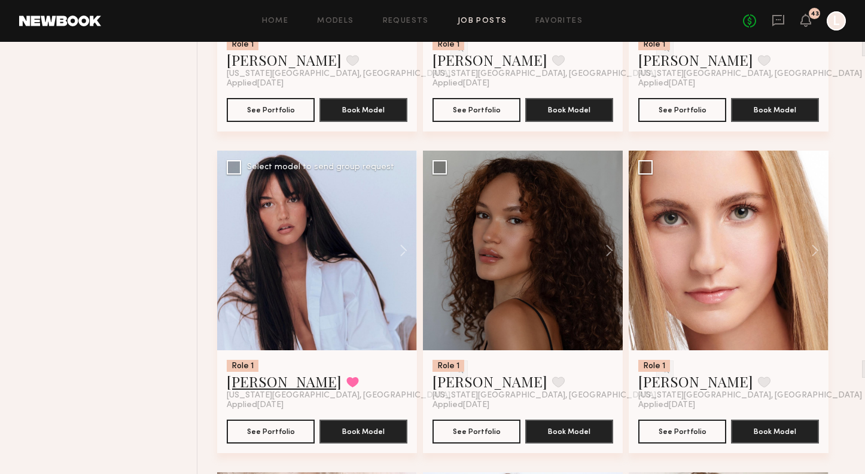
click at [270, 389] on link "Delaney P." at bounding box center [284, 381] width 115 height 19
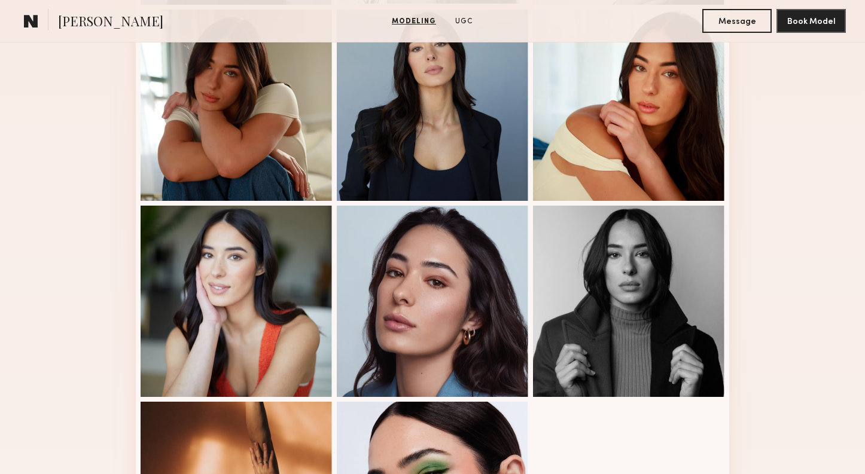
scroll to position [486, 0]
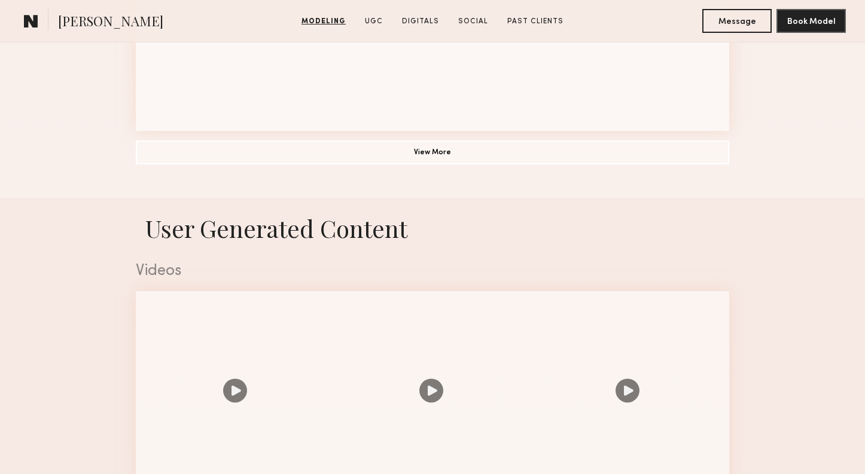
scroll to position [1099, 0]
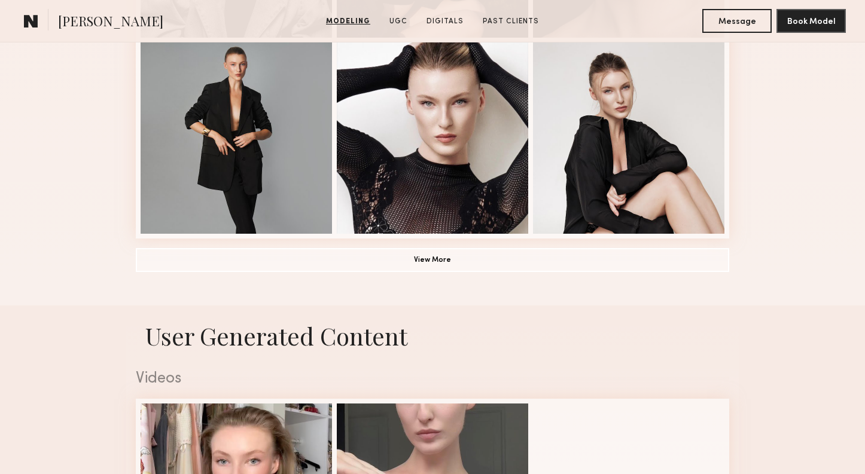
scroll to position [920, 0]
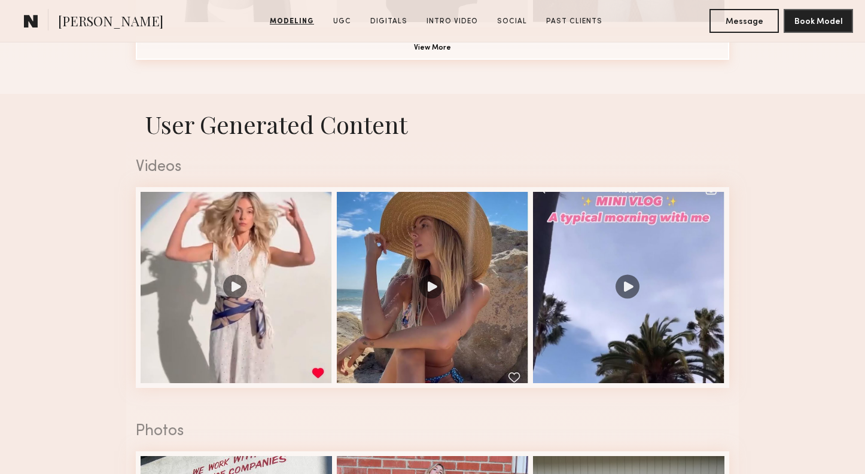
scroll to position [1113, 0]
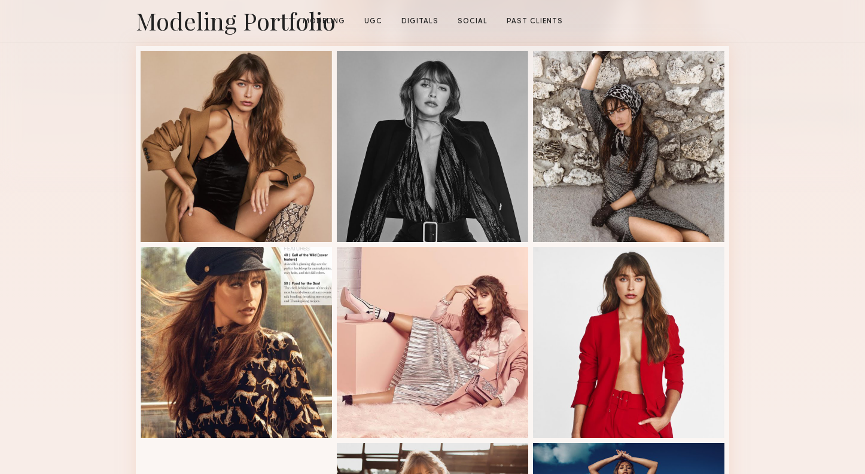
scroll to position [304, 0]
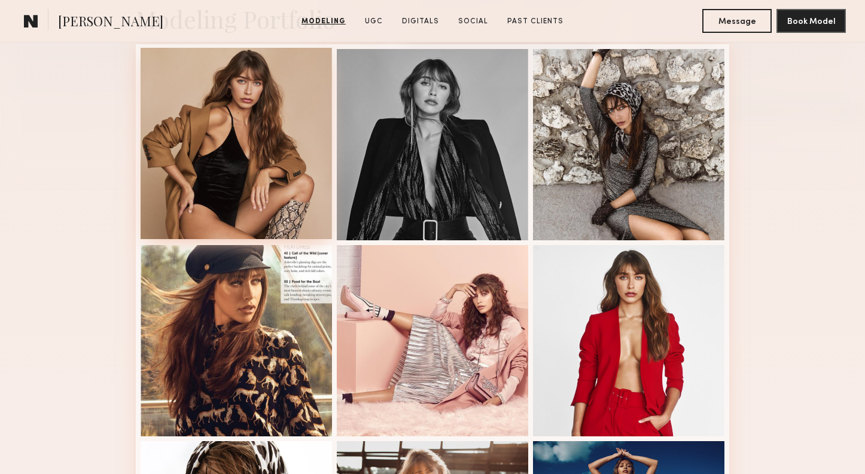
click at [257, 178] on div at bounding box center [236, 143] width 191 height 191
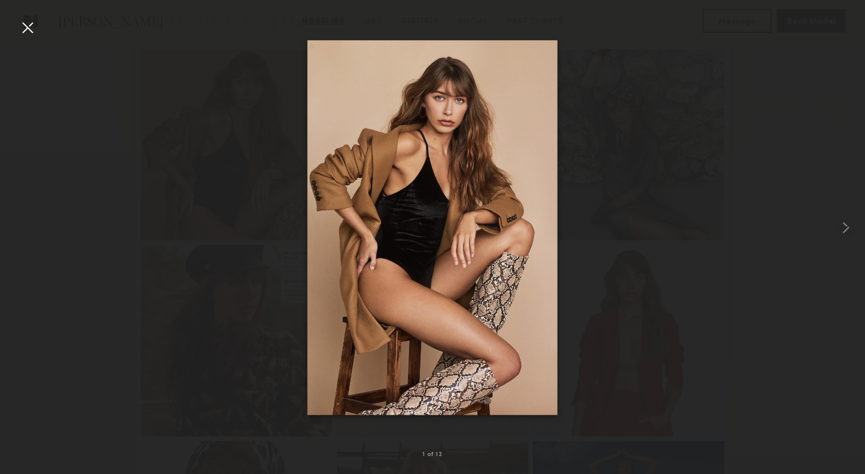
click at [31, 32] on div at bounding box center [27, 27] width 19 height 19
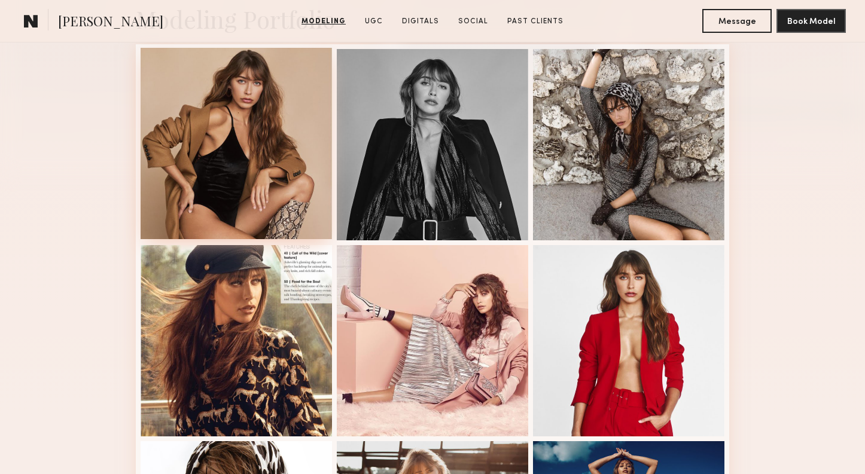
scroll to position [0, 0]
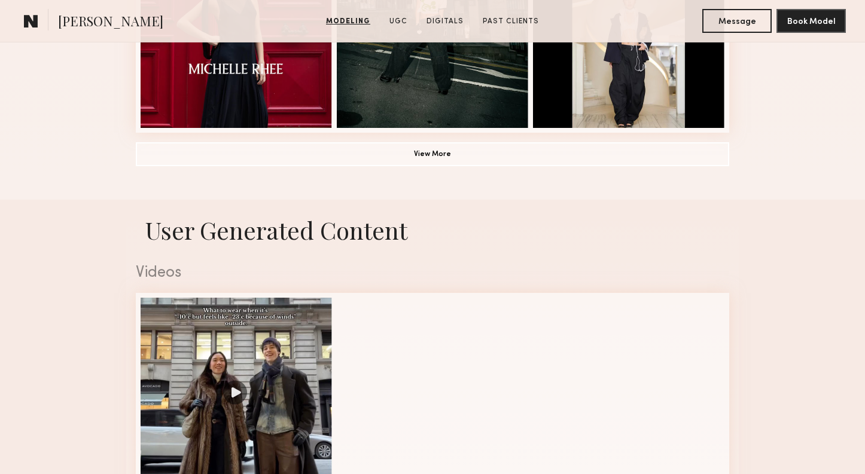
scroll to position [1010, 0]
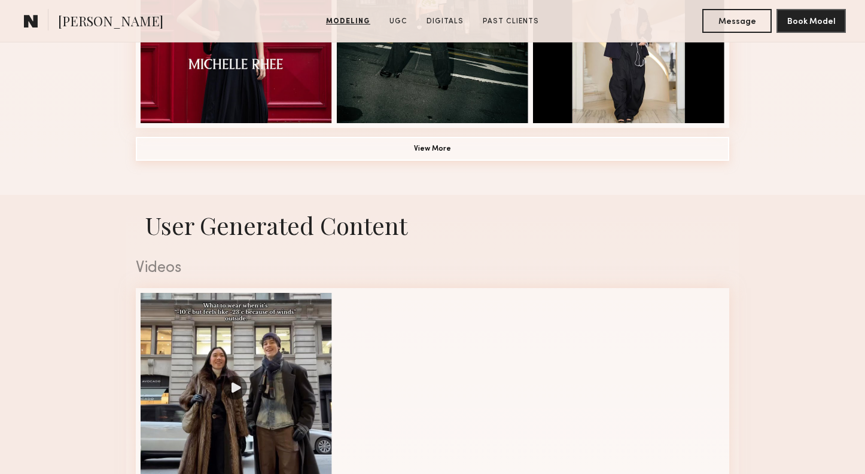
click at [408, 159] on button "View More" at bounding box center [432, 149] width 593 height 24
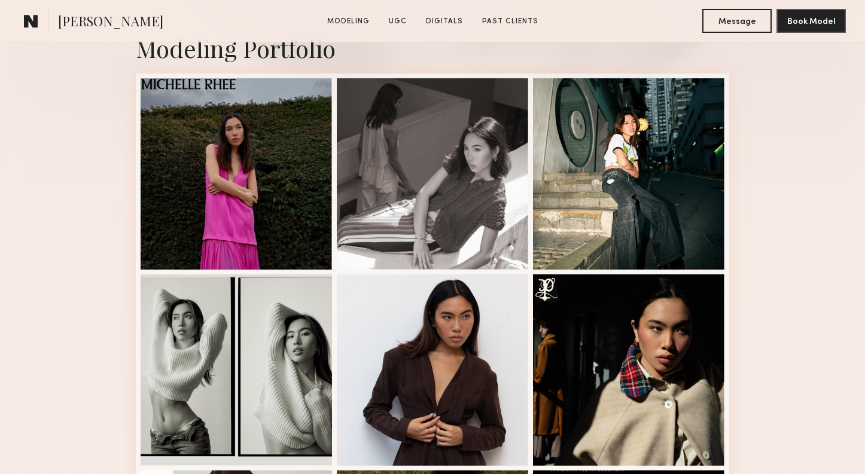
scroll to position [280, 0]
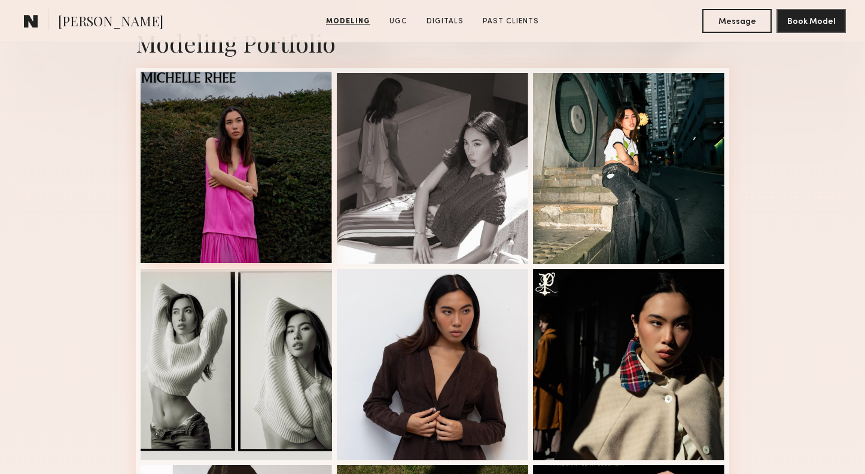
click at [277, 209] on div at bounding box center [236, 167] width 191 height 191
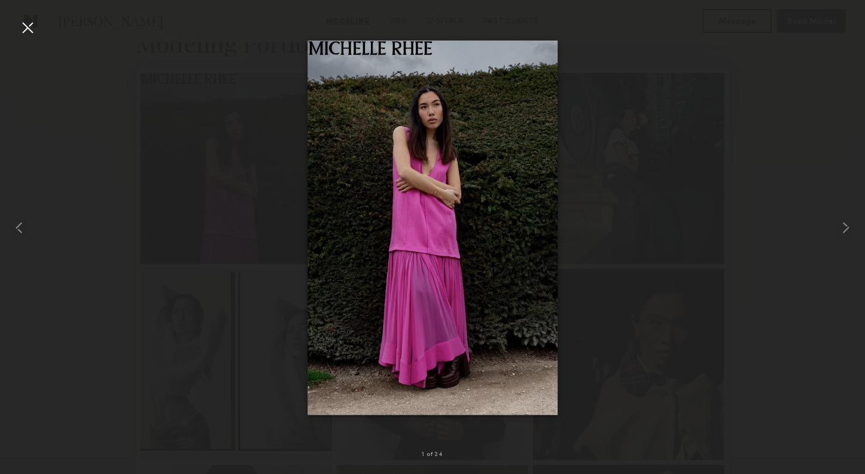
click at [161, 102] on div at bounding box center [432, 227] width 865 height 417
click at [29, 26] on div at bounding box center [27, 27] width 19 height 19
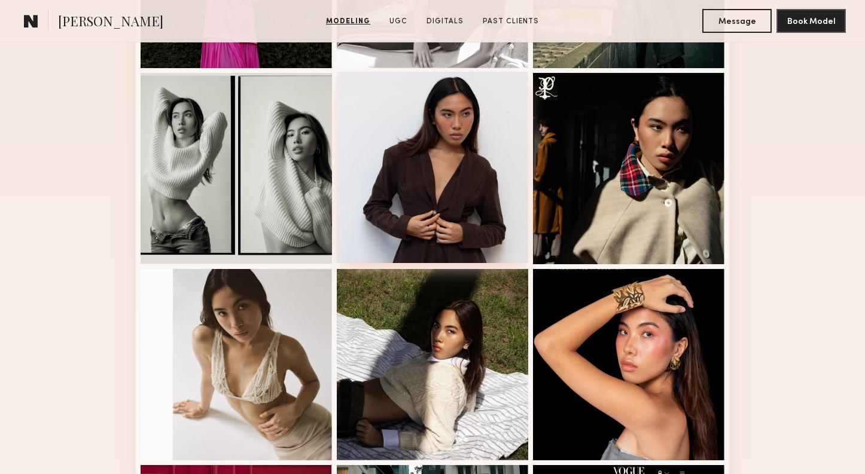
scroll to position [486, 0]
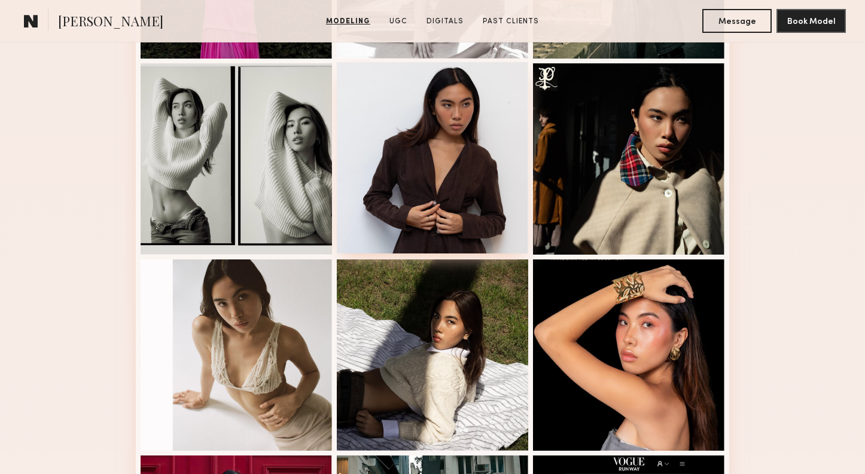
click at [490, 196] on div at bounding box center [432, 157] width 191 height 191
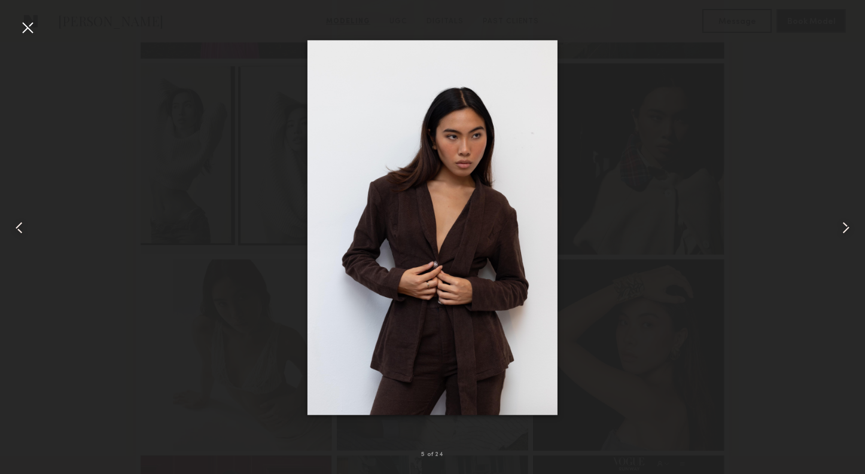
click at [24, 30] on div at bounding box center [27, 27] width 19 height 19
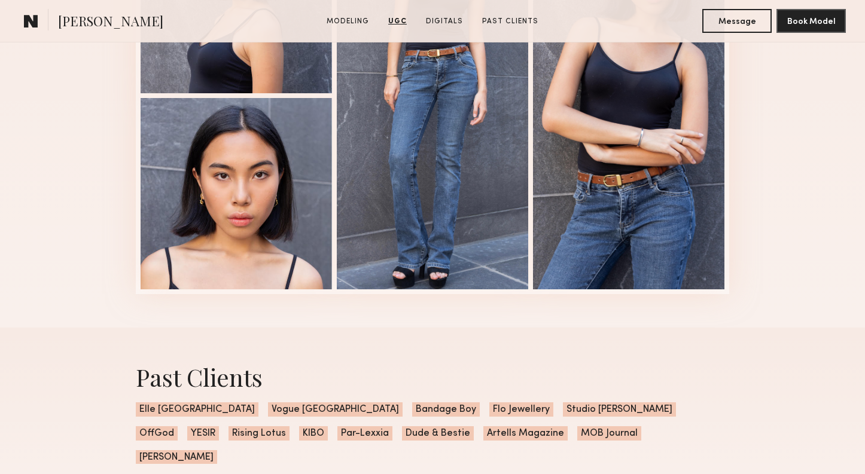
scroll to position [2480, 0]
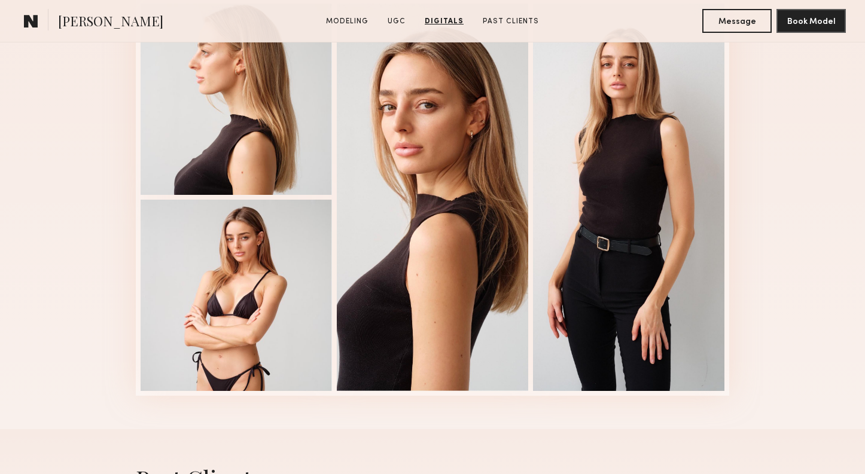
scroll to position [1890, 0]
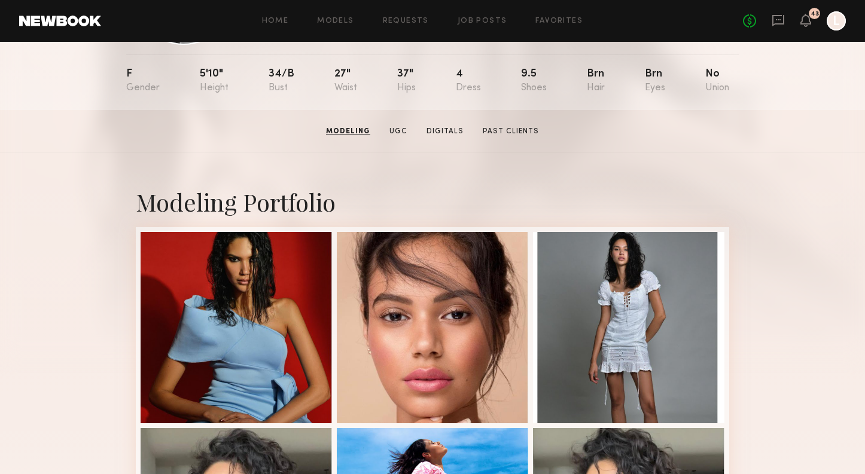
scroll to position [123, 0]
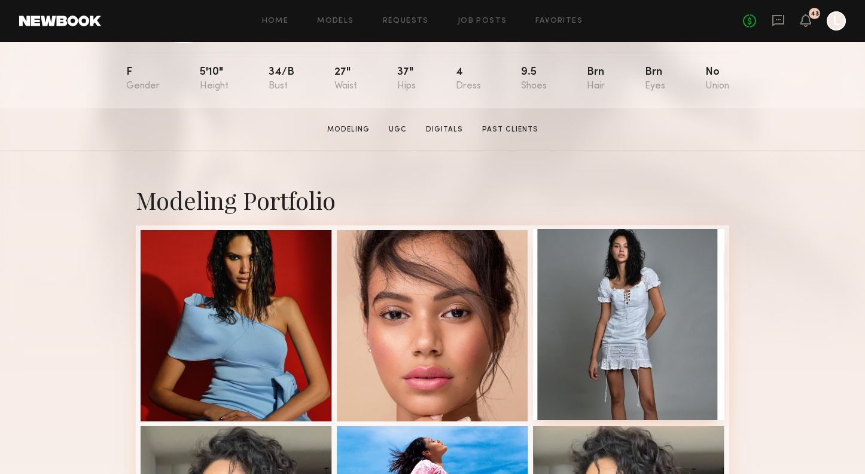
click at [606, 316] on div at bounding box center [628, 324] width 191 height 191
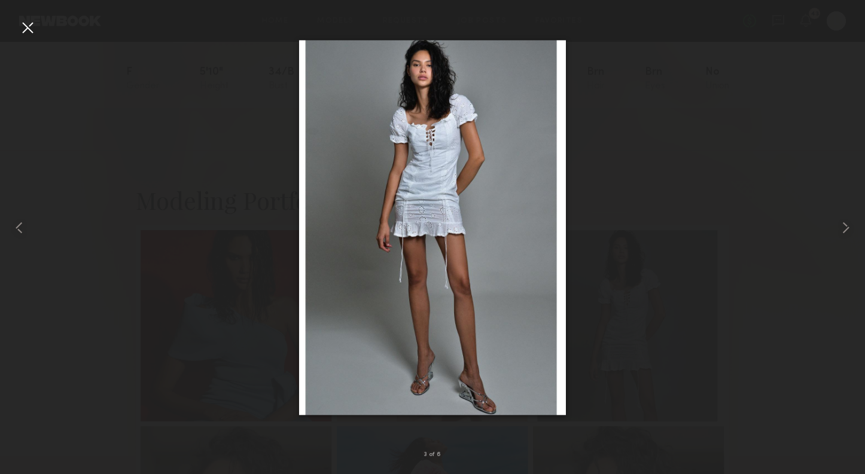
click at [22, 29] on div at bounding box center [27, 27] width 19 height 19
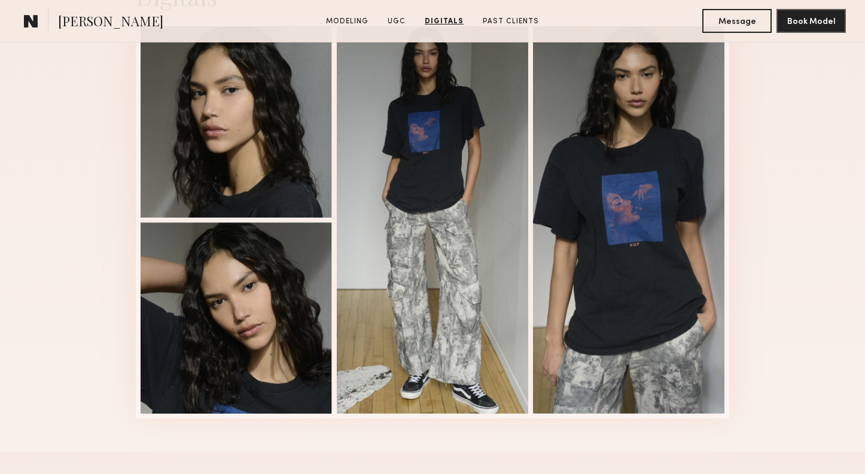
scroll to position [1368, 0]
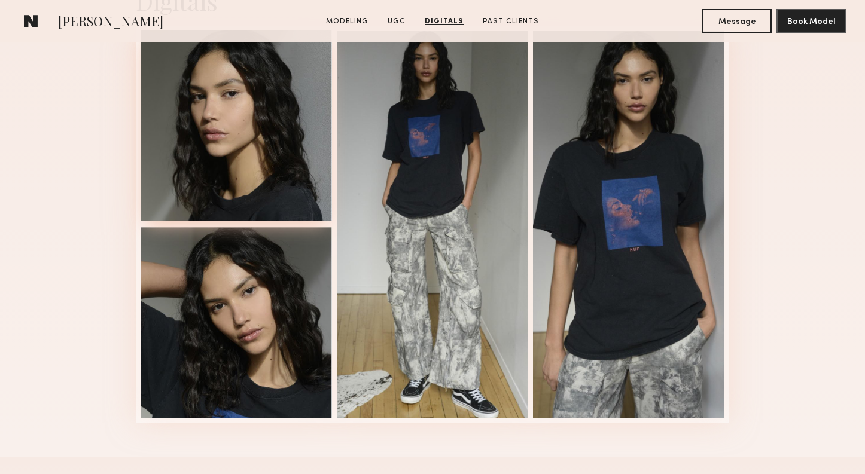
click at [230, 109] on div at bounding box center [236, 125] width 191 height 191
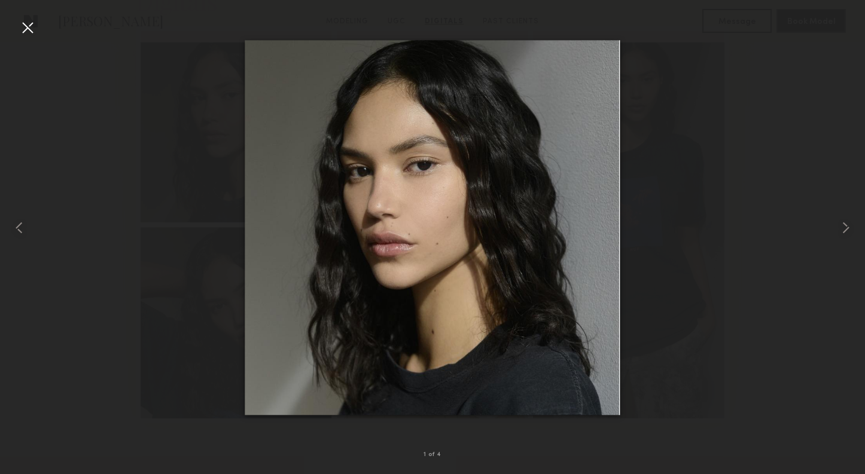
click at [31, 33] on div at bounding box center [27, 27] width 19 height 19
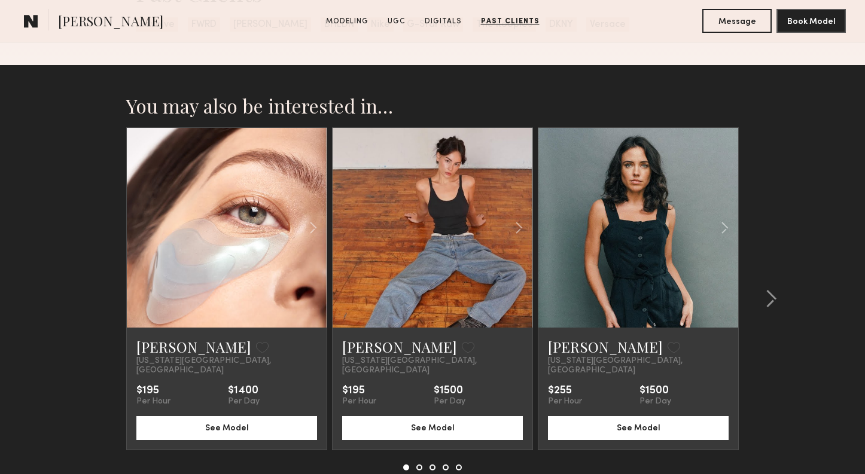
scroll to position [1883, 0]
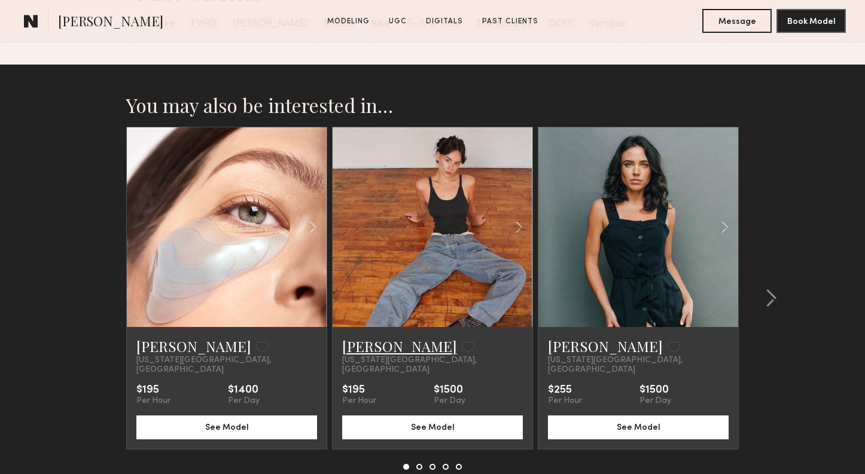
click at [357, 353] on link "[PERSON_NAME]" at bounding box center [399, 346] width 115 height 19
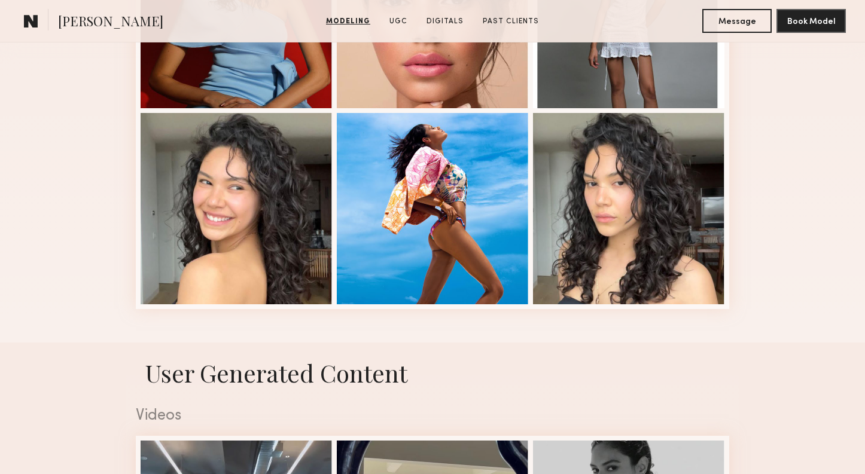
scroll to position [455, 0]
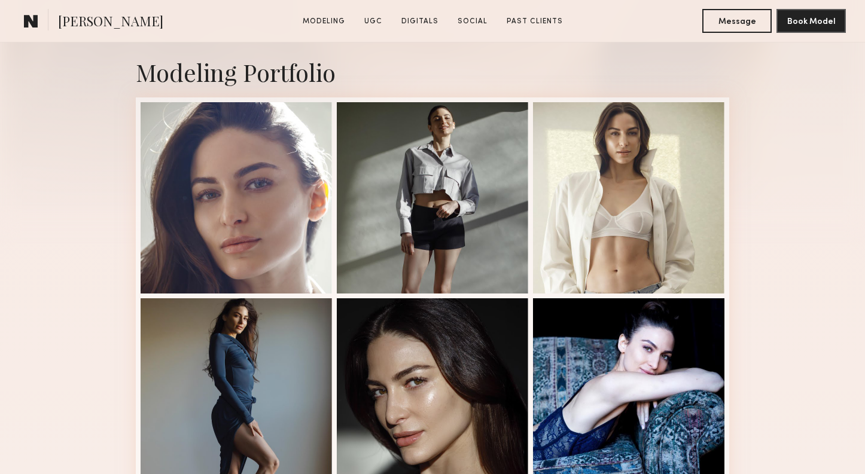
scroll to position [254, 0]
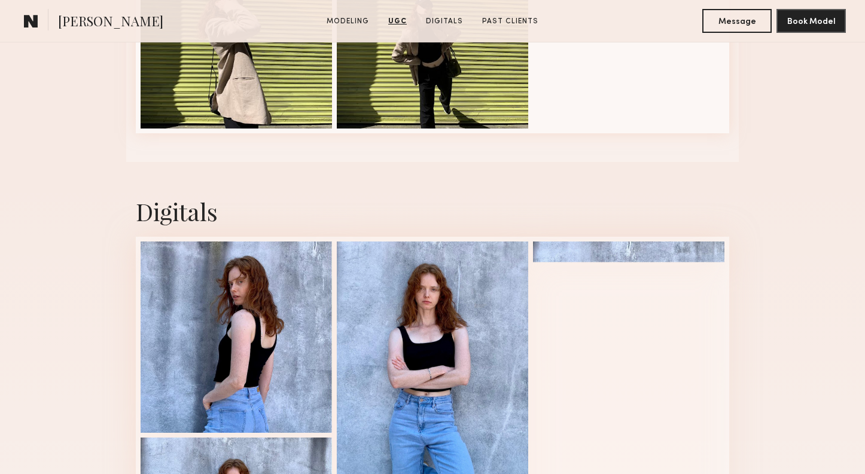
scroll to position [2024, 0]
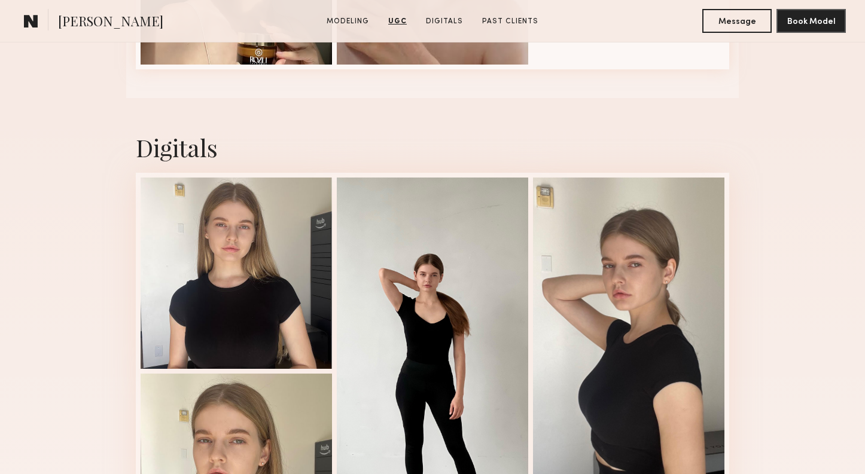
scroll to position [1813, 0]
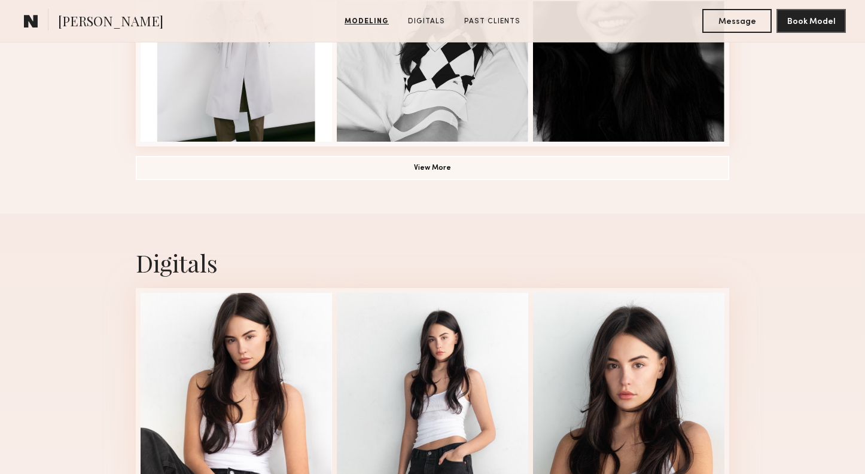
scroll to position [1174, 0]
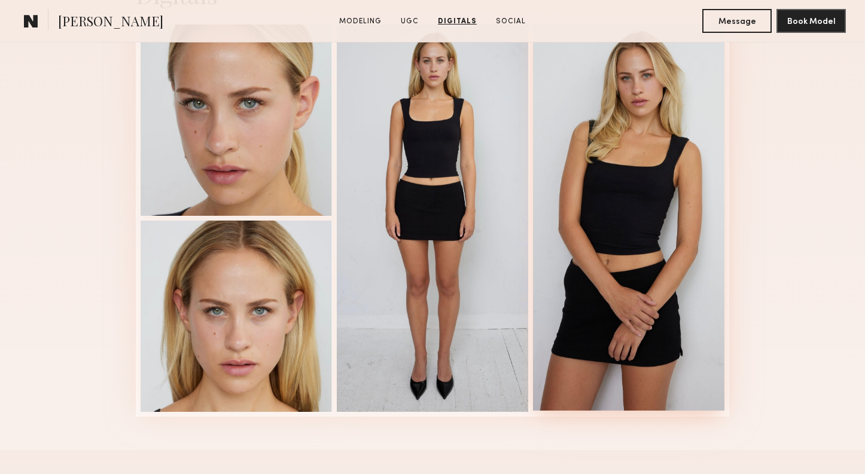
scroll to position [1613, 0]
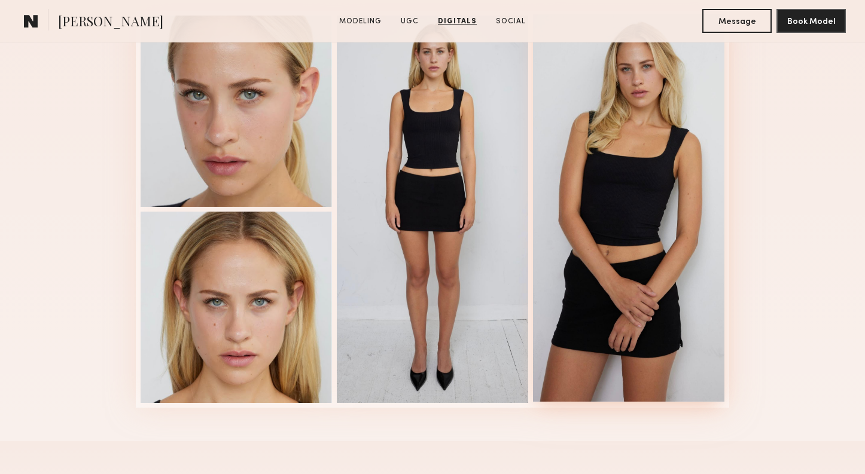
click at [629, 242] on div at bounding box center [628, 208] width 191 height 388
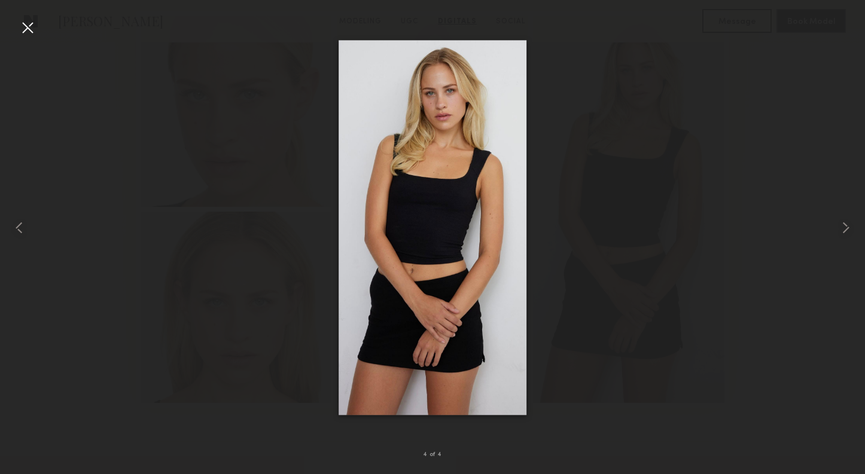
click at [605, 89] on div at bounding box center [432, 227] width 865 height 417
click at [23, 29] on div at bounding box center [27, 27] width 19 height 19
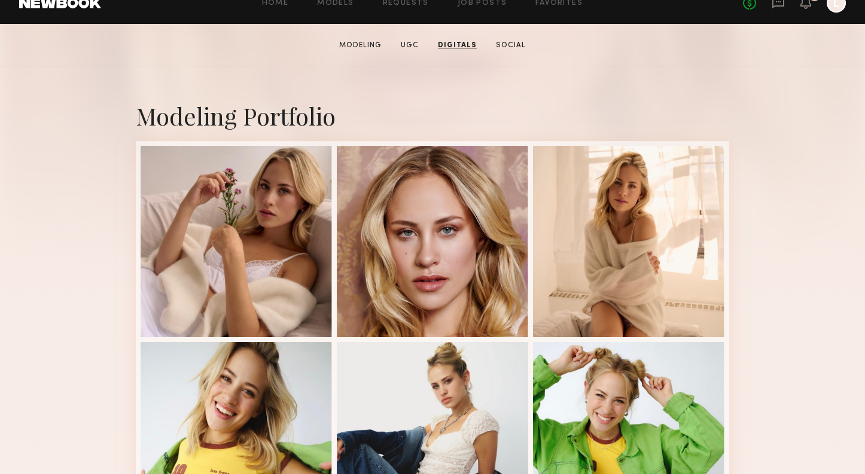
scroll to position [0, 0]
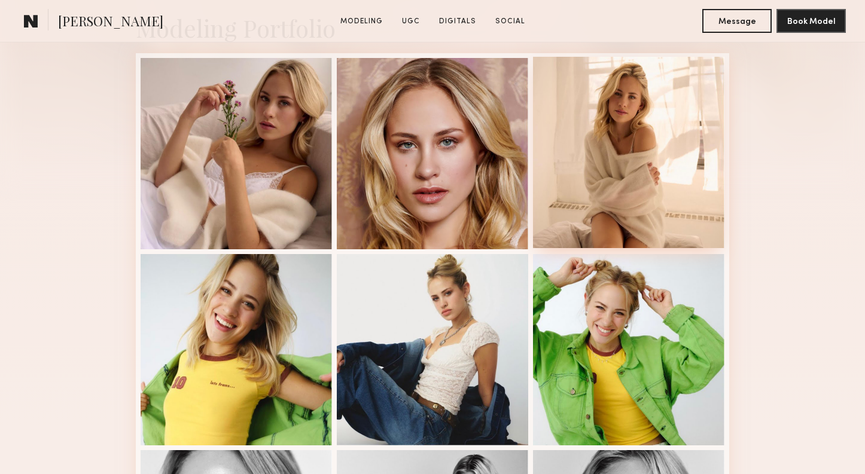
scroll to position [300, 0]
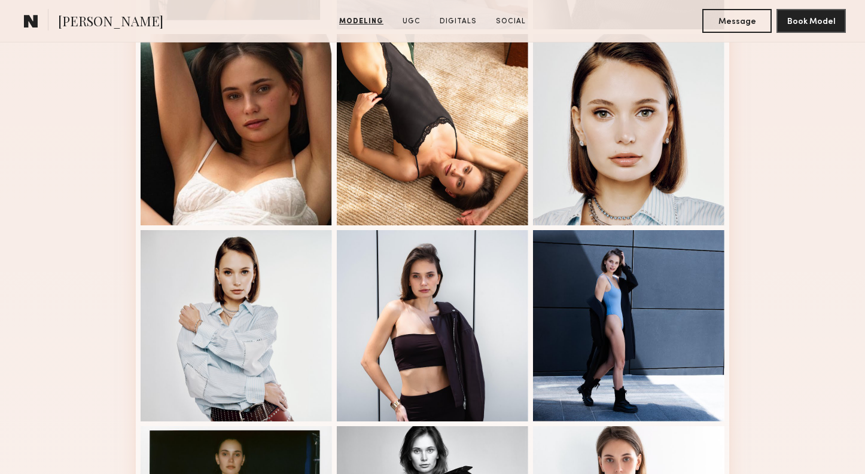
scroll to position [561, 0]
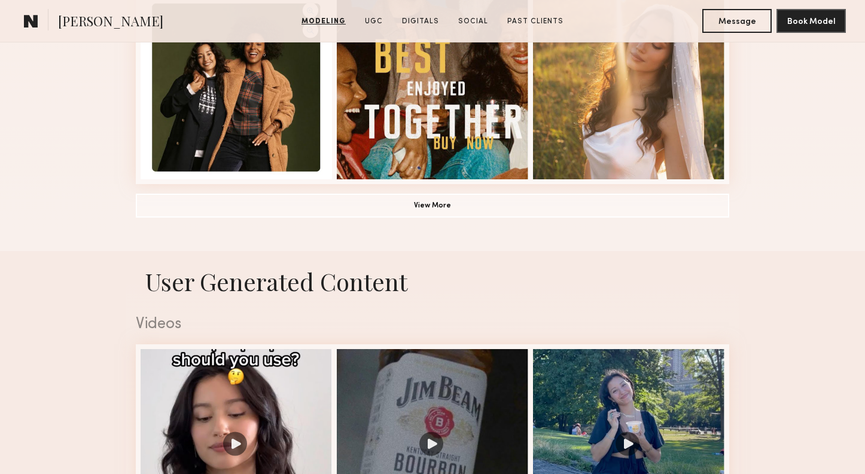
scroll to position [956, 0]
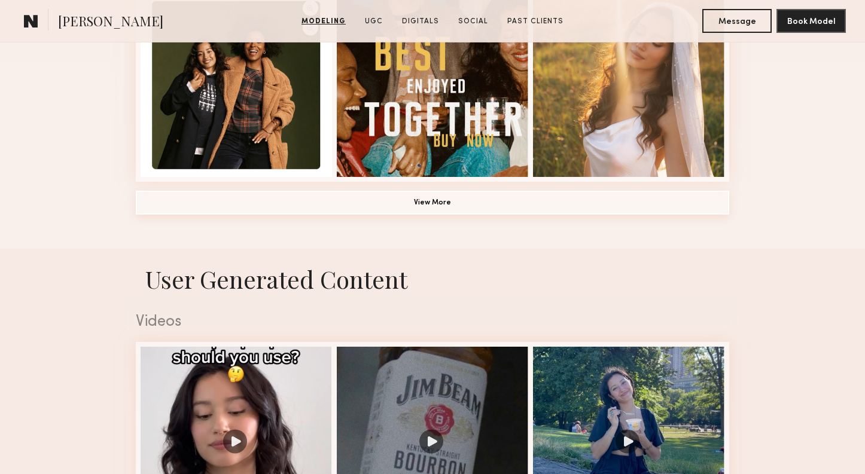
click at [430, 212] on button "View More" at bounding box center [432, 203] width 593 height 24
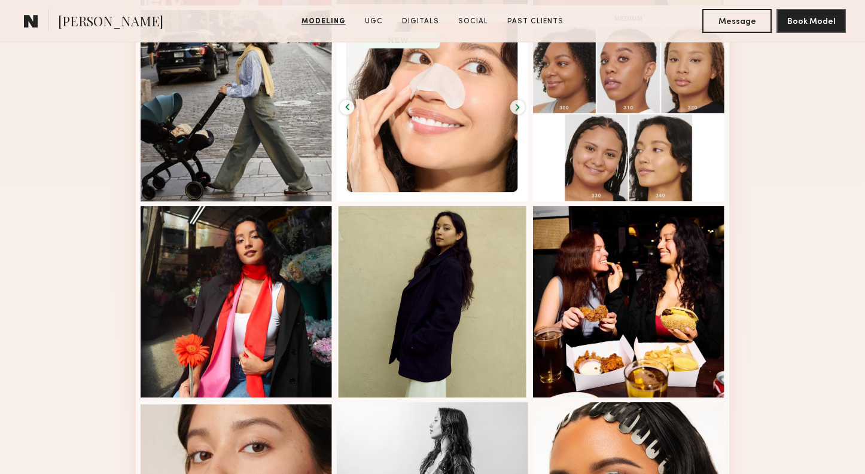
scroll to position [1349, 0]
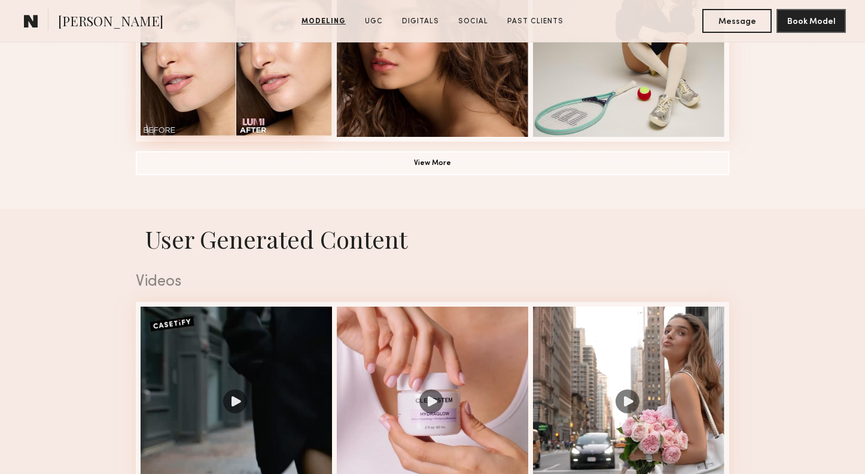
scroll to position [1026, 0]
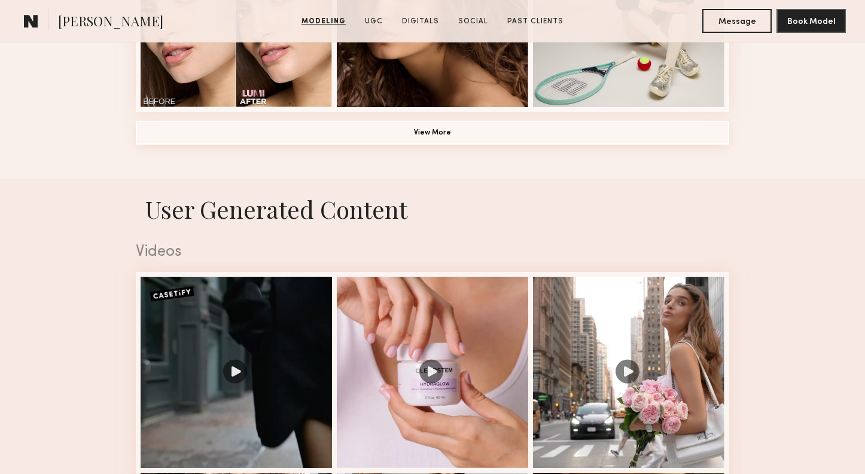
click at [413, 135] on button "View More" at bounding box center [432, 133] width 593 height 24
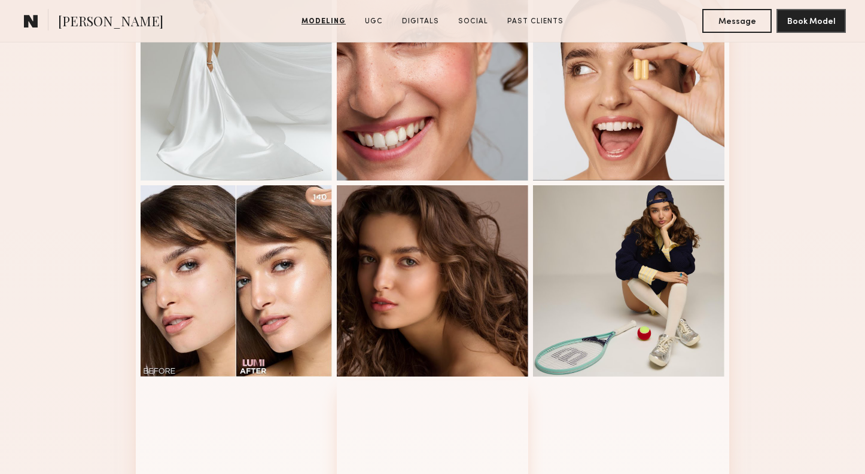
scroll to position [755, 0]
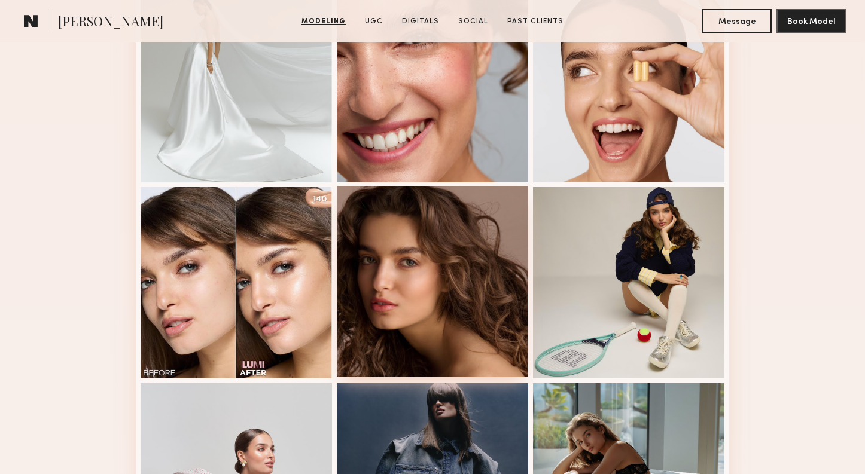
click at [411, 284] on div at bounding box center [432, 281] width 191 height 191
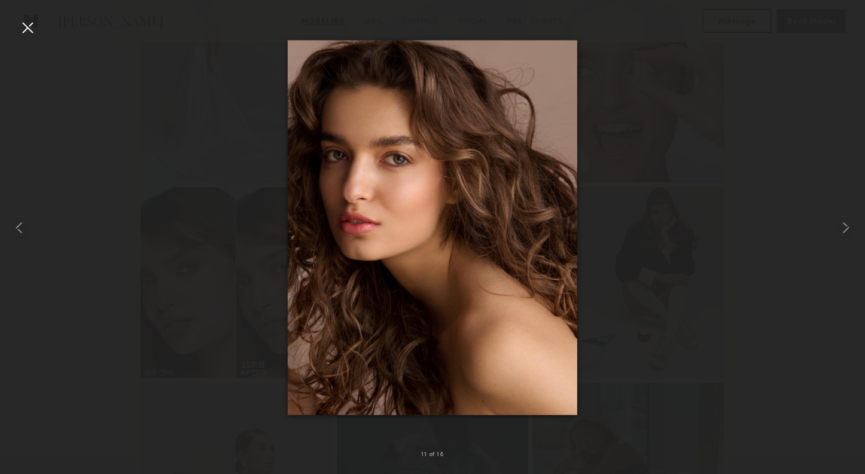
click at [27, 32] on div at bounding box center [27, 27] width 19 height 19
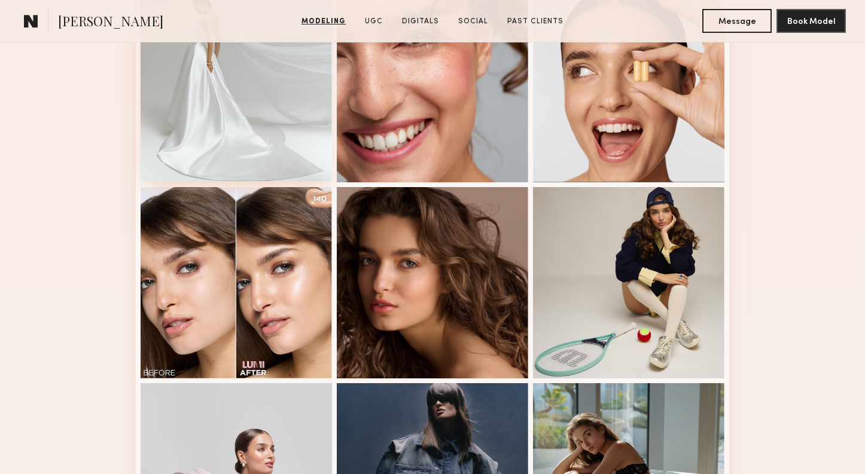
scroll to position [0, 0]
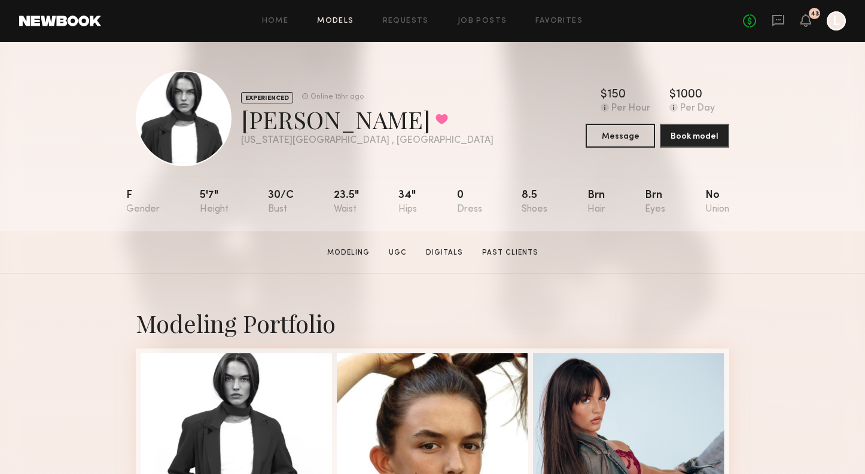
click at [333, 20] on link "Models" at bounding box center [335, 21] width 36 height 8
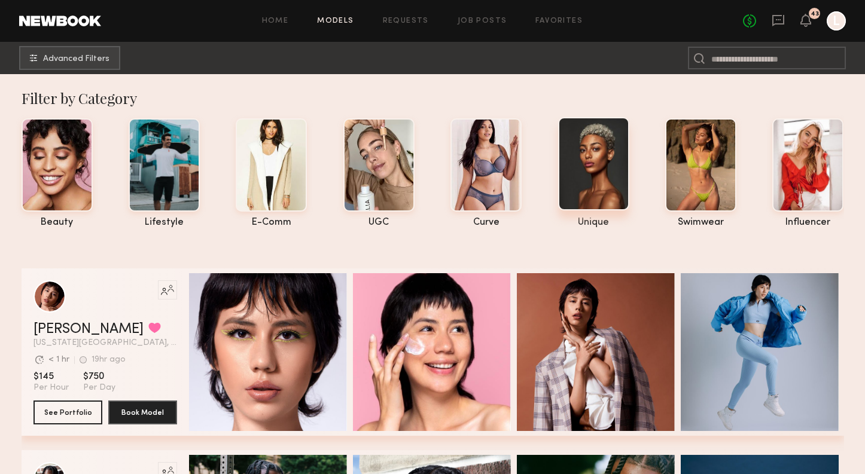
click at [577, 202] on div at bounding box center [593, 163] width 71 height 93
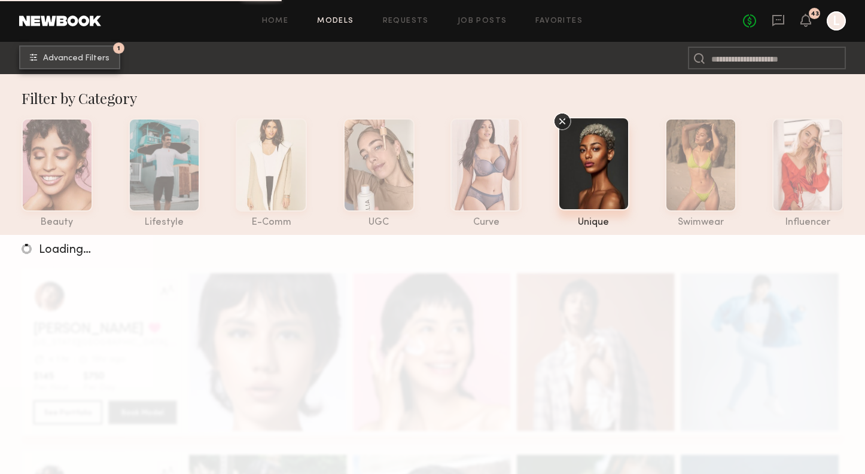
click at [87, 53] on button "1 Advanced Filters" at bounding box center [69, 57] width 101 height 24
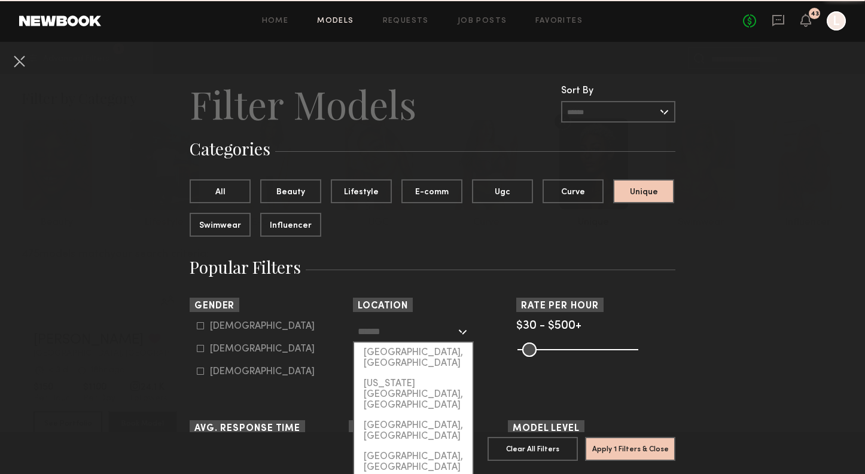
click at [415, 323] on input "text" at bounding box center [407, 331] width 98 height 20
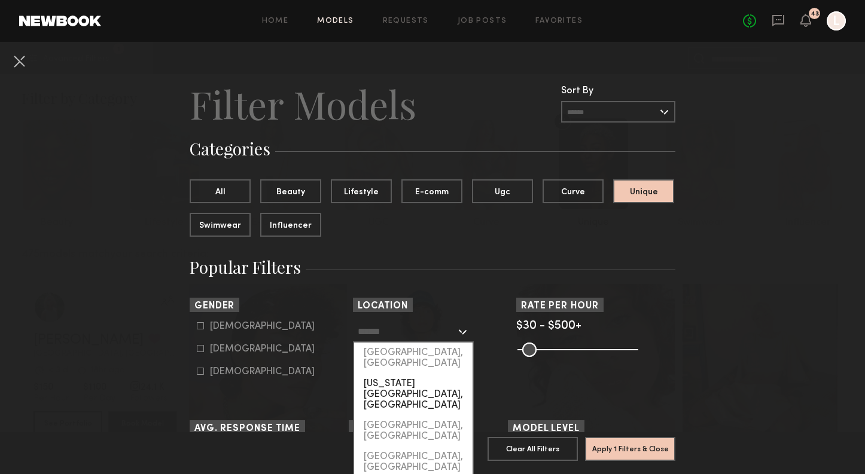
click at [411, 374] on div "[US_STATE][GEOGRAPHIC_DATA], [GEOGRAPHIC_DATA]" at bounding box center [413, 395] width 118 height 42
type input "**********"
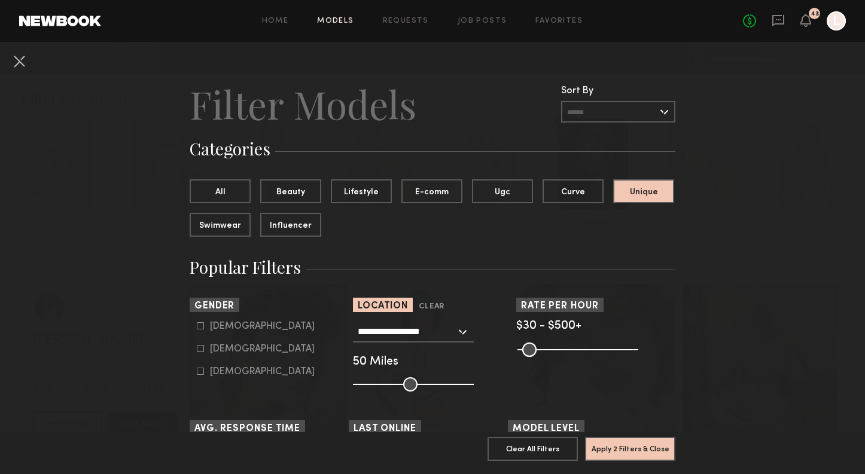
click at [205, 346] on label "[DEMOGRAPHIC_DATA]" at bounding box center [256, 348] width 118 height 7
type input "**"
click at [631, 457] on button "Apply 3 Filters & Close" at bounding box center [630, 449] width 90 height 24
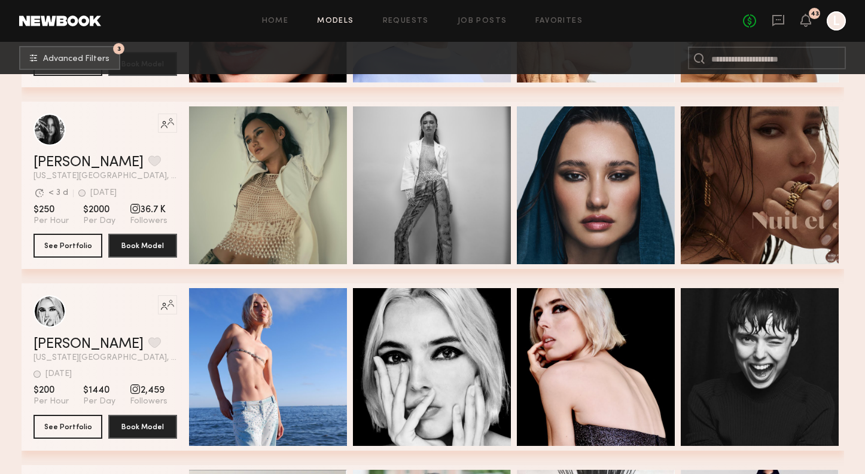
scroll to position [2650, 0]
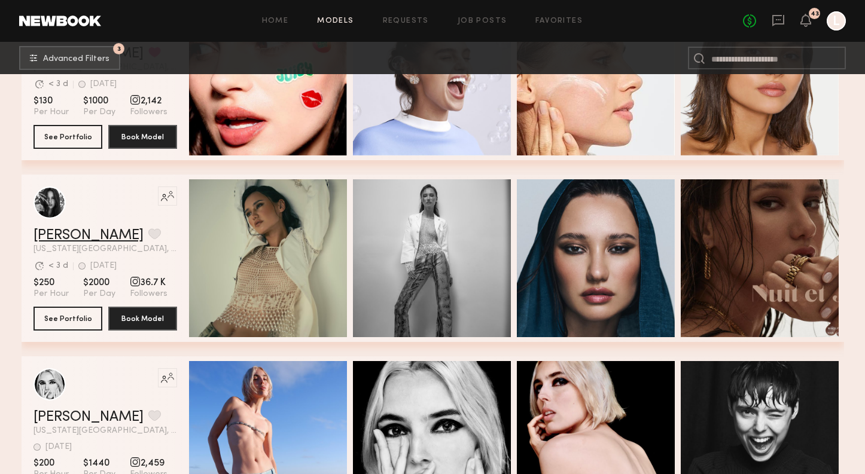
click at [81, 237] on link "[PERSON_NAME]" at bounding box center [88, 235] width 110 height 14
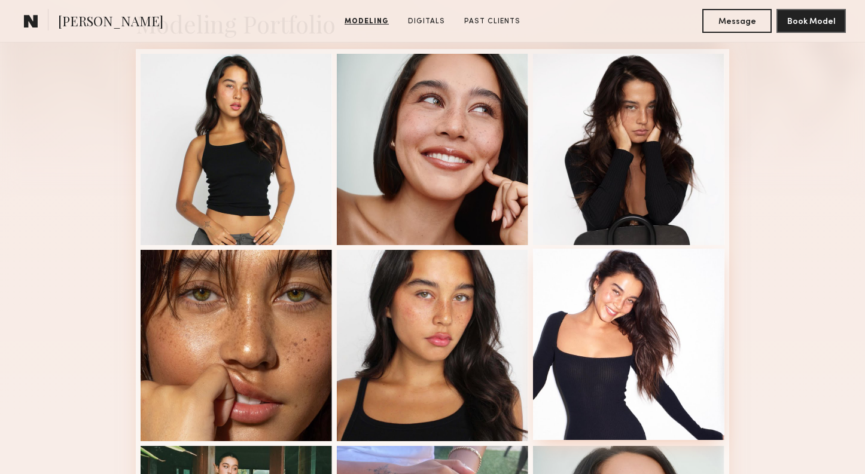
scroll to position [302, 0]
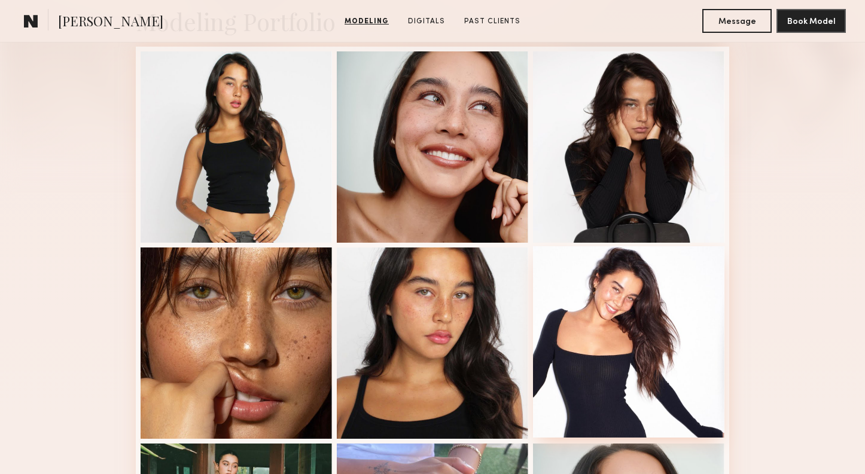
click at [602, 364] on div at bounding box center [628, 341] width 191 height 191
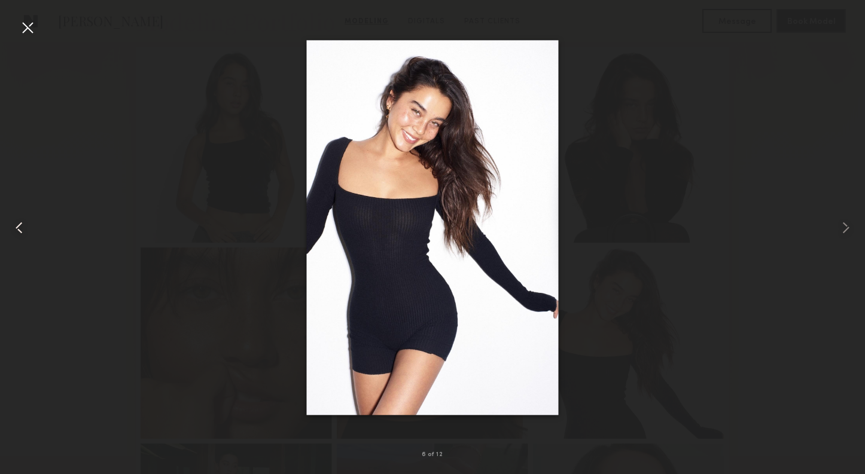
click at [17, 26] on div at bounding box center [17, 227] width 35 height 417
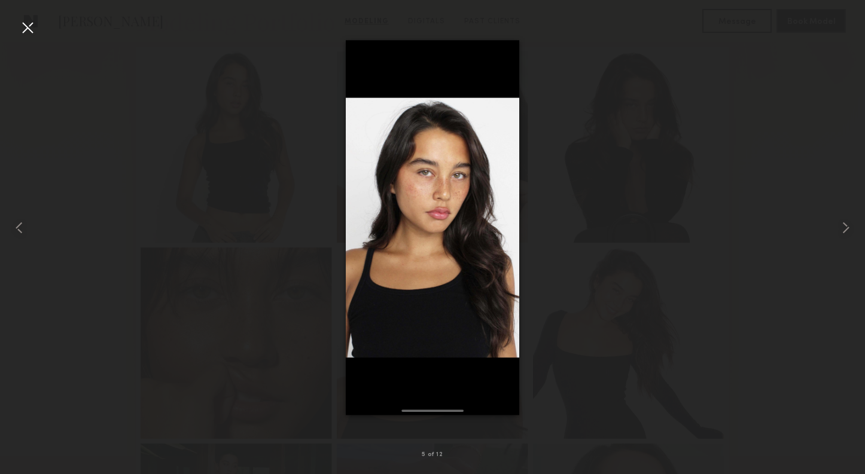
click at [21, 28] on div at bounding box center [27, 27] width 19 height 19
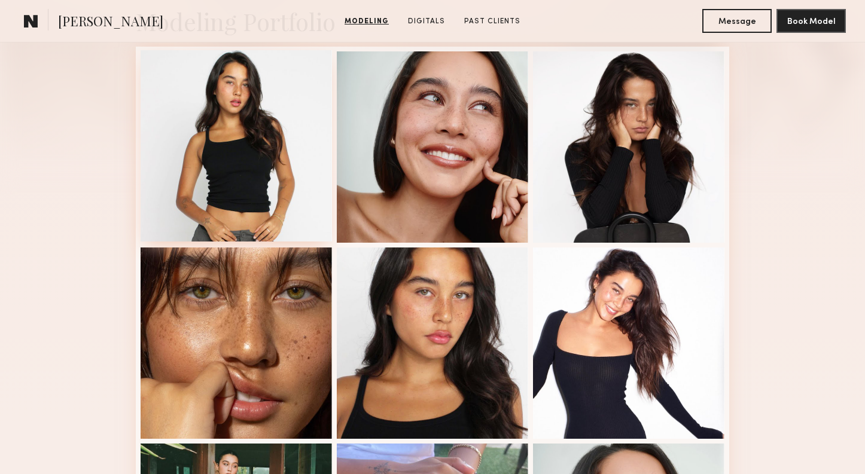
click at [257, 171] on div at bounding box center [236, 145] width 191 height 191
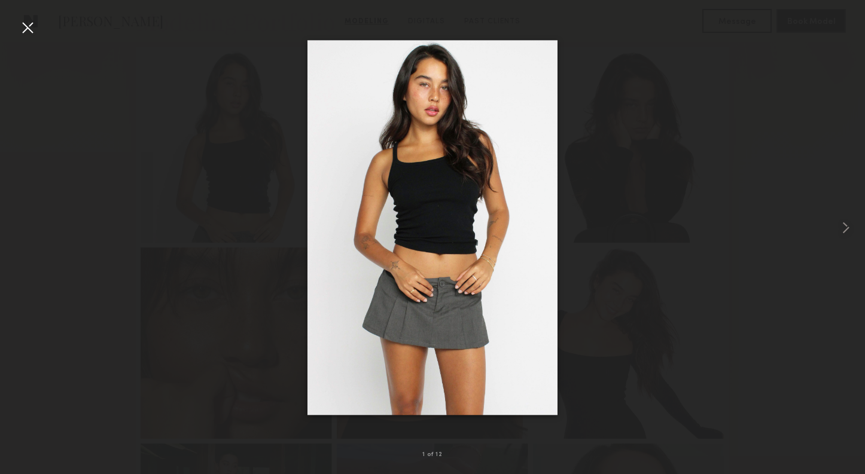
click at [26, 31] on div at bounding box center [27, 27] width 19 height 19
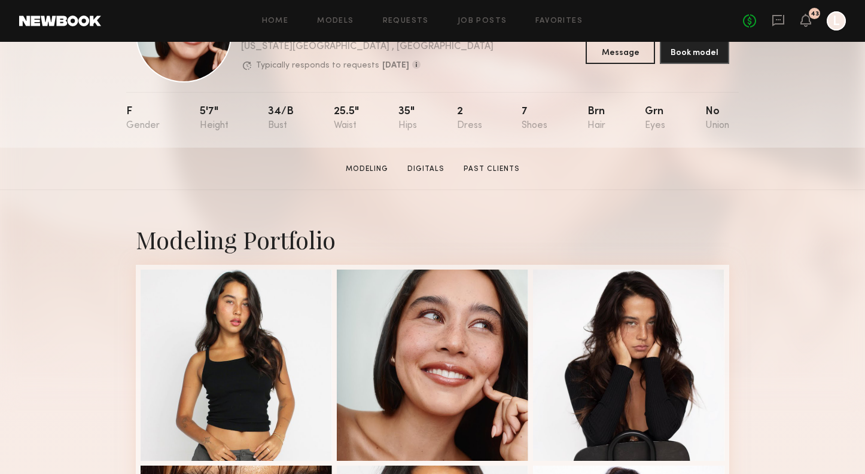
scroll to position [0, 0]
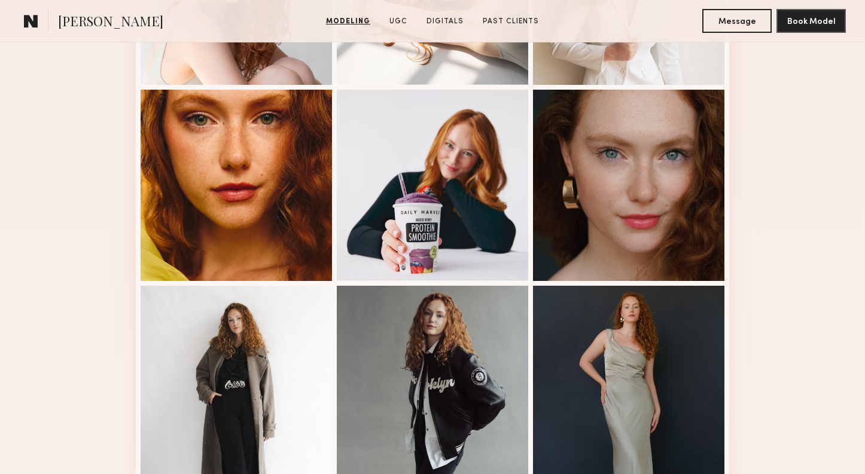
scroll to position [664, 0]
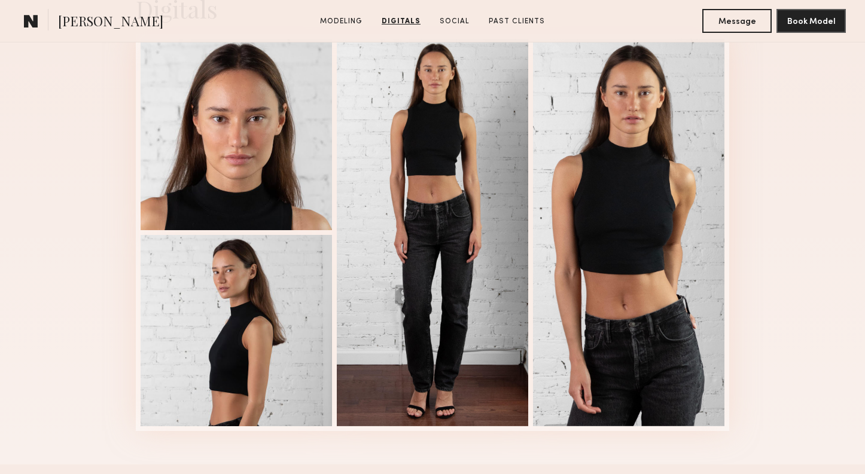
scroll to position [908, 0]
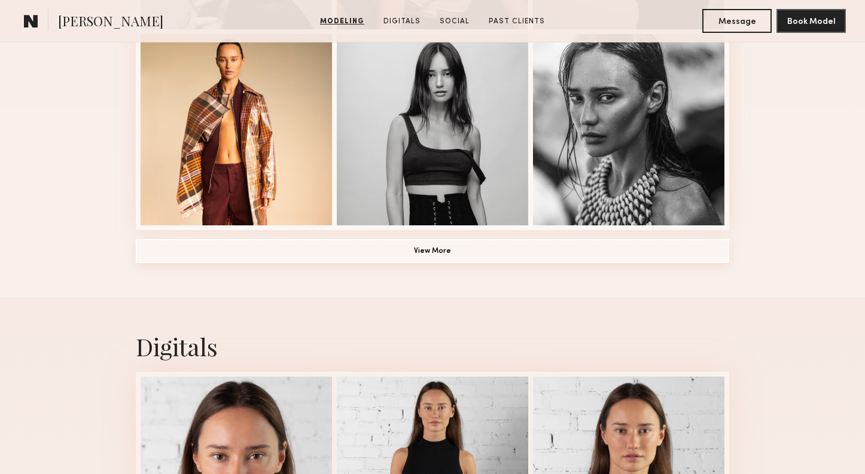
click at [423, 253] on button "View More" at bounding box center [432, 251] width 593 height 24
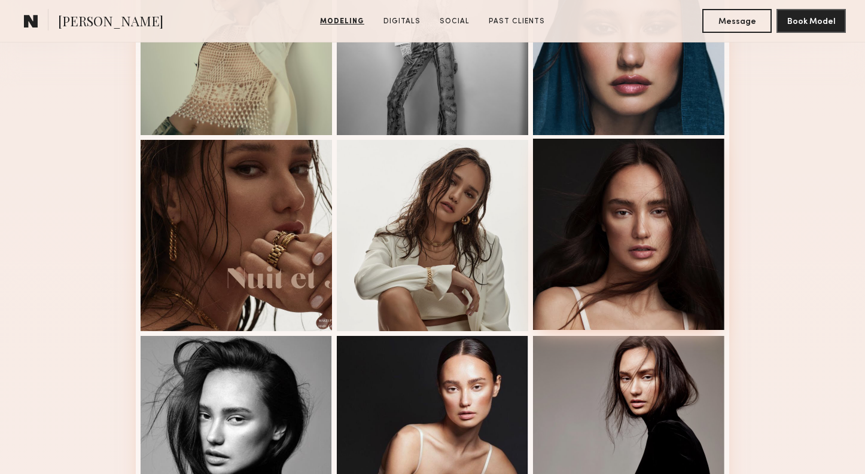
scroll to position [425, 0]
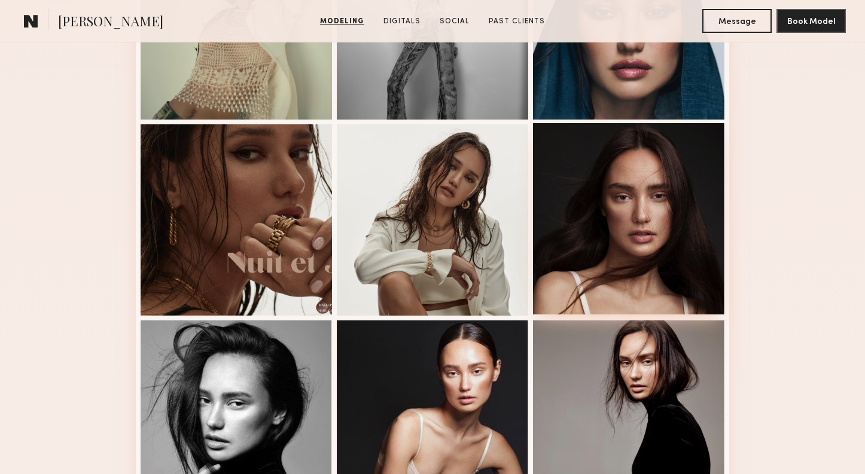
click at [625, 236] on div at bounding box center [628, 218] width 191 height 191
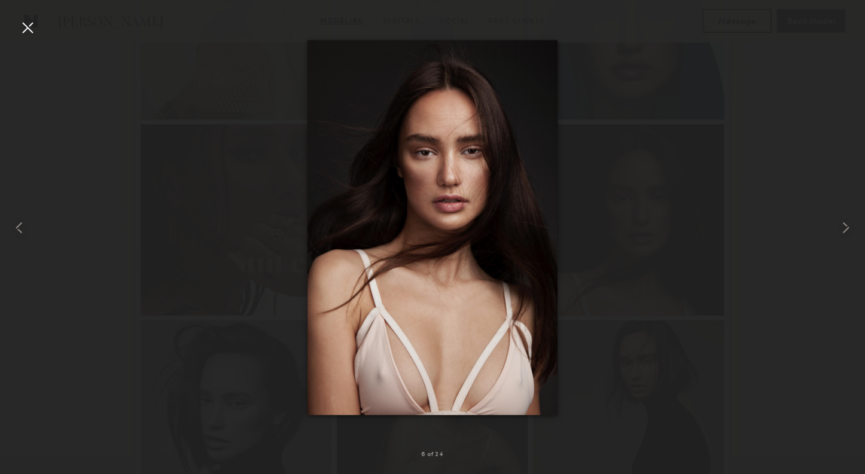
click at [31, 32] on div at bounding box center [27, 27] width 19 height 19
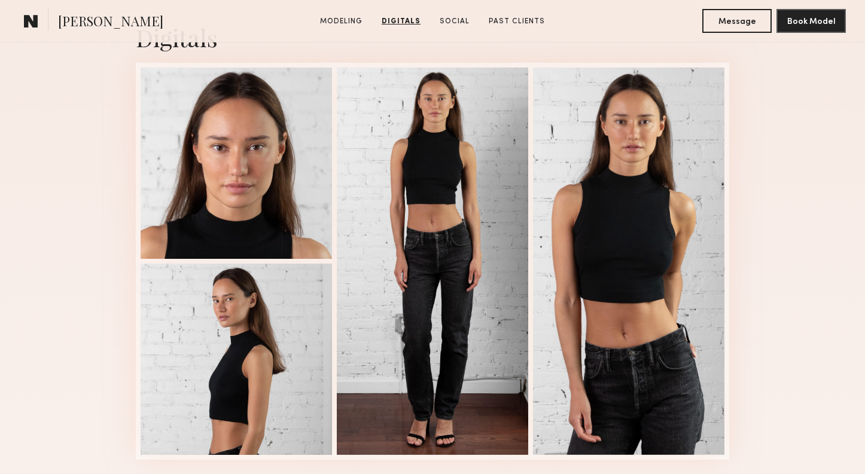
scroll to position [1969, 0]
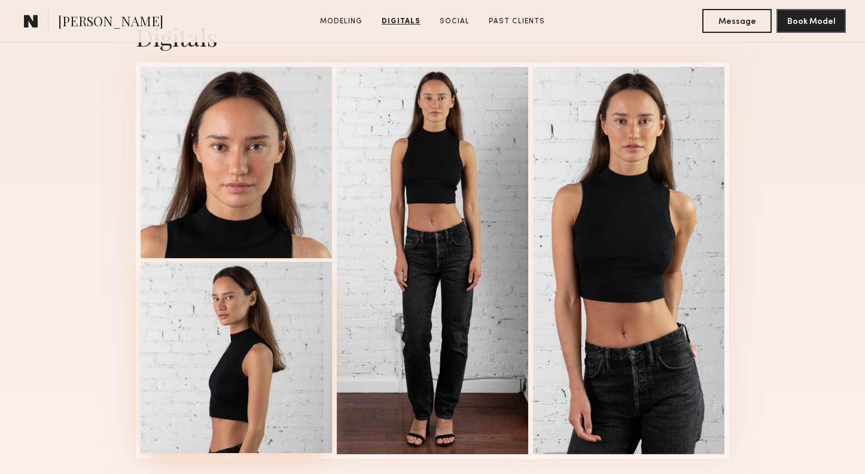
click at [261, 389] on div at bounding box center [236, 357] width 191 height 191
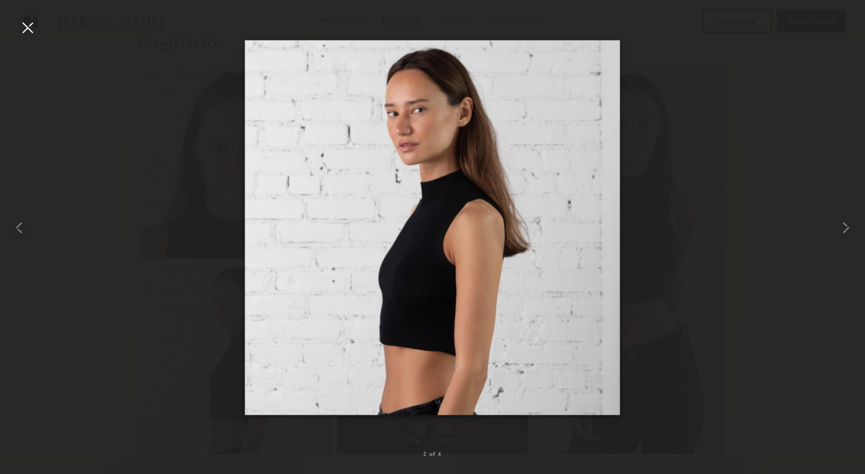
click at [130, 172] on div at bounding box center [432, 227] width 865 height 417
click at [26, 26] on div at bounding box center [27, 27] width 19 height 19
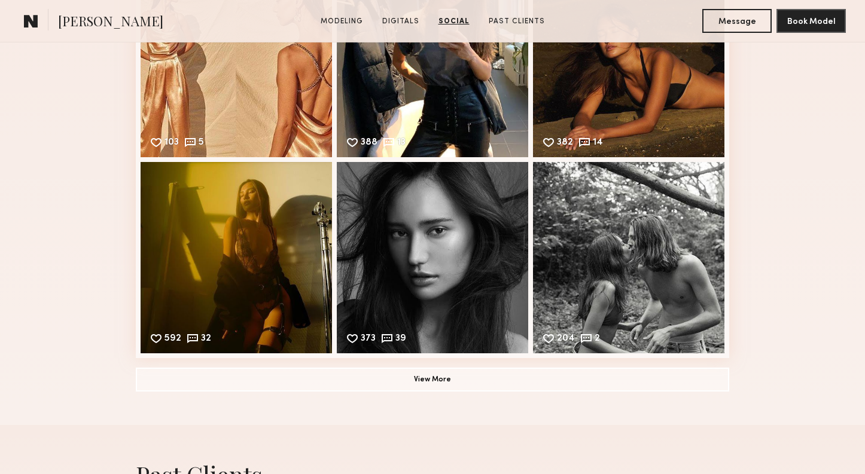
scroll to position [2591, 0]
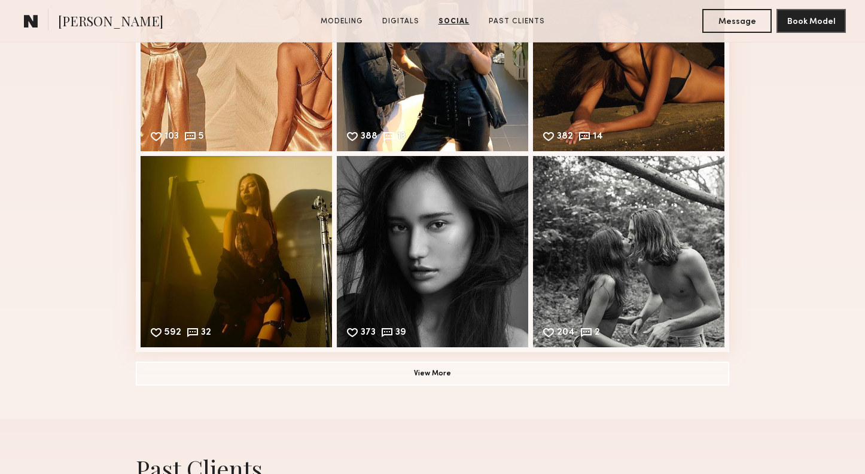
click at [462, 236] on div "373 39 Likes & comments displayed to show model’s engagement" at bounding box center [432, 251] width 191 height 191
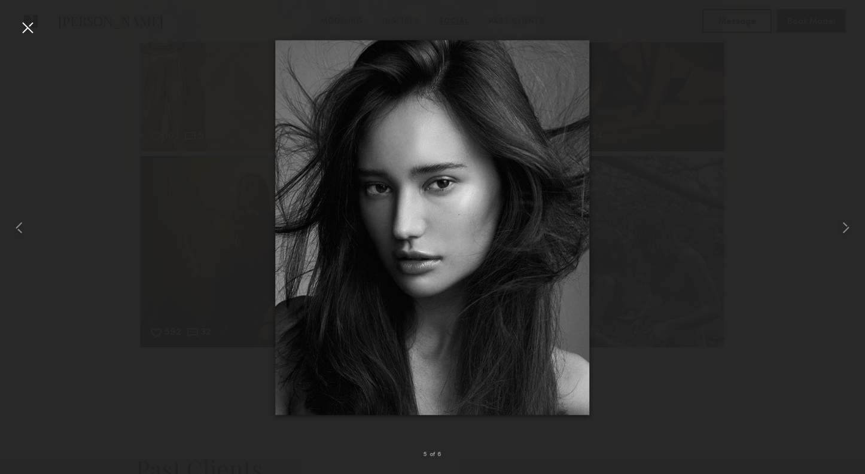
click at [21, 28] on div at bounding box center [27, 27] width 19 height 19
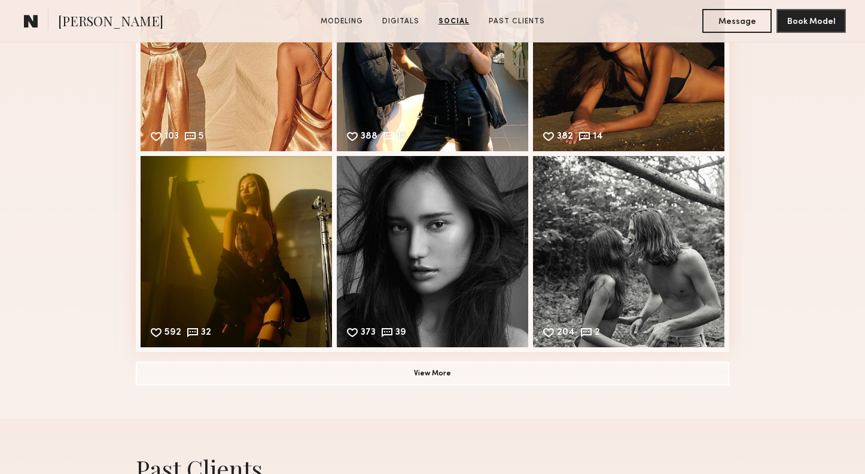
click at [426, 389] on div "Social Instagram Feed Displayed Below 36,655 followers 103 5 Likes & comments d…" at bounding box center [432, 144] width 593 height 549
click at [427, 375] on button "View More" at bounding box center [432, 373] width 593 height 24
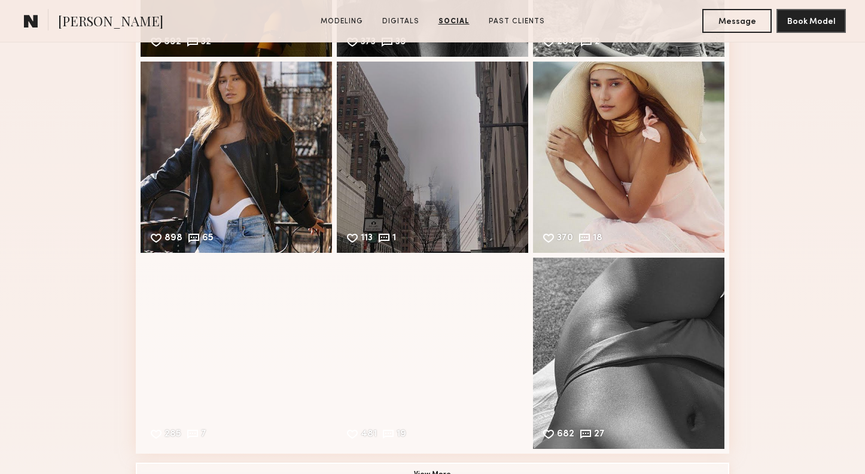
scroll to position [2883, 0]
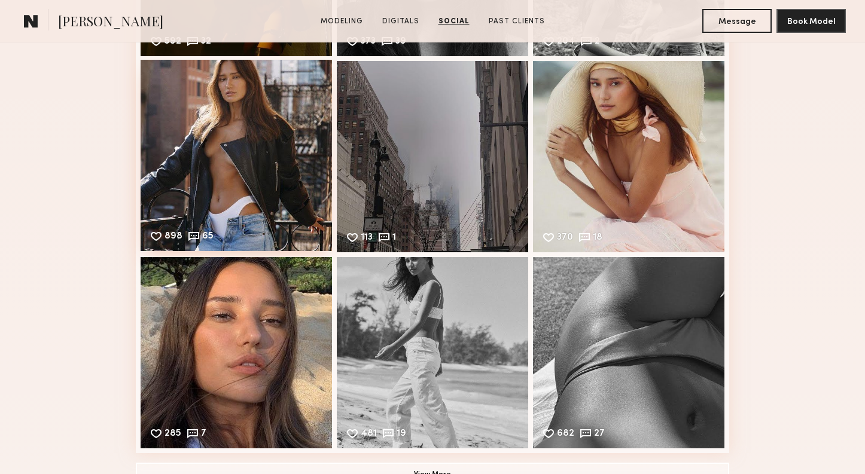
click at [240, 196] on div "898 65 Likes & comments displayed to show model’s engagement" at bounding box center [236, 155] width 191 height 191
